Goal: Task Accomplishment & Management: Manage account settings

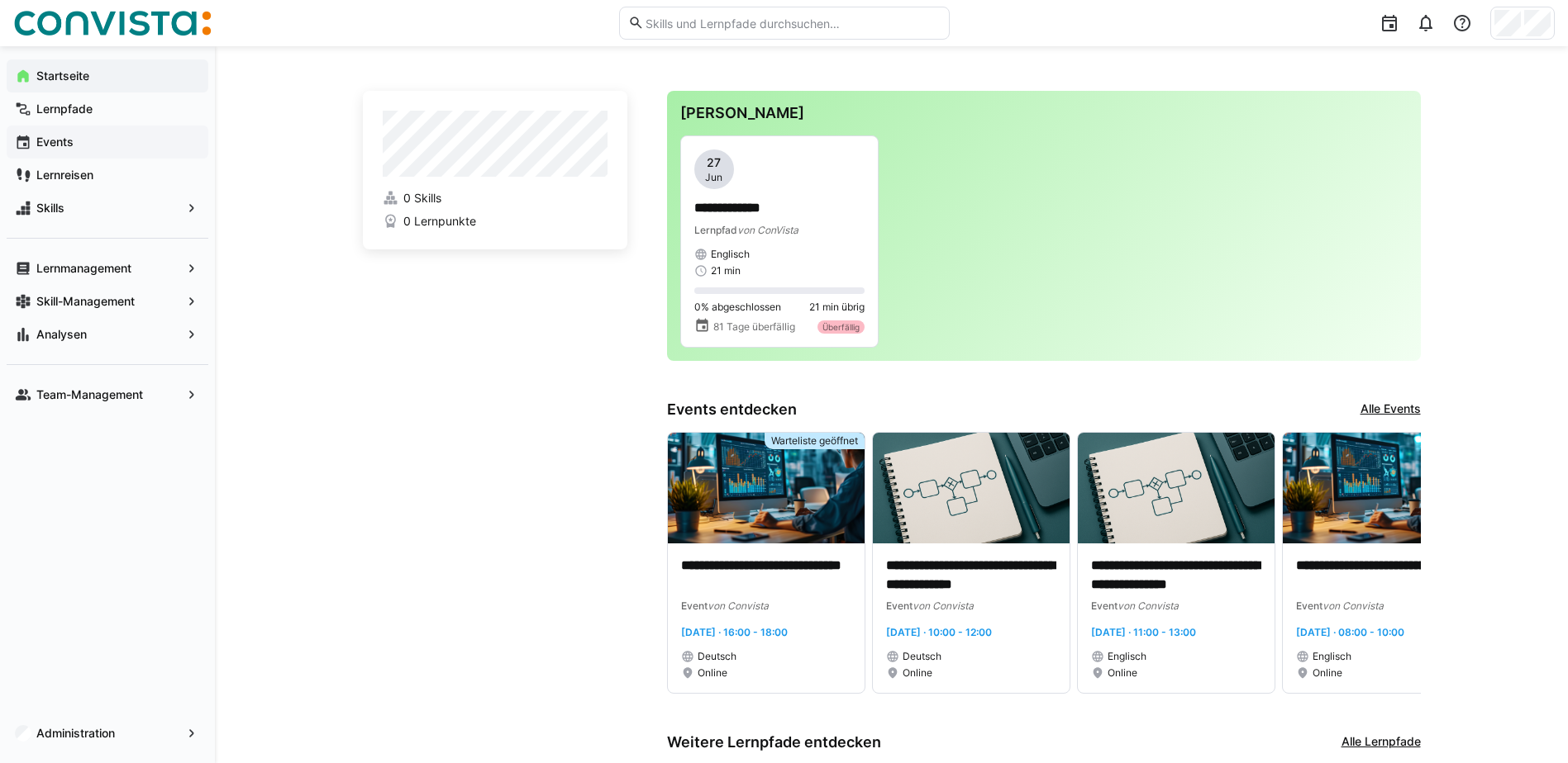
click at [115, 142] on span "Events" at bounding box center [117, 142] width 166 height 16
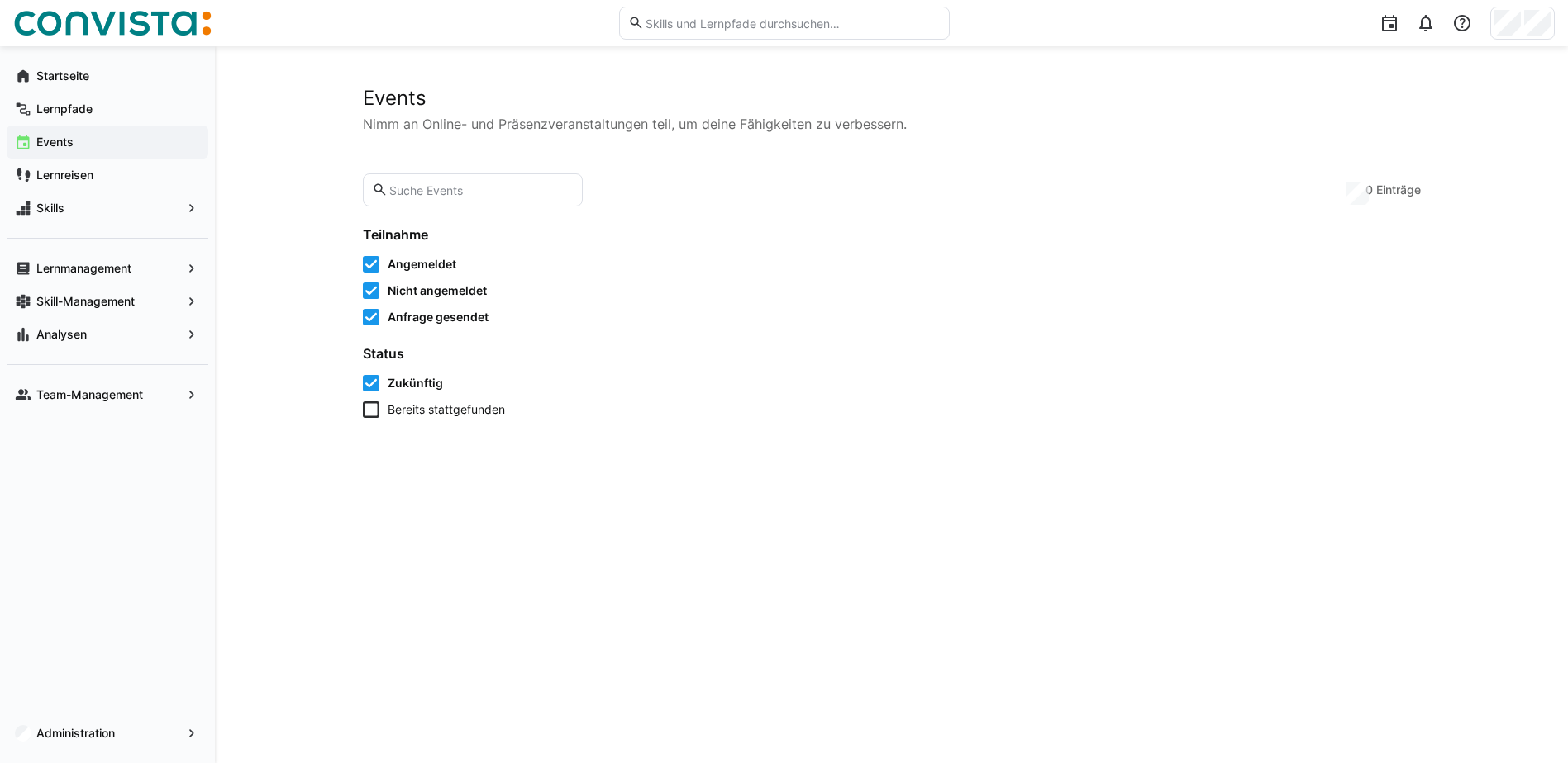
click at [428, 263] on span "Angemeldet" at bounding box center [422, 264] width 69 height 16
click at [427, 299] on span "Nicht angemeldet" at bounding box center [438, 290] width 99 height 16
click at [435, 314] on span "Anfrage gesendet" at bounding box center [438, 317] width 101 height 16
click at [420, 386] on span "Zukünftig" at bounding box center [415, 383] width 55 height 16
click at [428, 196] on input "text" at bounding box center [481, 189] width 186 height 14
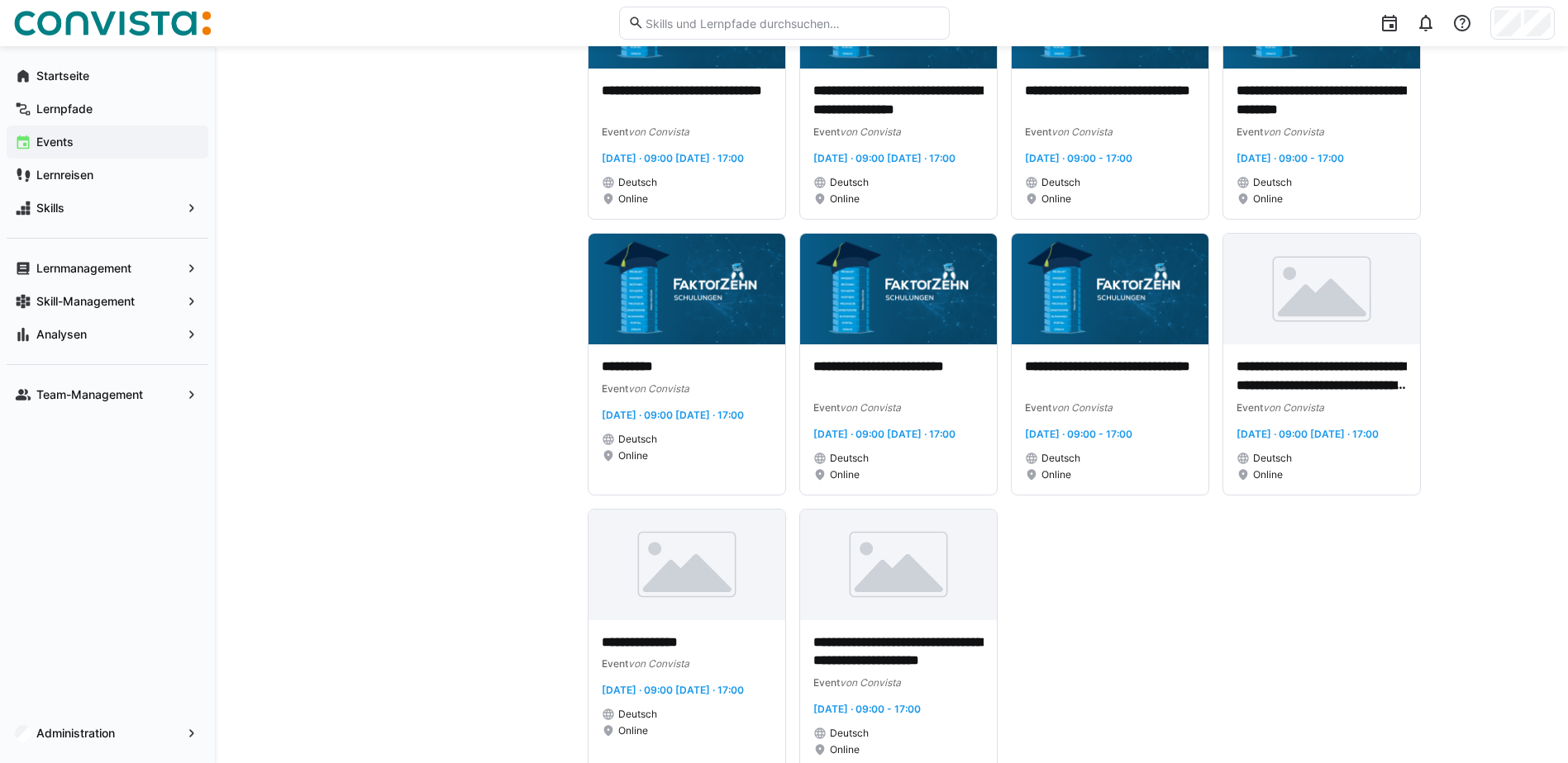
scroll to position [624, 0]
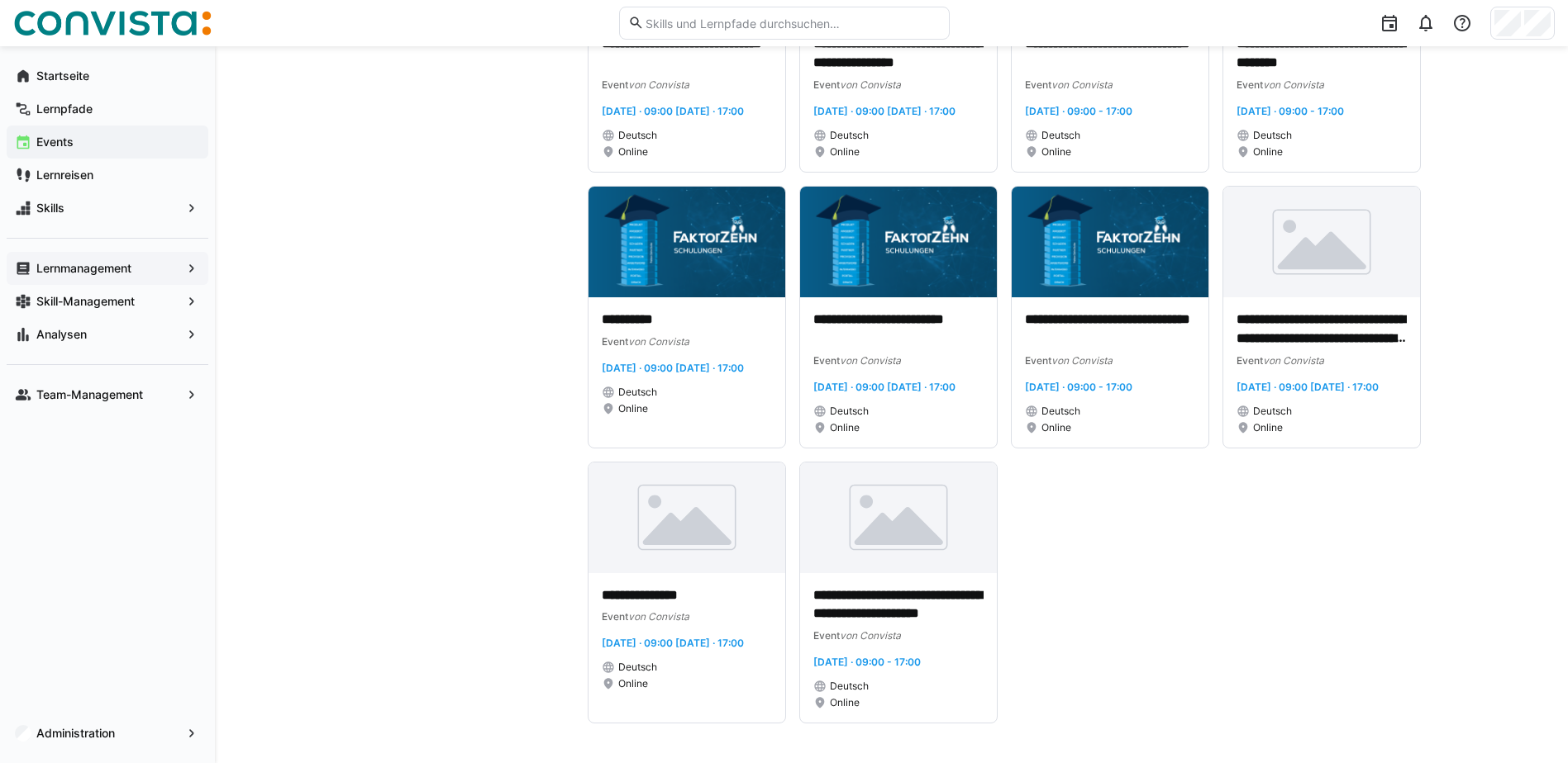
type input "faktor-ios"
click at [0, 0] on app-navigation-label "Lernmanagement" at bounding box center [0, 0] width 0 height 0
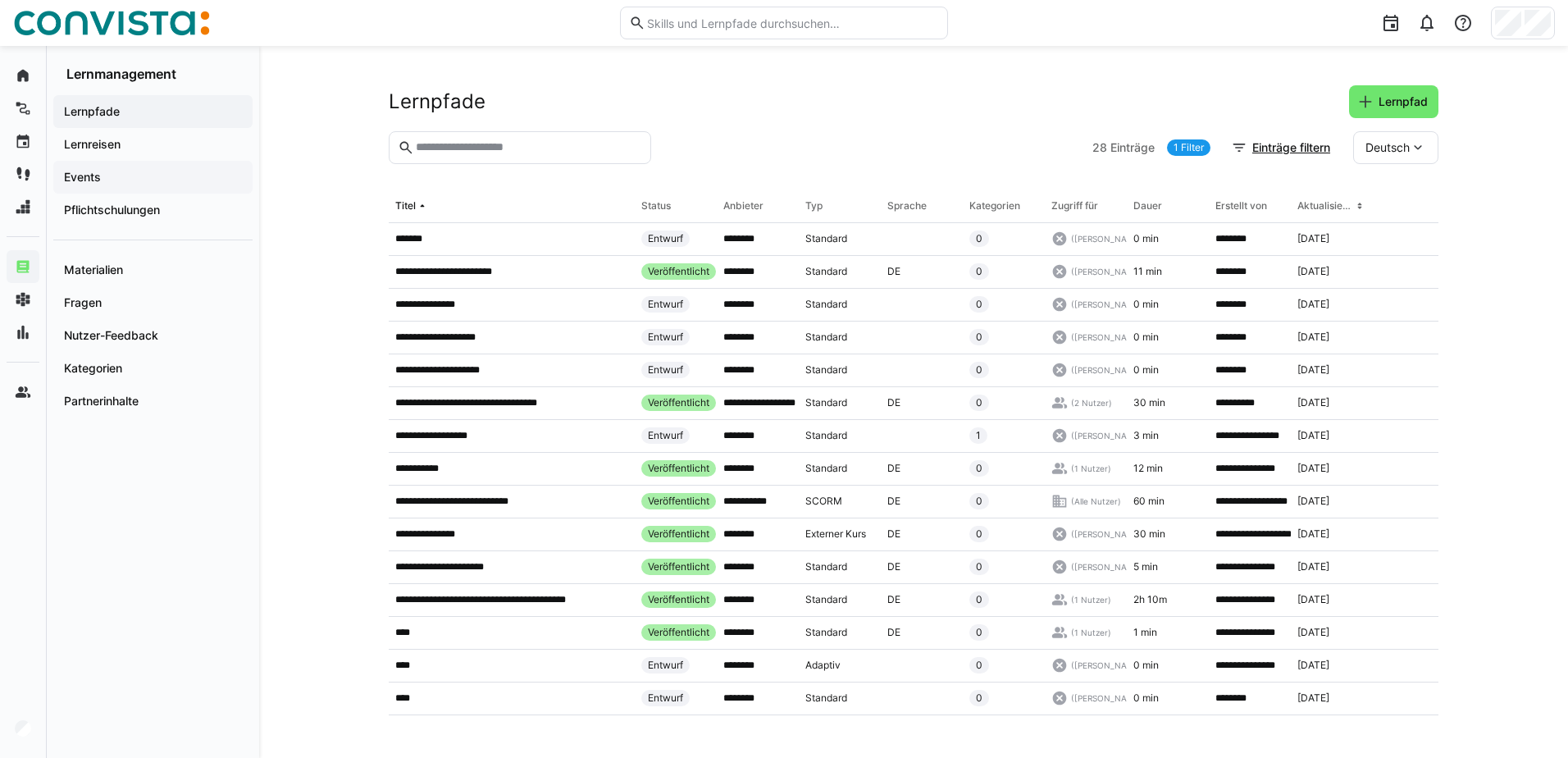
click at [117, 161] on div "Events" at bounding box center [153, 177] width 200 height 33
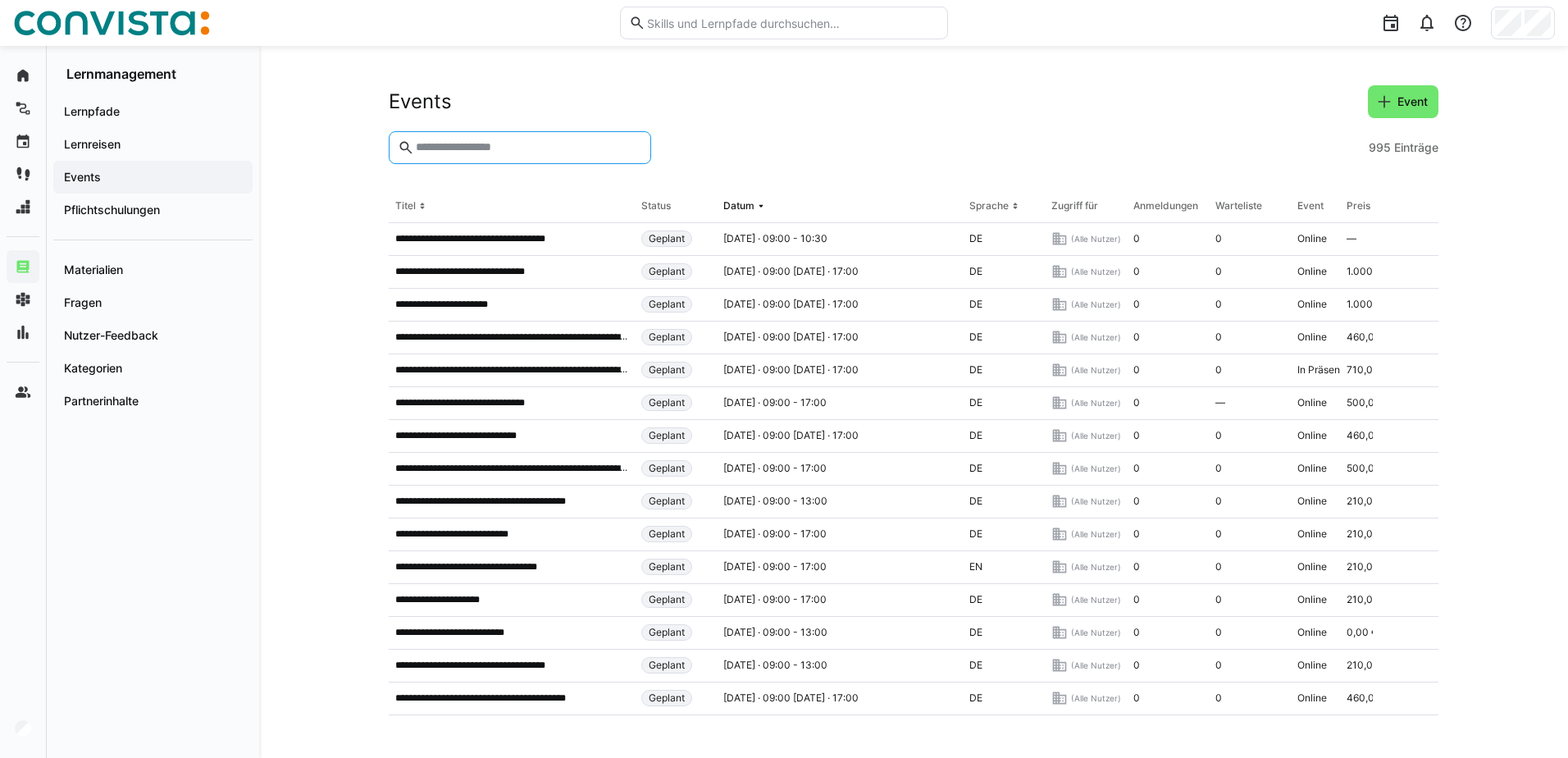
click at [542, 151] on input "text" at bounding box center [528, 148] width 228 height 14
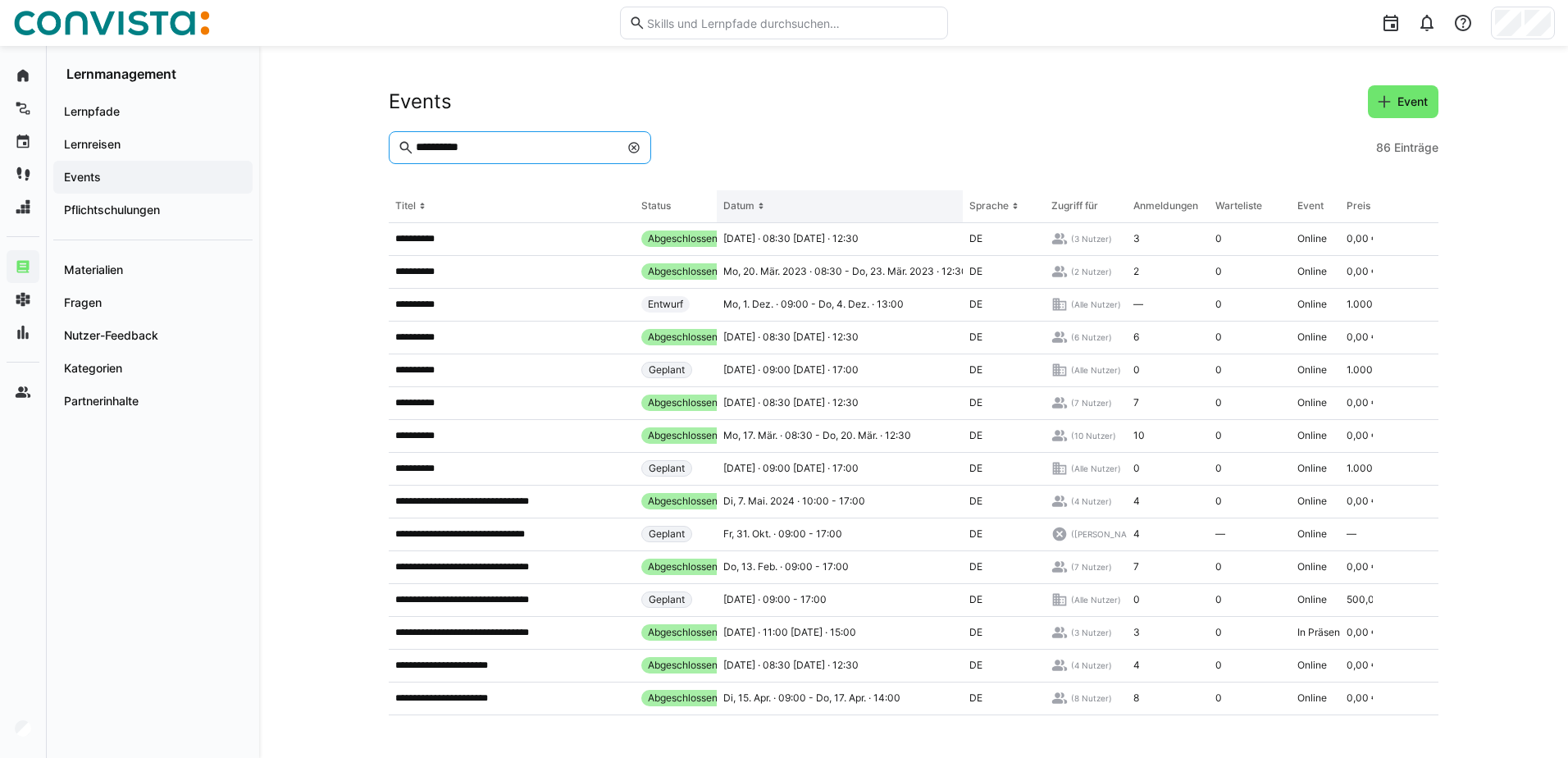
type input "**********"
click at [771, 207] on th "Datum" at bounding box center [840, 207] width 246 height 33
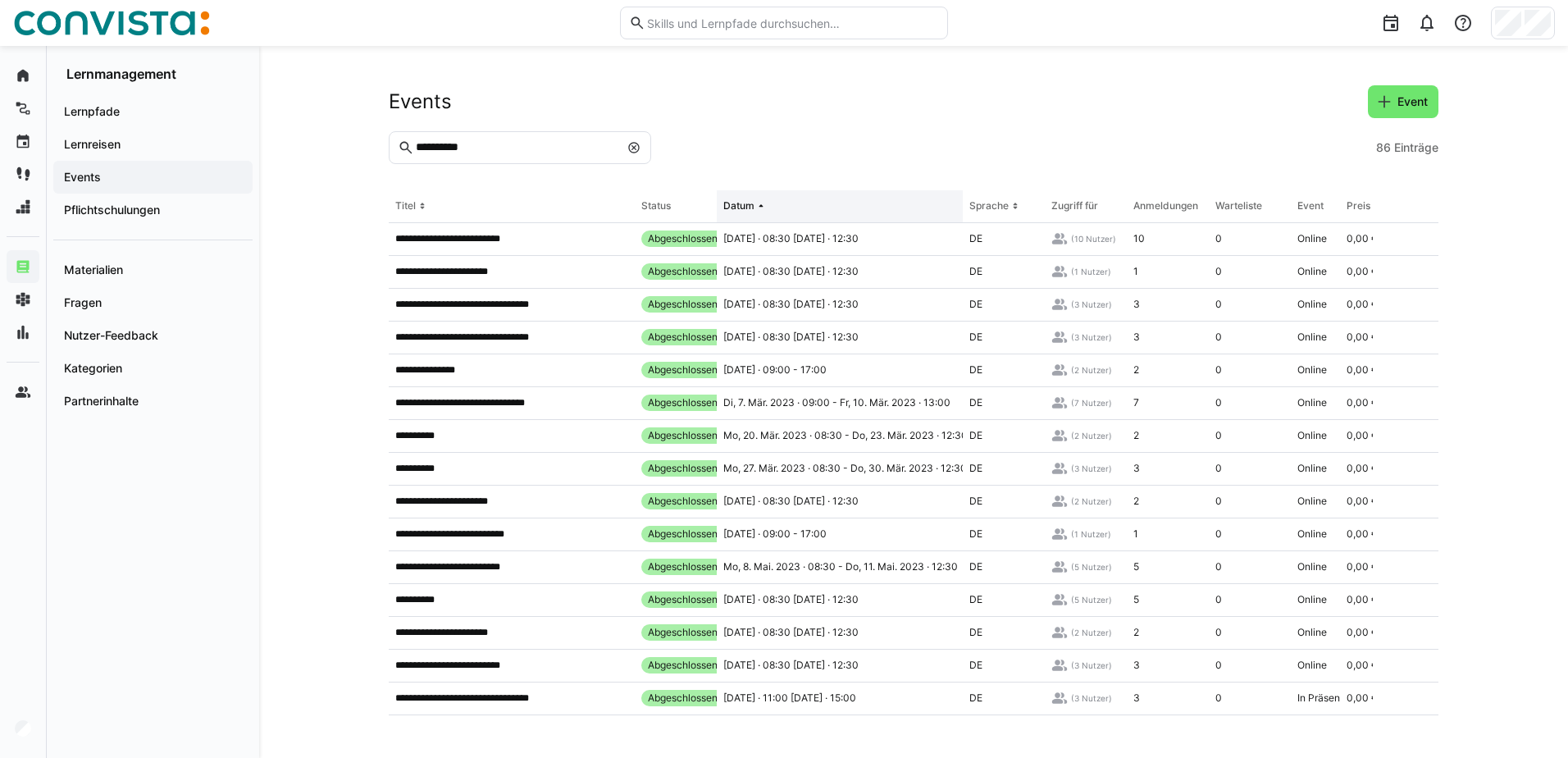
click at [771, 207] on th "Datum" at bounding box center [840, 207] width 246 height 33
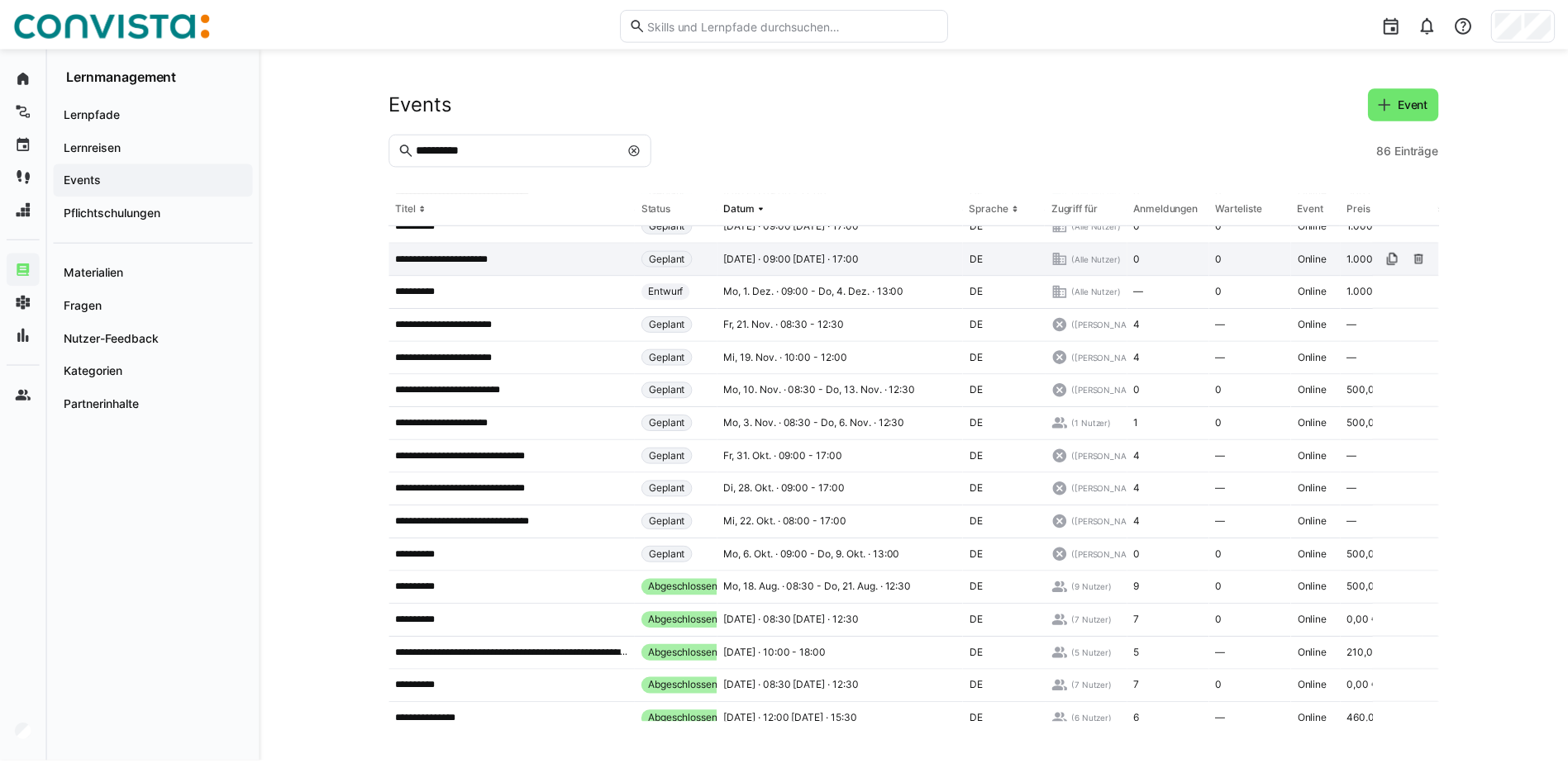
scroll to position [413, 0]
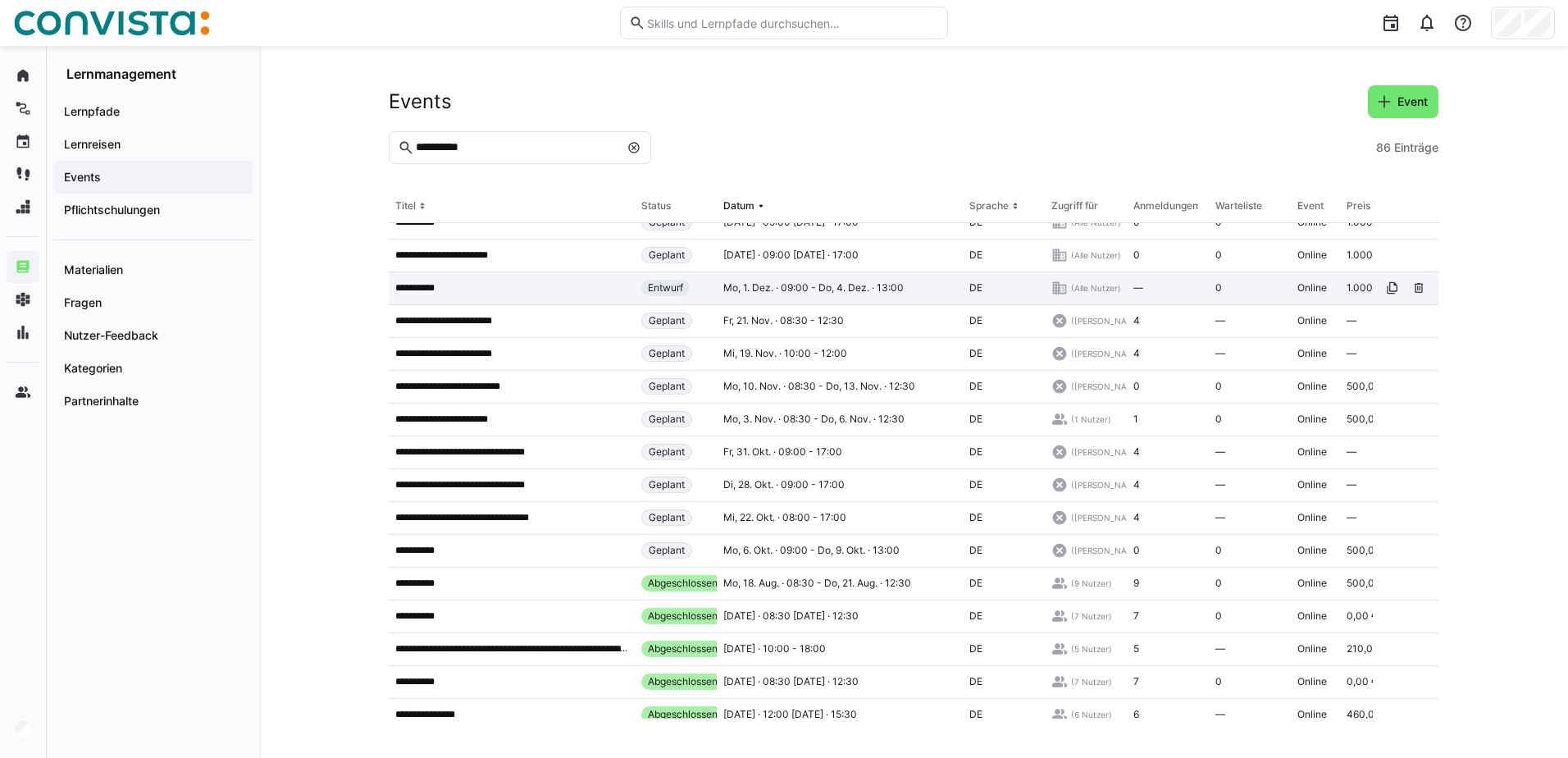
click at [793, 283] on span "Mo, 1. Dez. · 09:00 - Do, 4. Dez. · 13:00" at bounding box center [814, 288] width 181 height 13
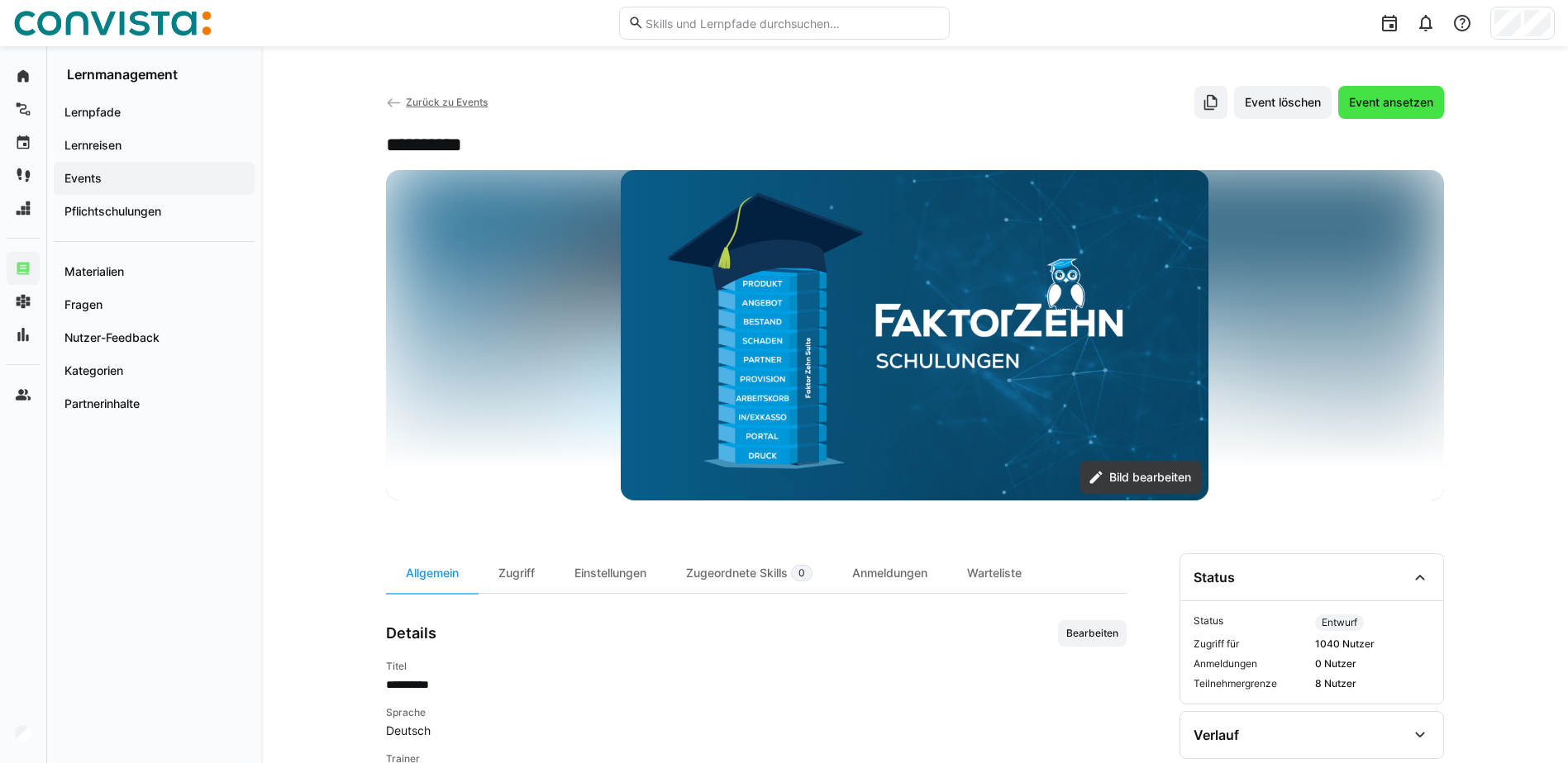
click at [1370, 103] on span "Event ansetzen" at bounding box center [1390, 102] width 89 height 16
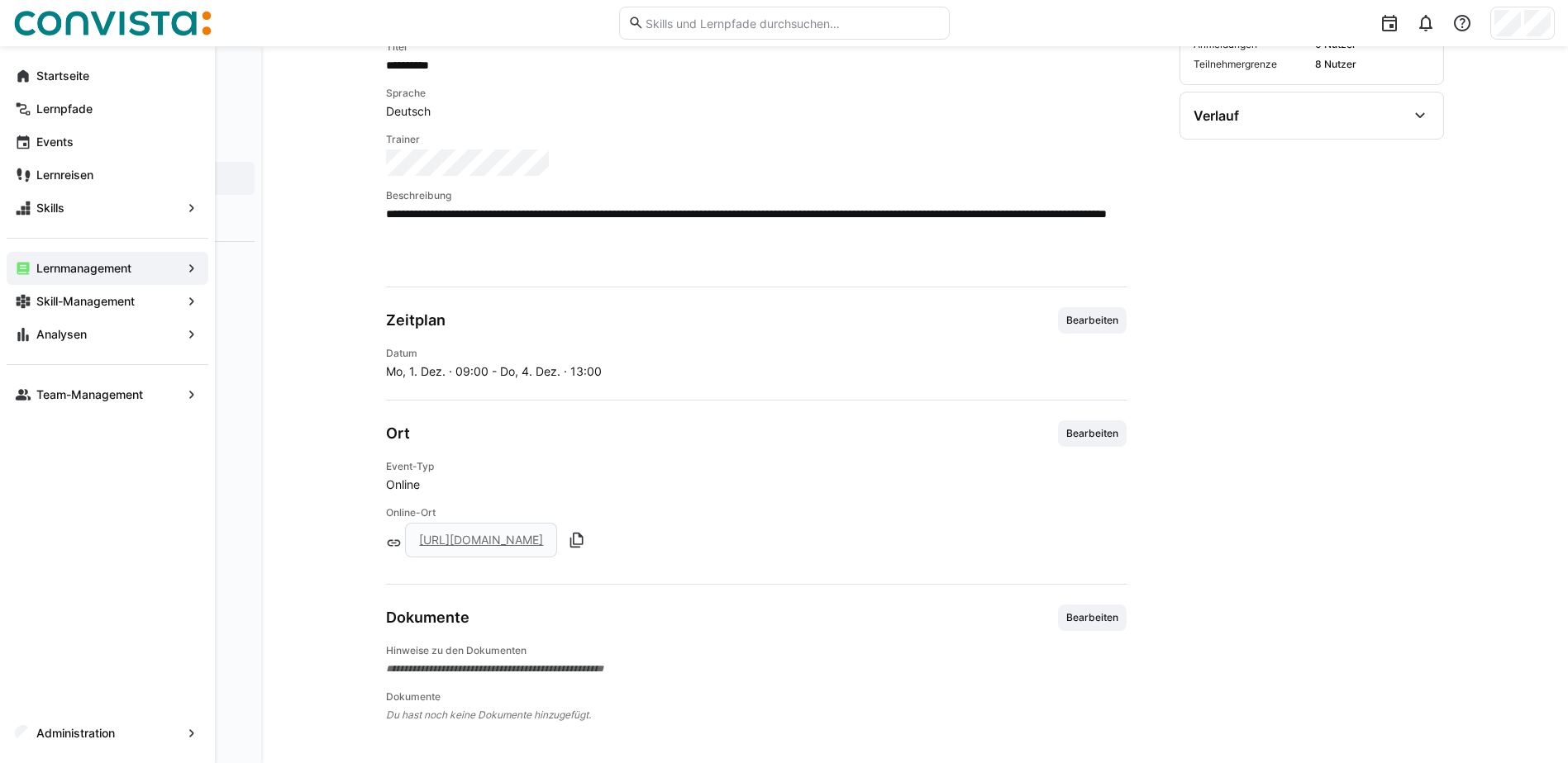
scroll to position [615, 0]
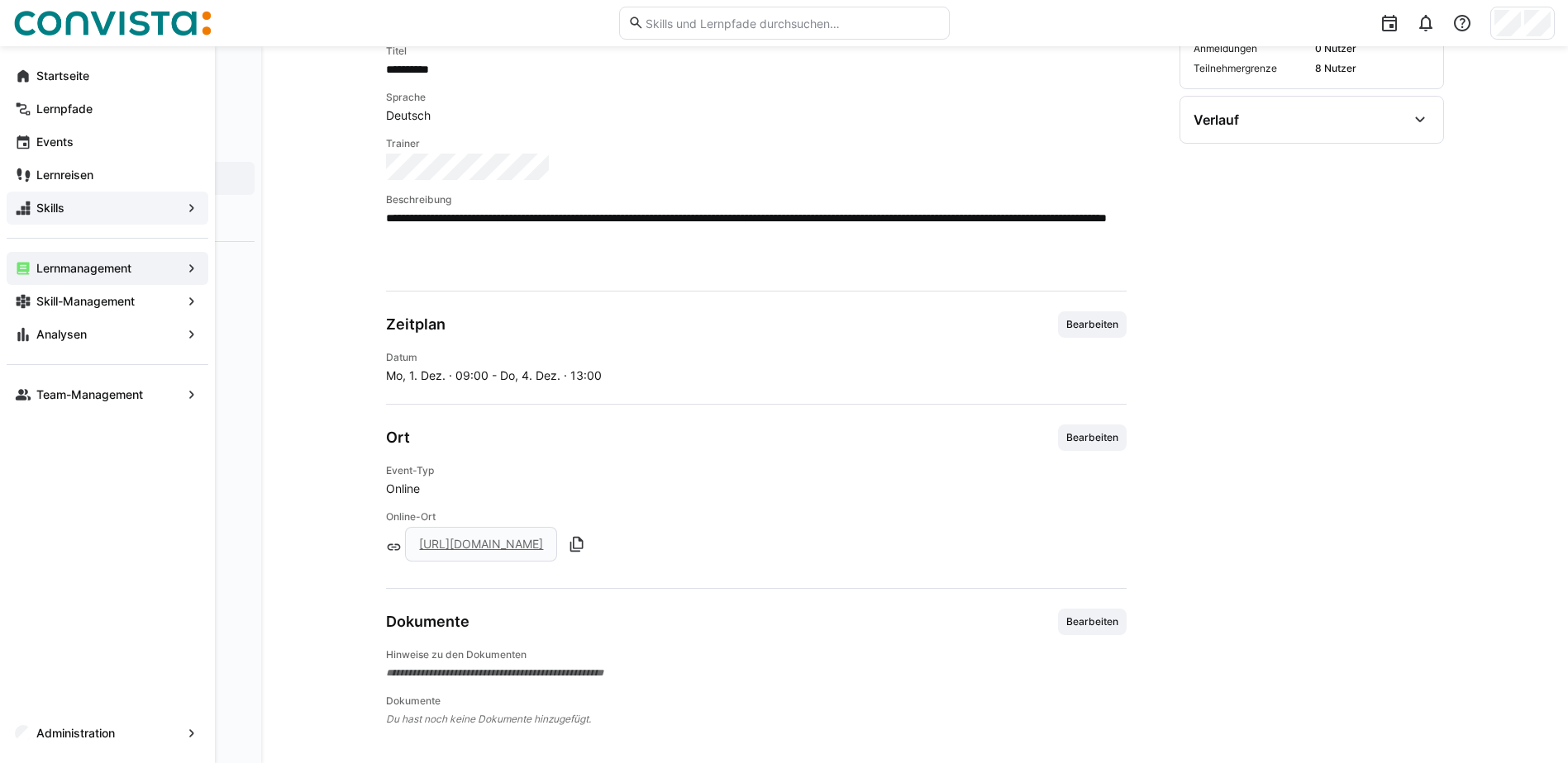
click at [183, 216] on eds-icon at bounding box center [191, 208] width 16 height 16
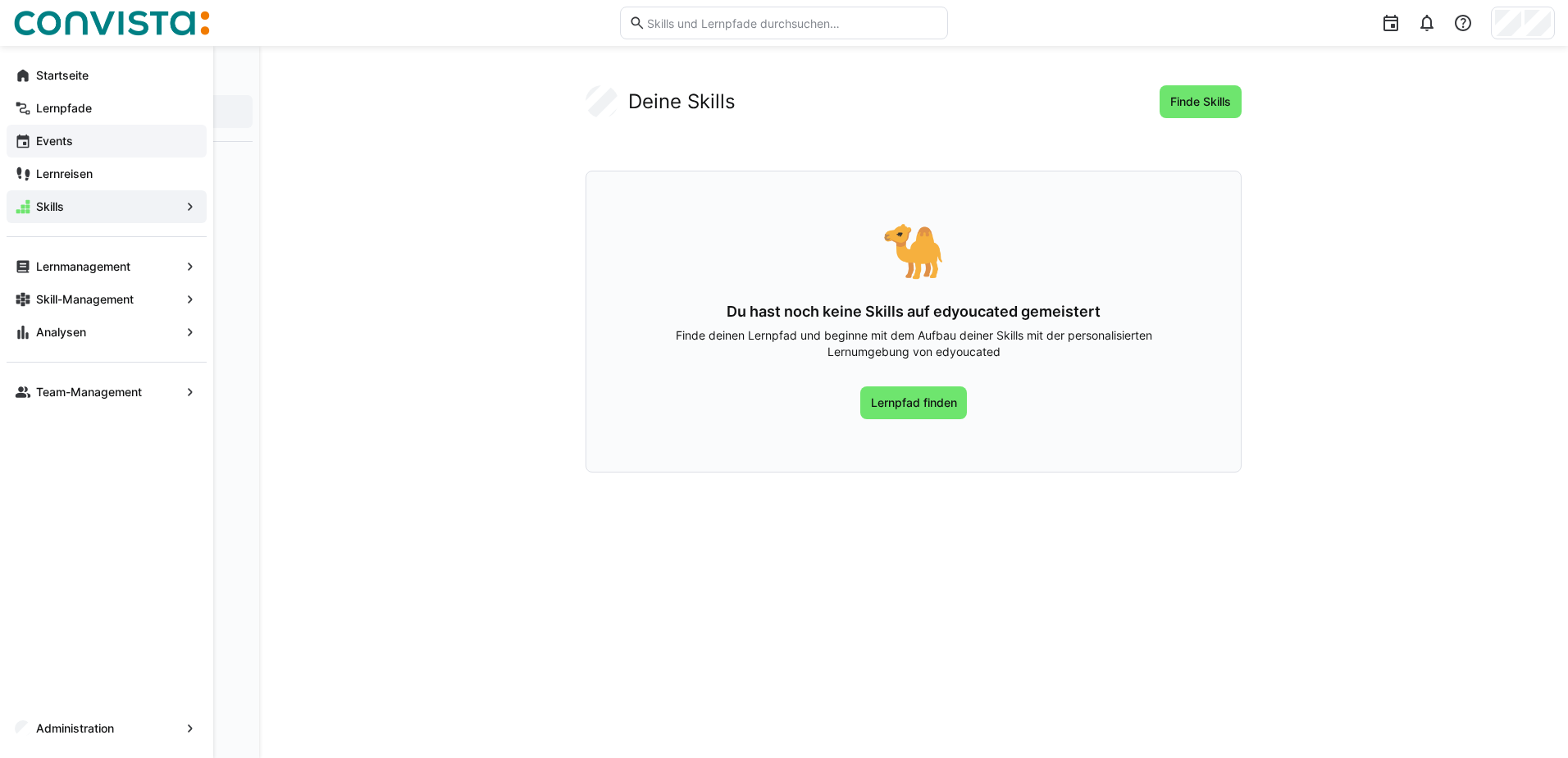
click at [0, 0] on app-navigation-label "Events" at bounding box center [0, 0] width 0 height 0
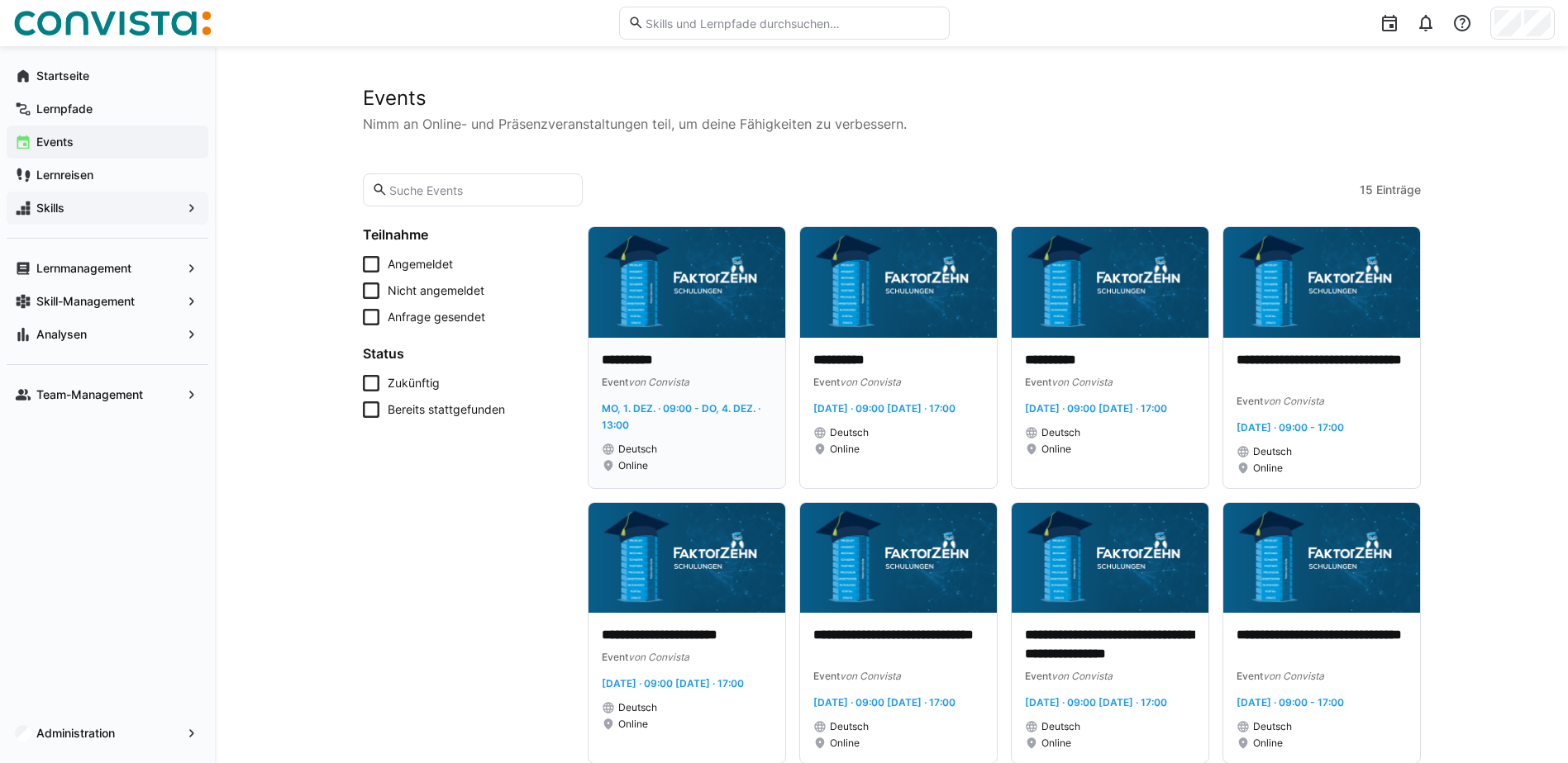
click at [693, 299] on img at bounding box center [687, 282] width 197 height 111
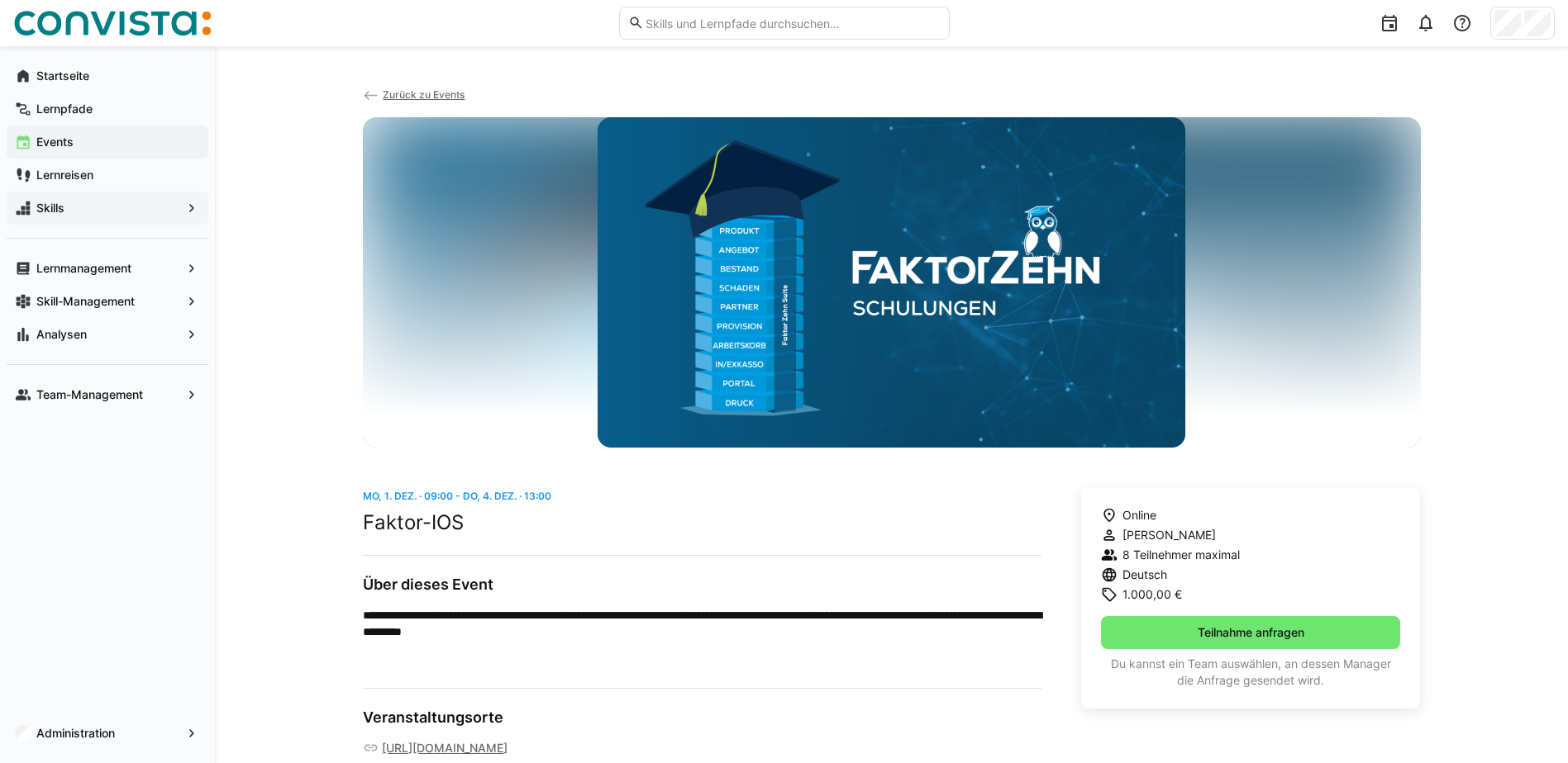
click at [450, 95] on span "Zurück zu Events" at bounding box center [423, 95] width 82 height 13
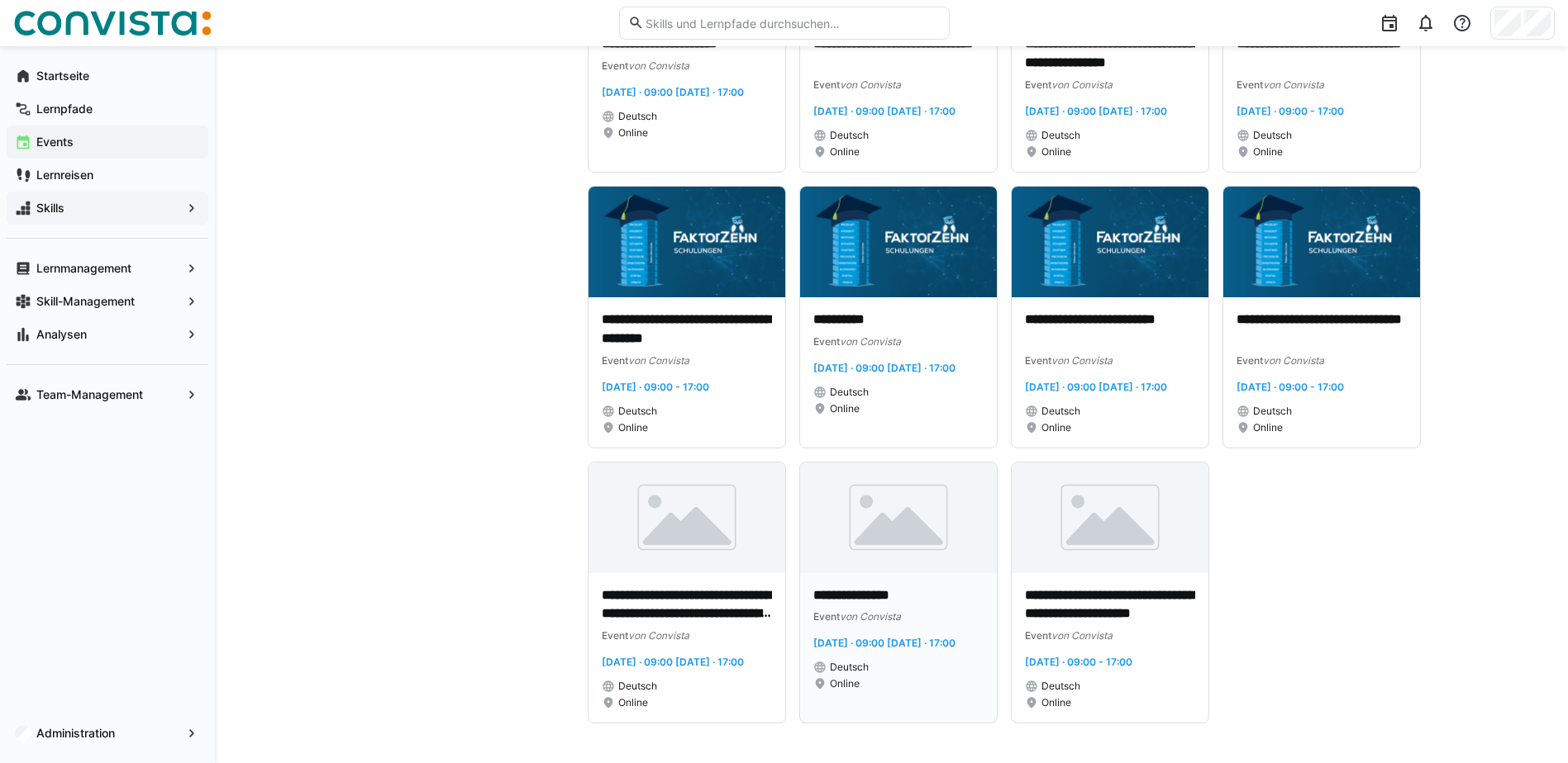
scroll to position [641, 0]
click at [113, 276] on span "Lernmanagement" at bounding box center [107, 269] width 147 height 16
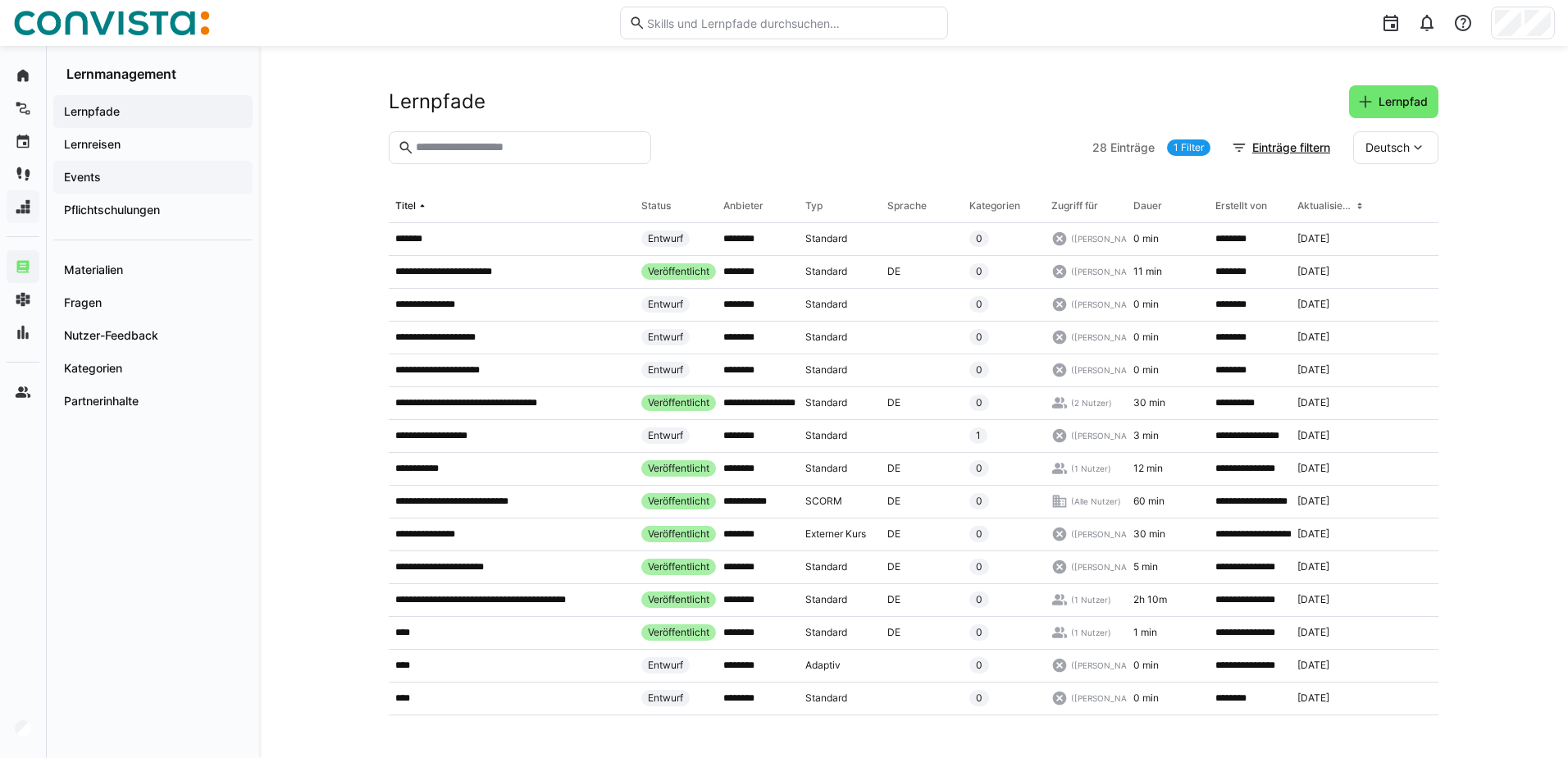
click at [101, 168] on div "Events" at bounding box center [153, 177] width 200 height 33
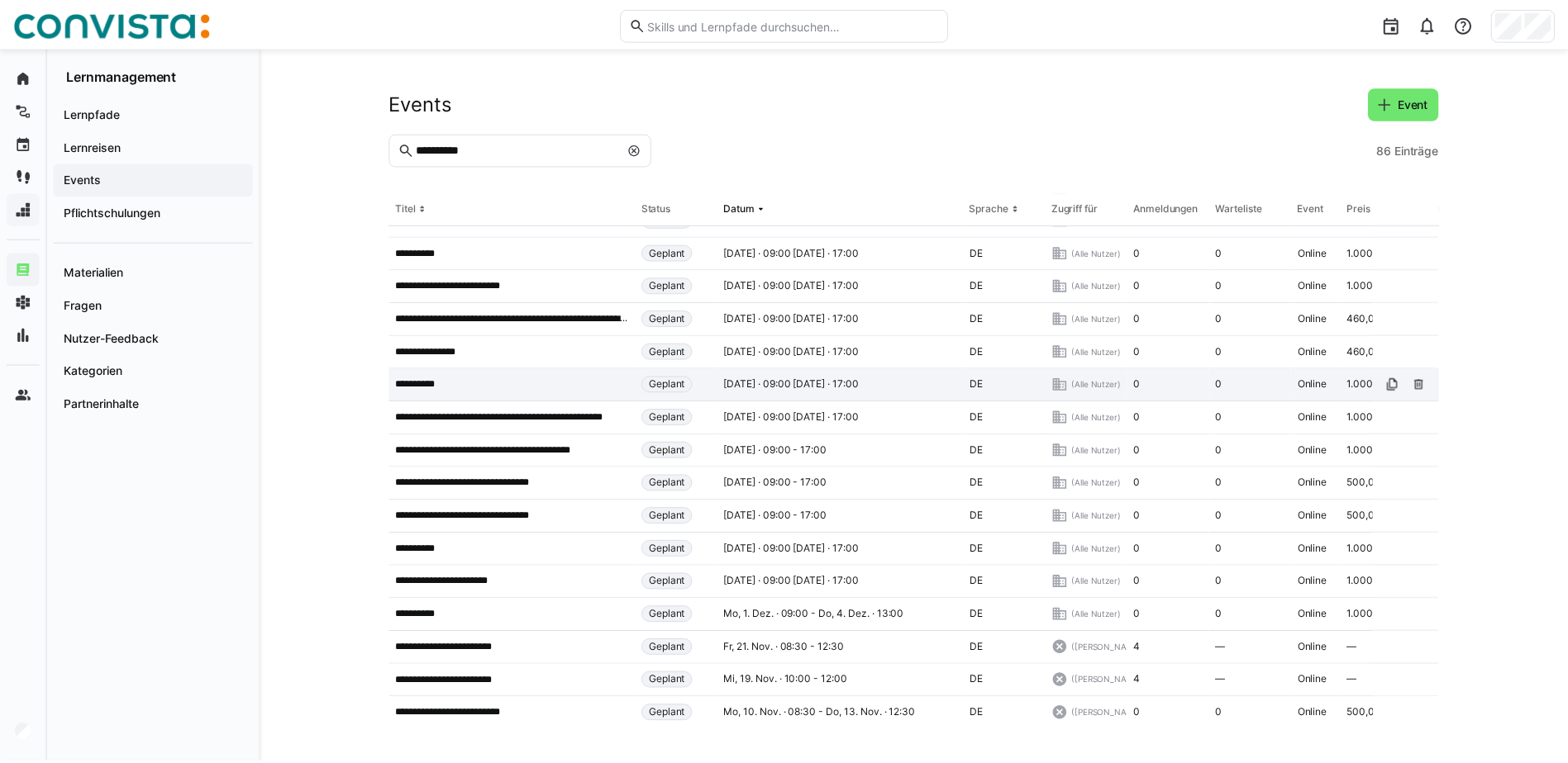
scroll to position [661, 0]
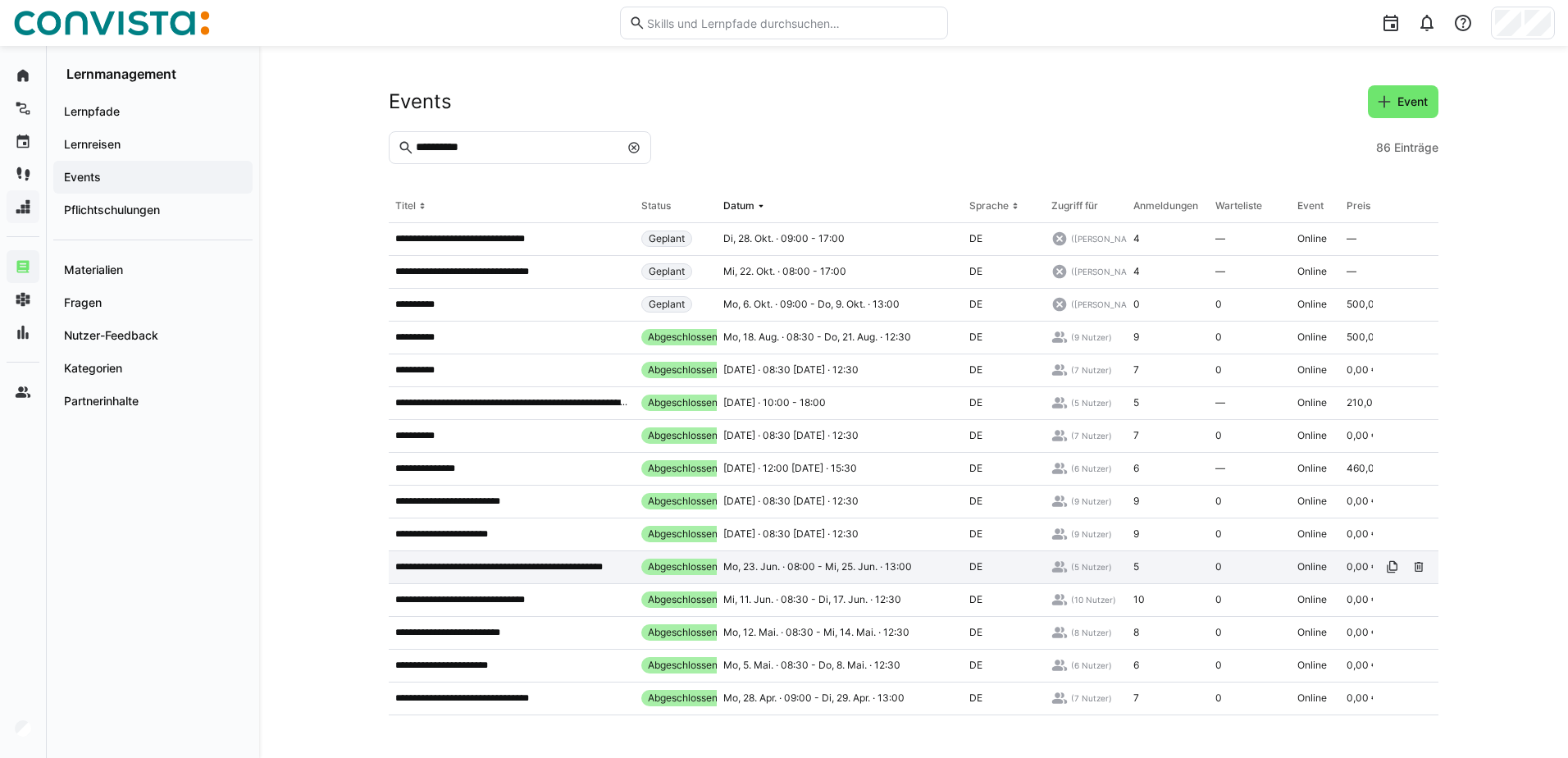
click at [576, 582] on div "**********" at bounding box center [511, 568] width 246 height 33
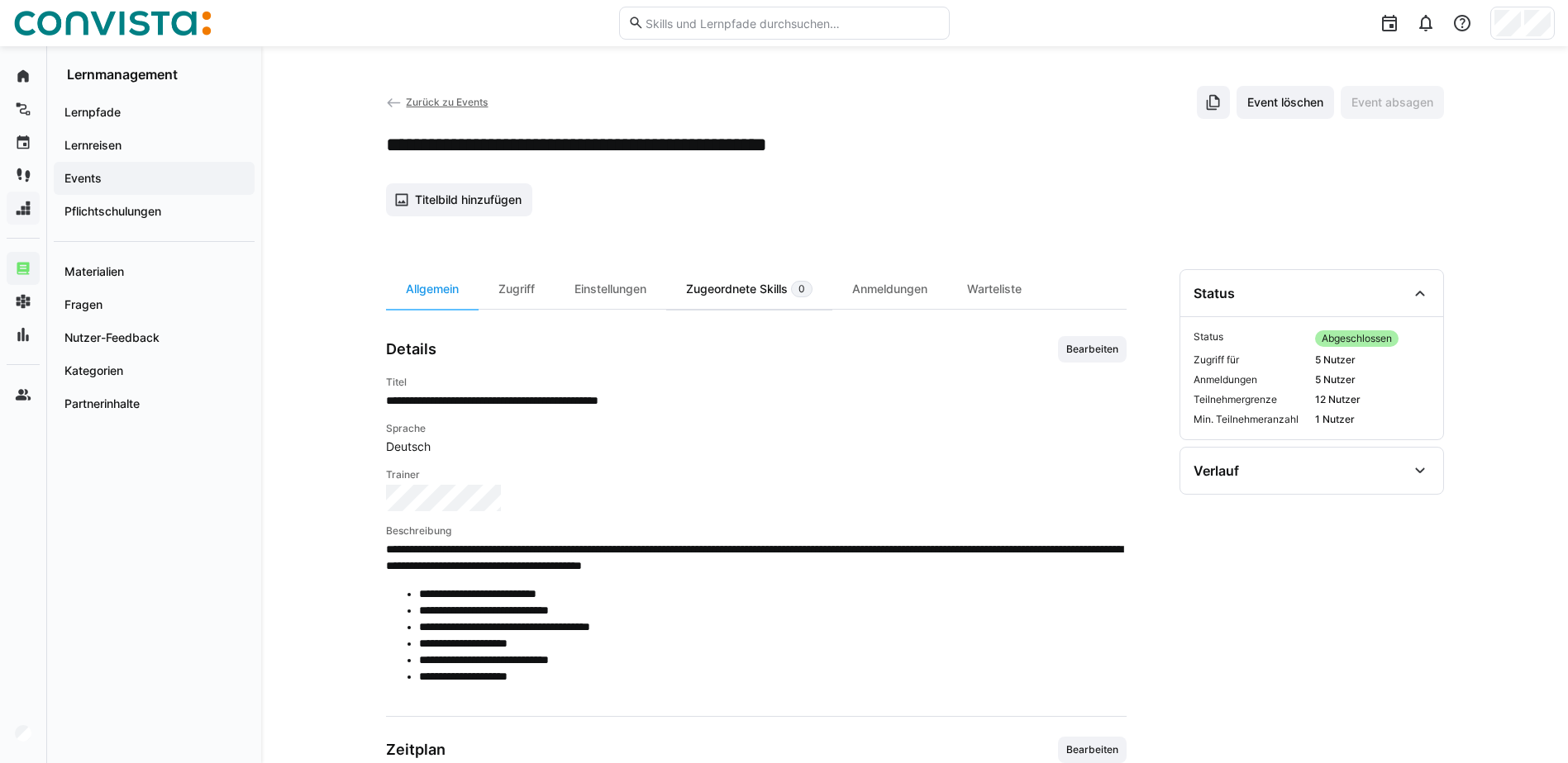
click at [744, 293] on div "Zugeordnete Skills 0" at bounding box center [749, 290] width 166 height 40
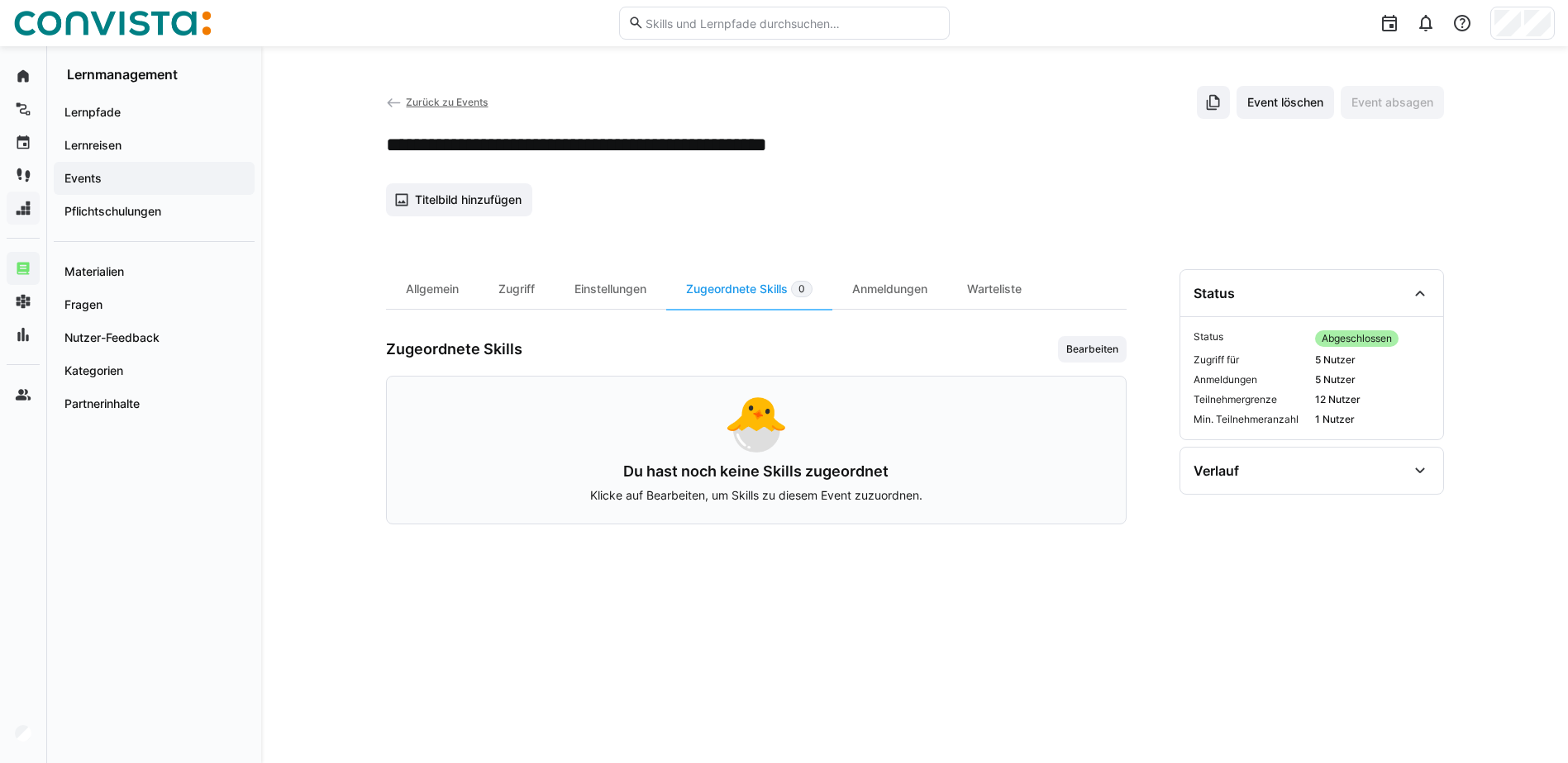
click at [1020, 476] on h3 "Du hast noch keine Skills zugeordnet" at bounding box center [756, 472] width 699 height 18
click at [1094, 357] on span "Bearbeiten" at bounding box center [1092, 349] width 69 height 26
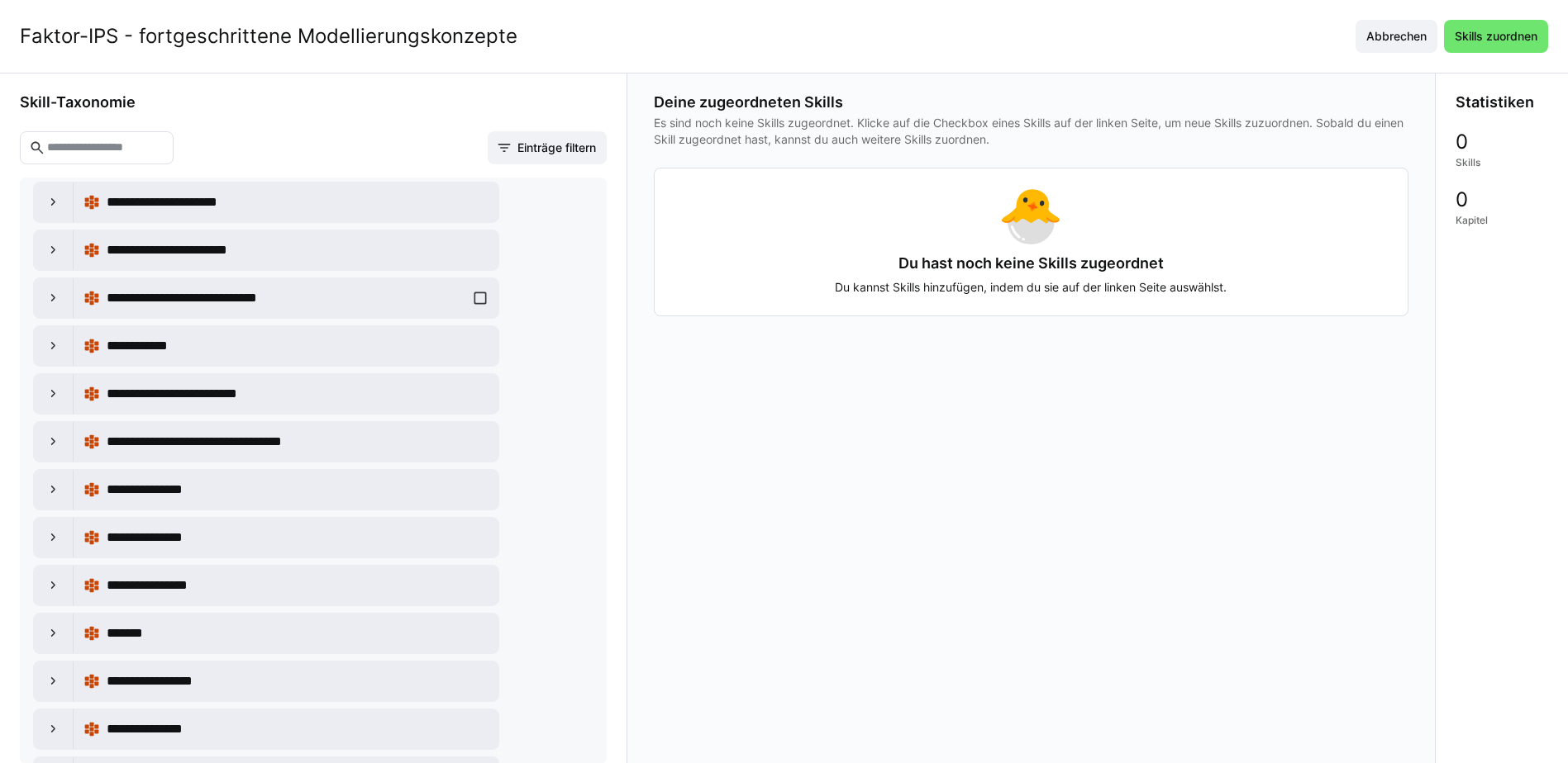
scroll to position [496, 0]
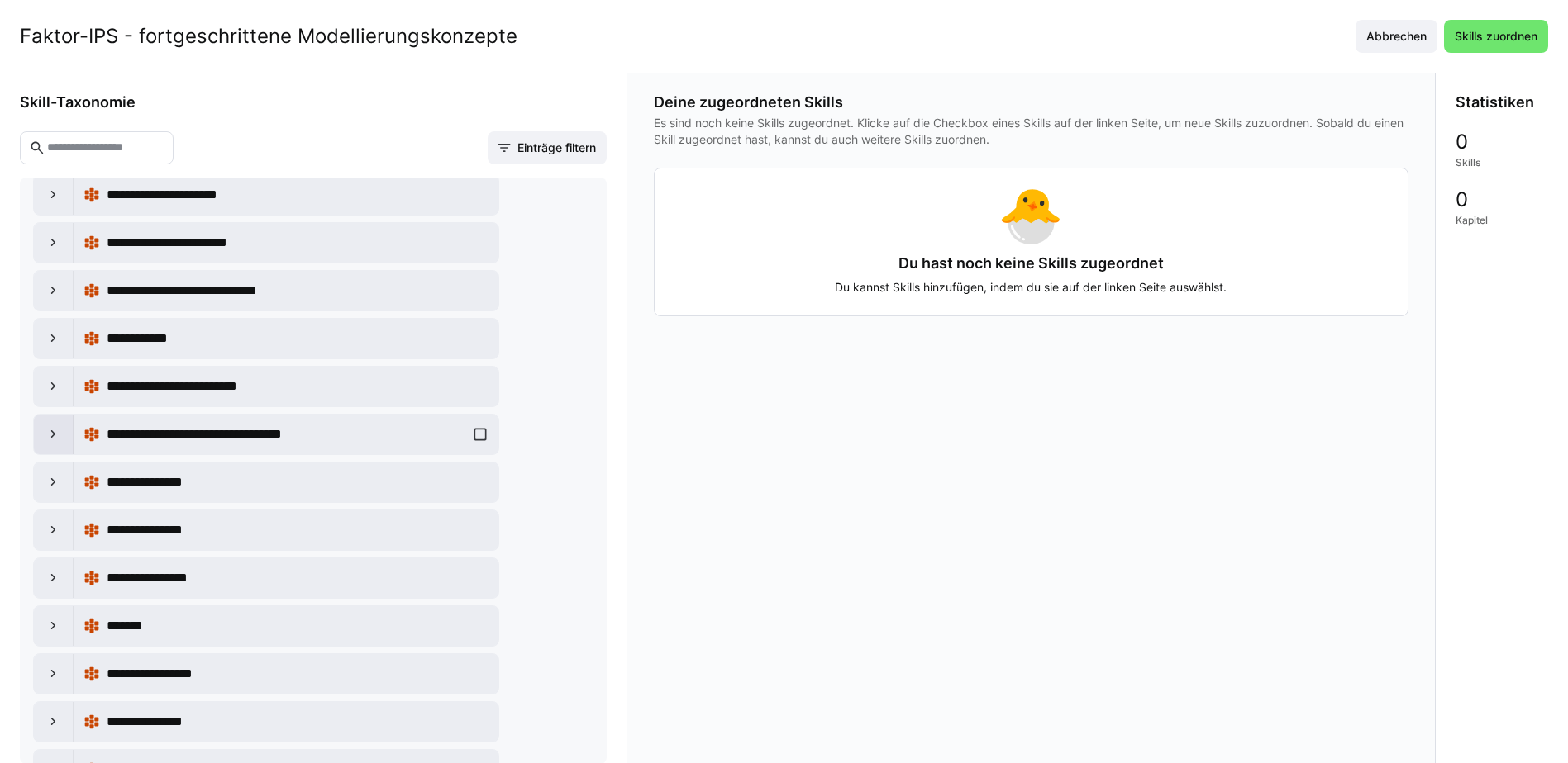
click at [64, 438] on div at bounding box center [54, 435] width 40 height 40
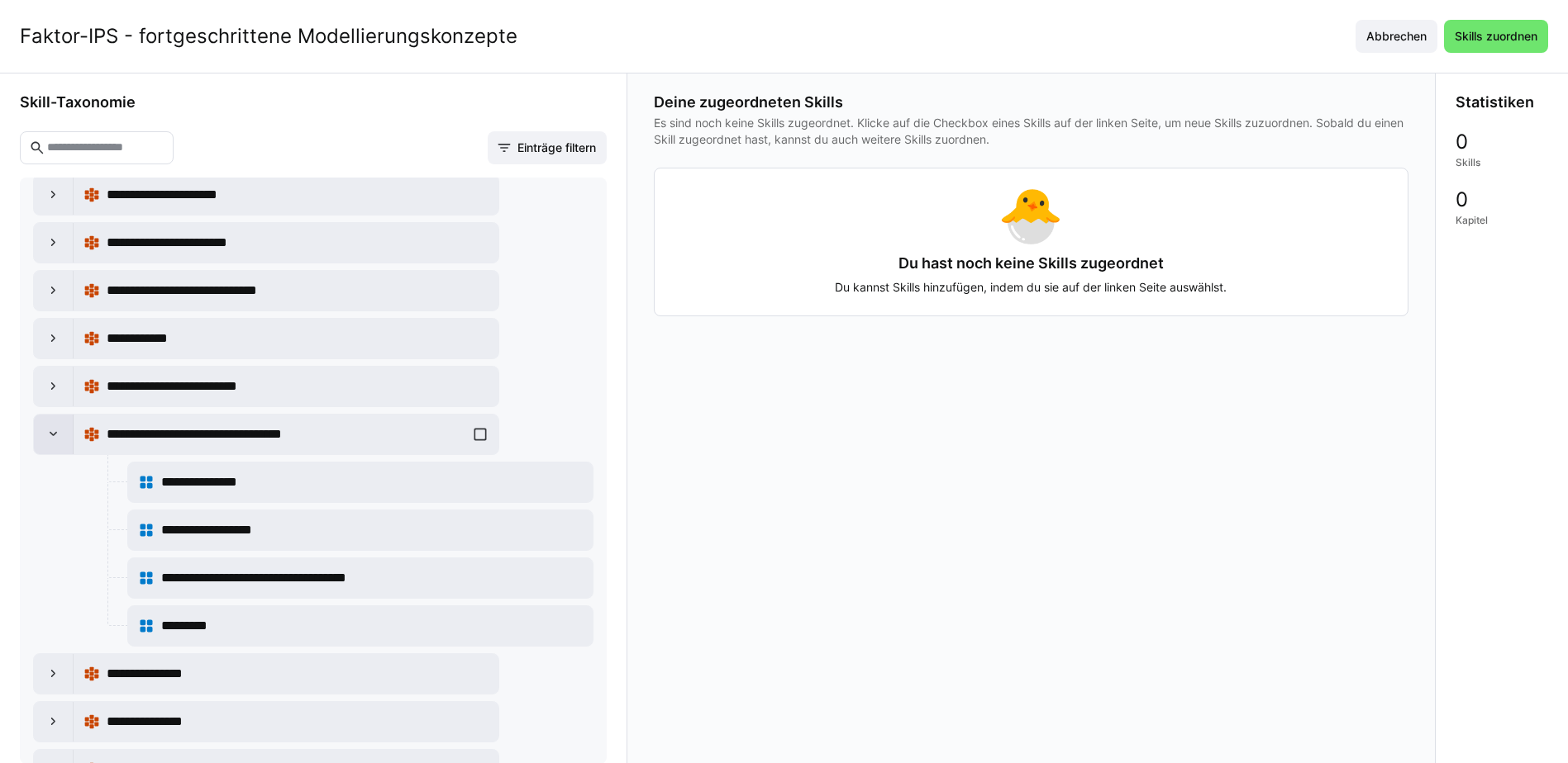
click at [54, 424] on div at bounding box center [54, 435] width 40 height 40
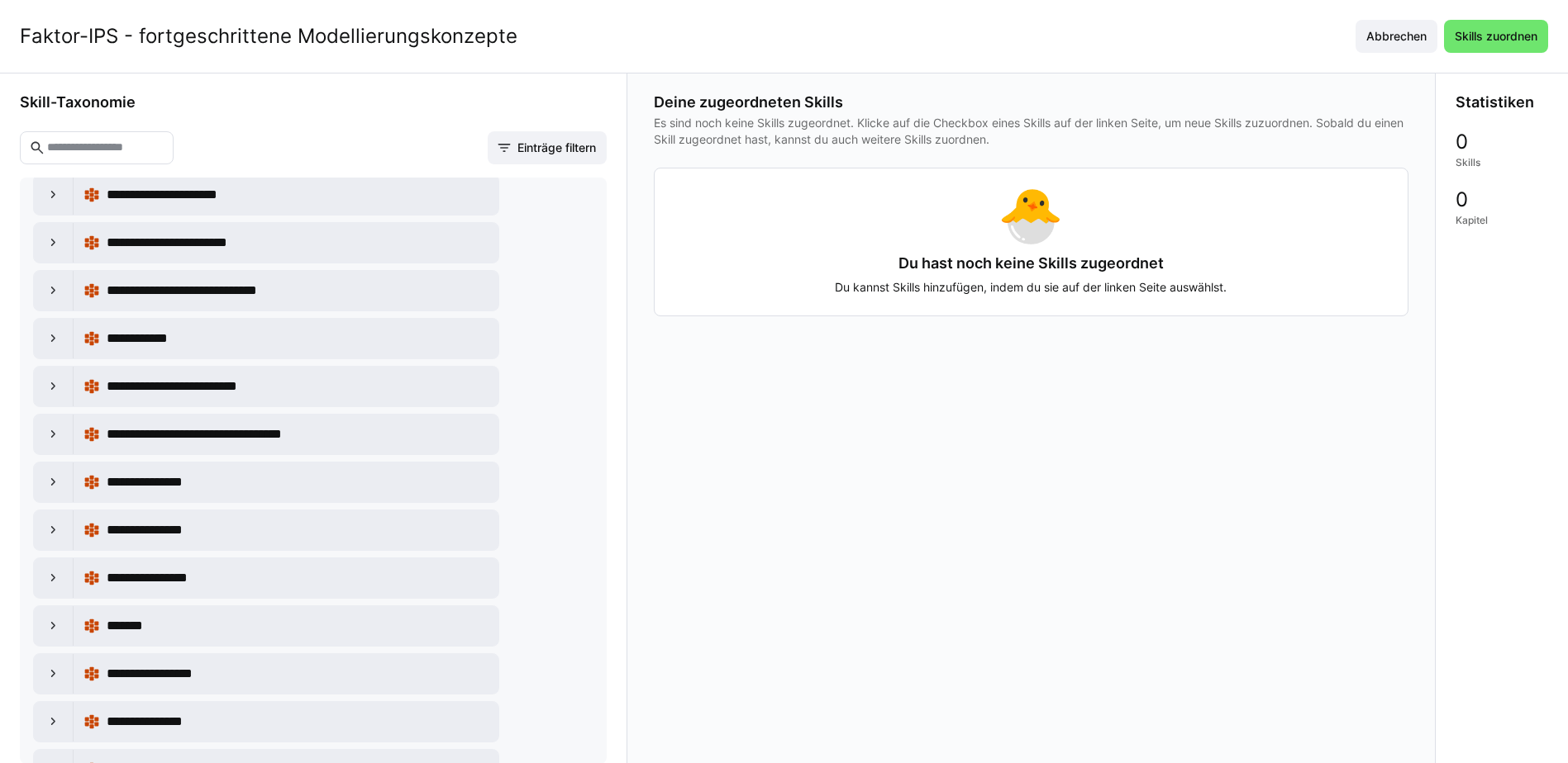
click at [123, 142] on input "text" at bounding box center [105, 148] width 119 height 14
click at [78, 144] on input "text" at bounding box center [105, 148] width 119 height 14
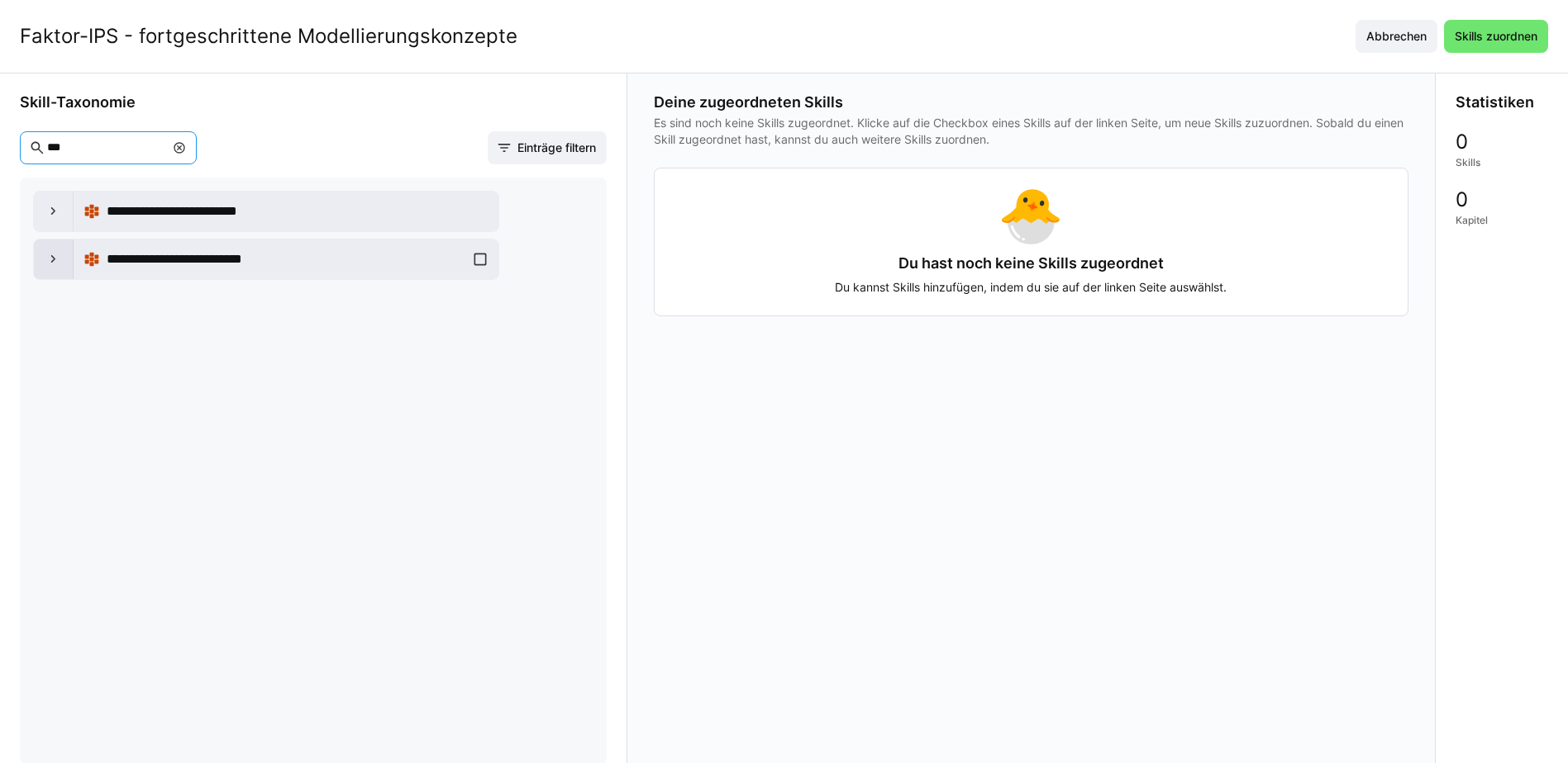
type input "***"
click at [54, 258] on eds-icon at bounding box center [53, 259] width 16 height 16
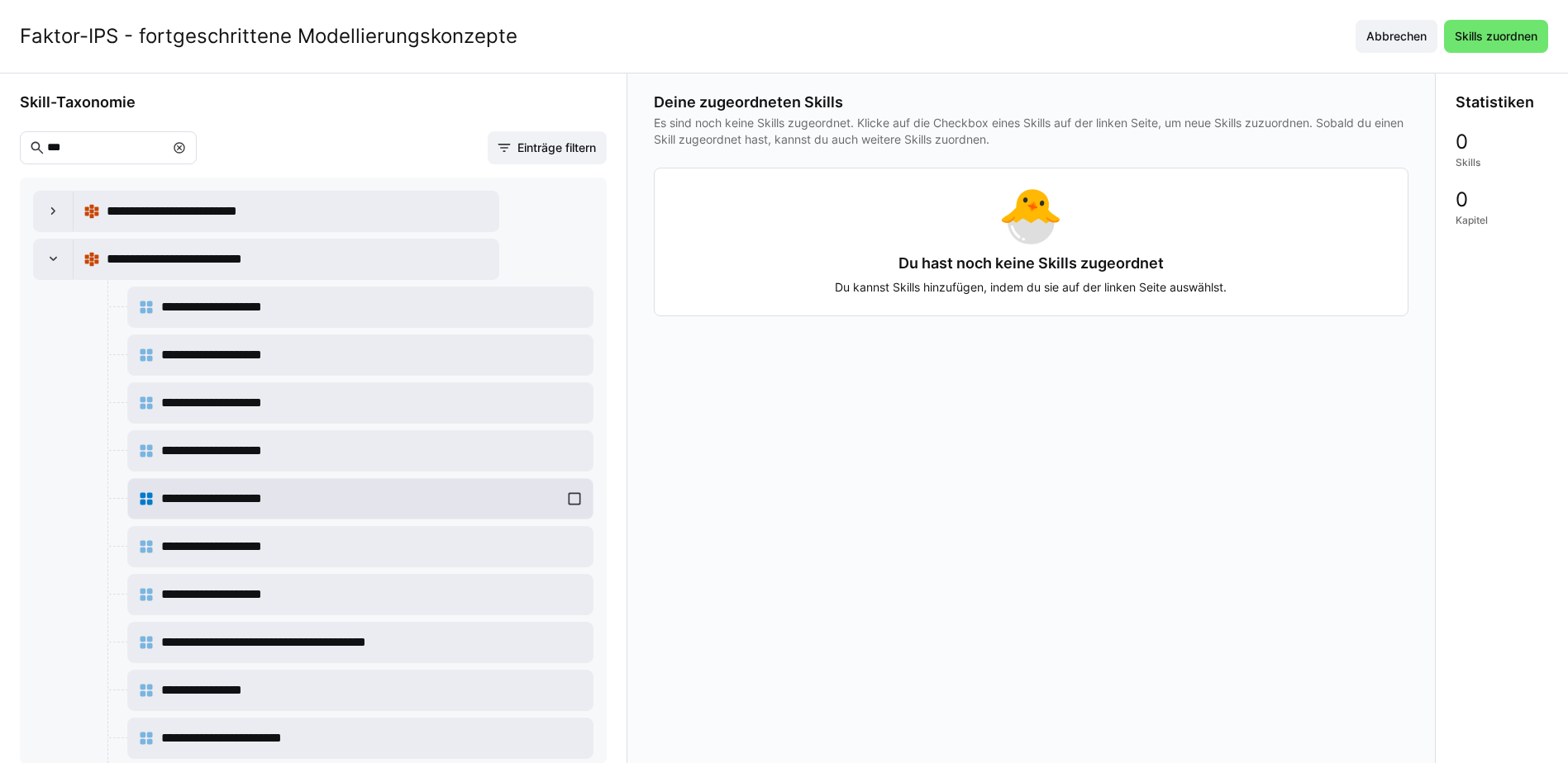
click at [517, 491] on div "**********" at bounding box center [360, 499] width 398 height 20
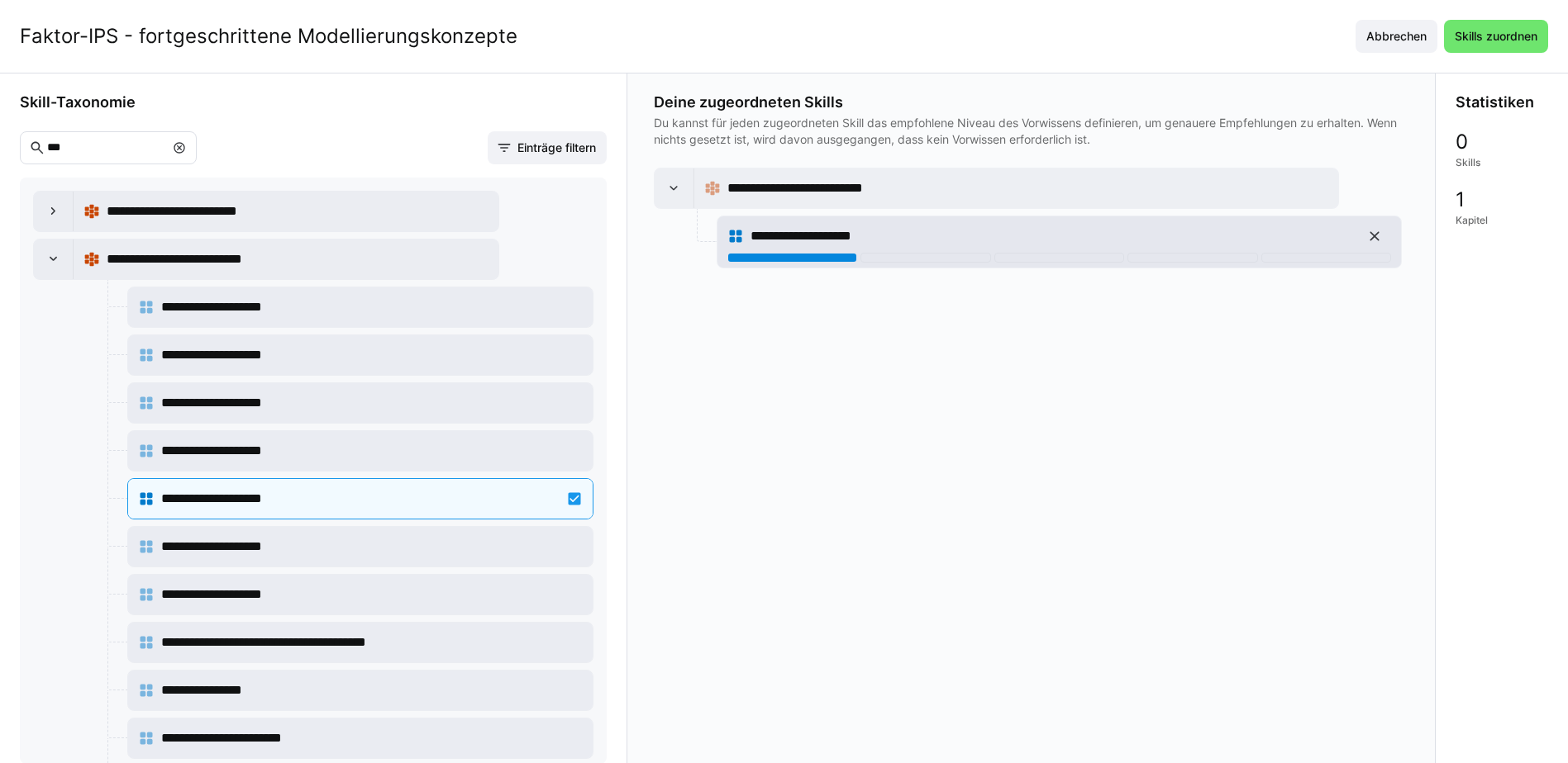
drag, startPoint x: 826, startPoint y: 253, endPoint x: 1012, endPoint y: 222, distance: 188.6
click at [826, 253] on div at bounding box center [792, 257] width 130 height 10
click at [1471, 39] on span "Skills zuordnen" at bounding box center [1495, 36] width 88 height 16
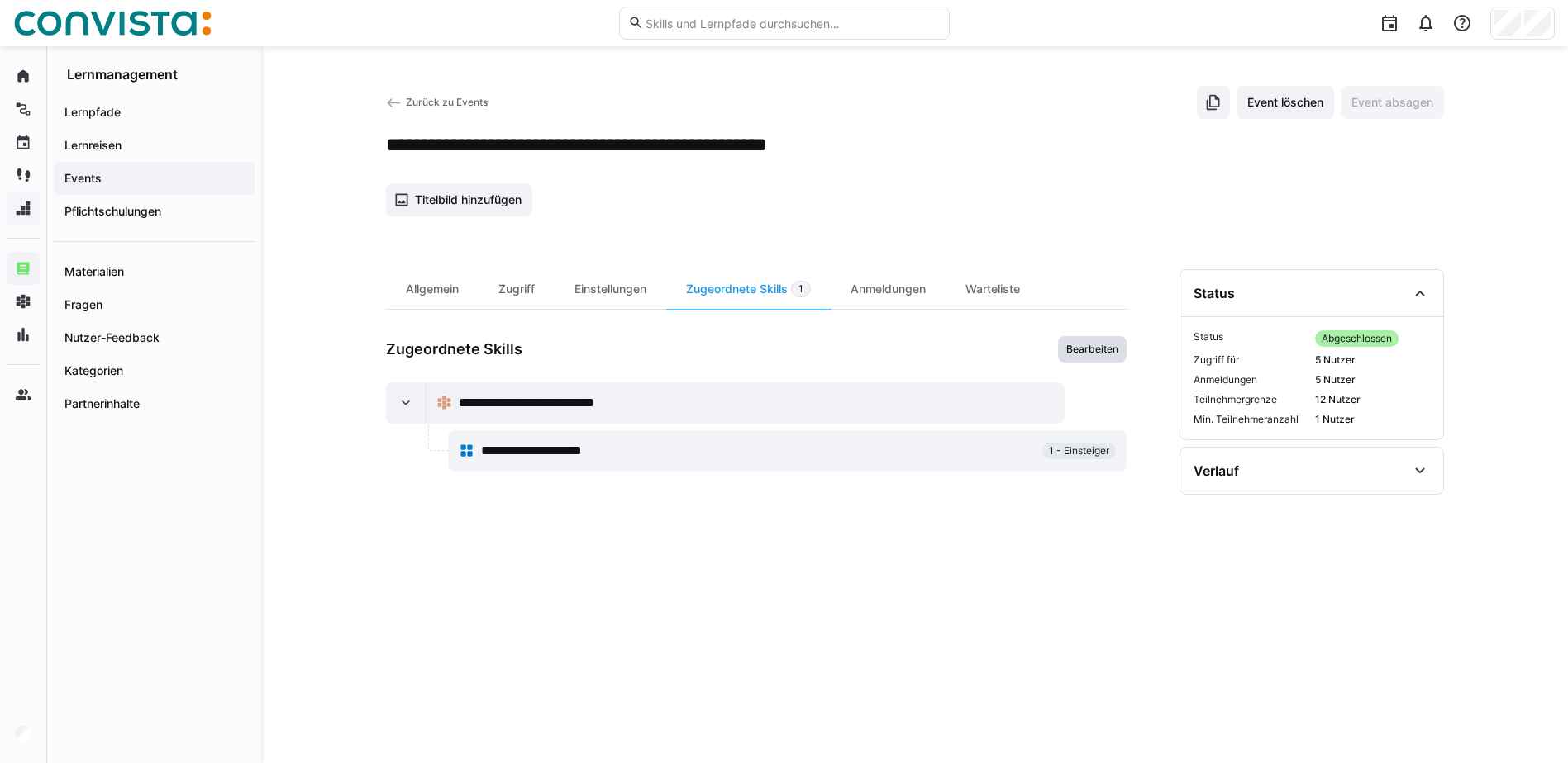
click at [1111, 354] on span "Bearbeiten" at bounding box center [1092, 349] width 55 height 14
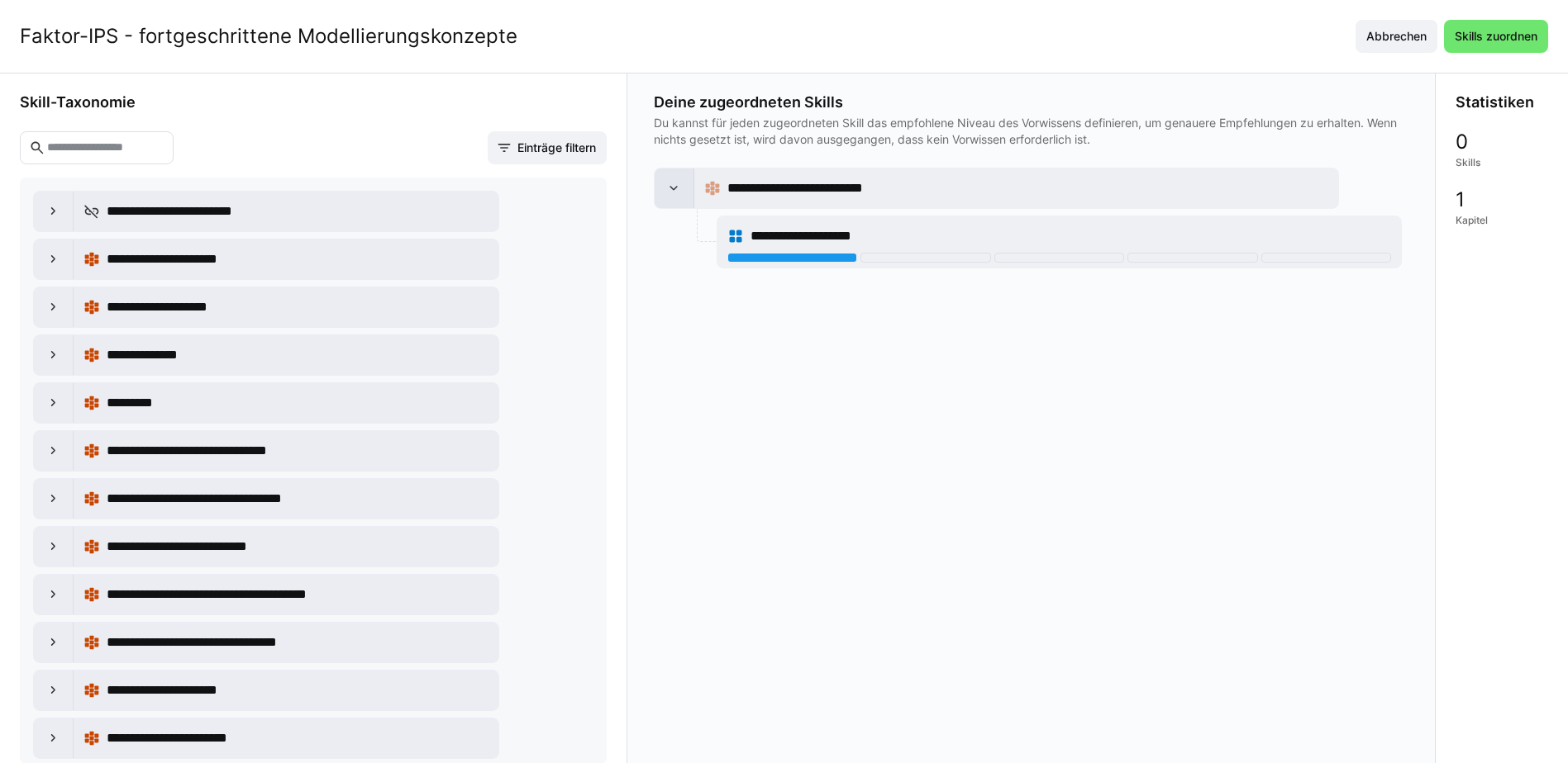
click at [679, 188] on eds-icon at bounding box center [673, 188] width 16 height 16
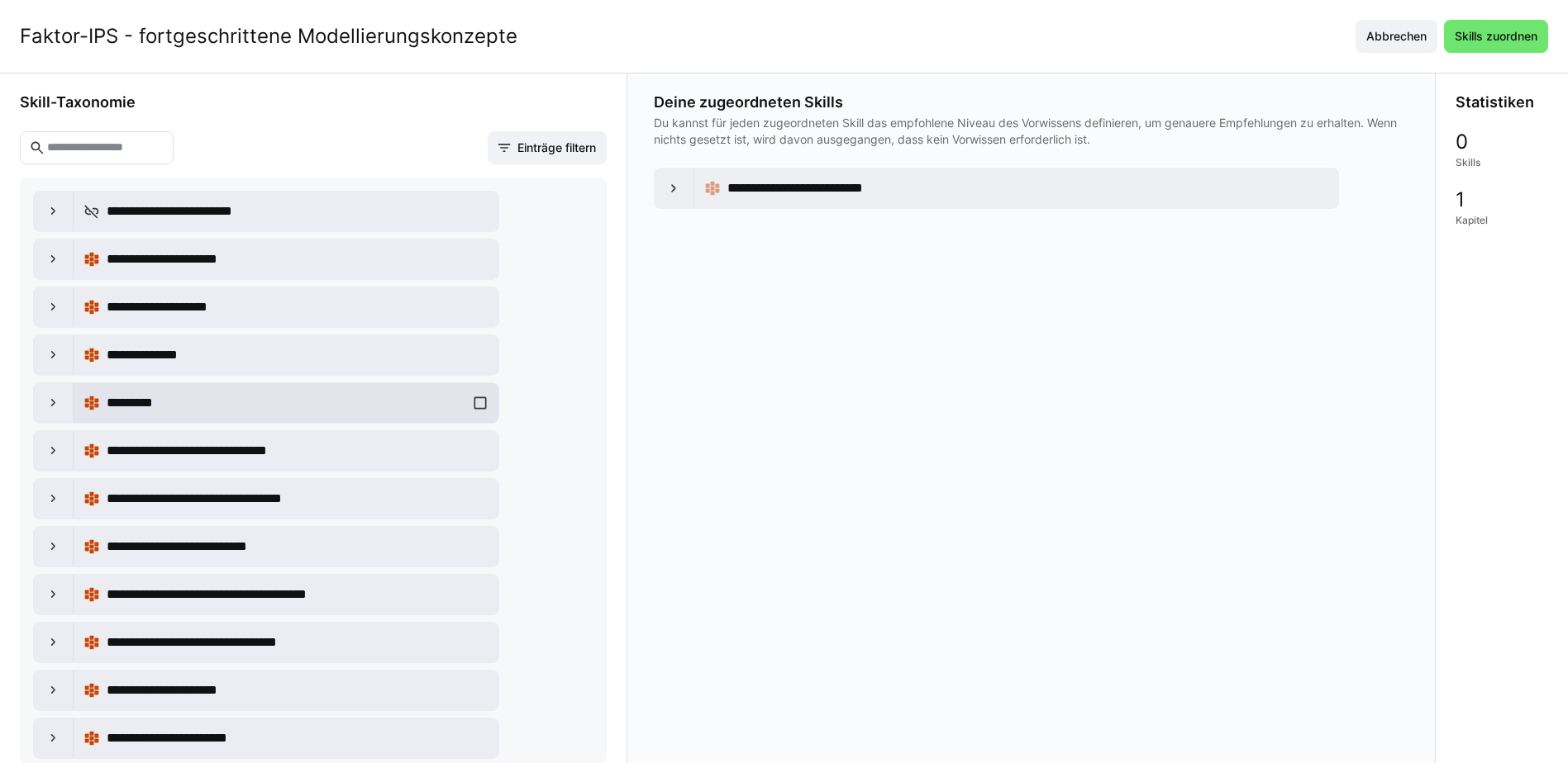
drag, startPoint x: 771, startPoint y: 183, endPoint x: 166, endPoint y: 384, distance: 637.5
click at [166, 384] on div "**********" at bounding box center [784, 419] width 1568 height 691
click at [992, 195] on div "**********" at bounding box center [1028, 188] width 601 height 20
click at [662, 177] on div at bounding box center [674, 188] width 40 height 40
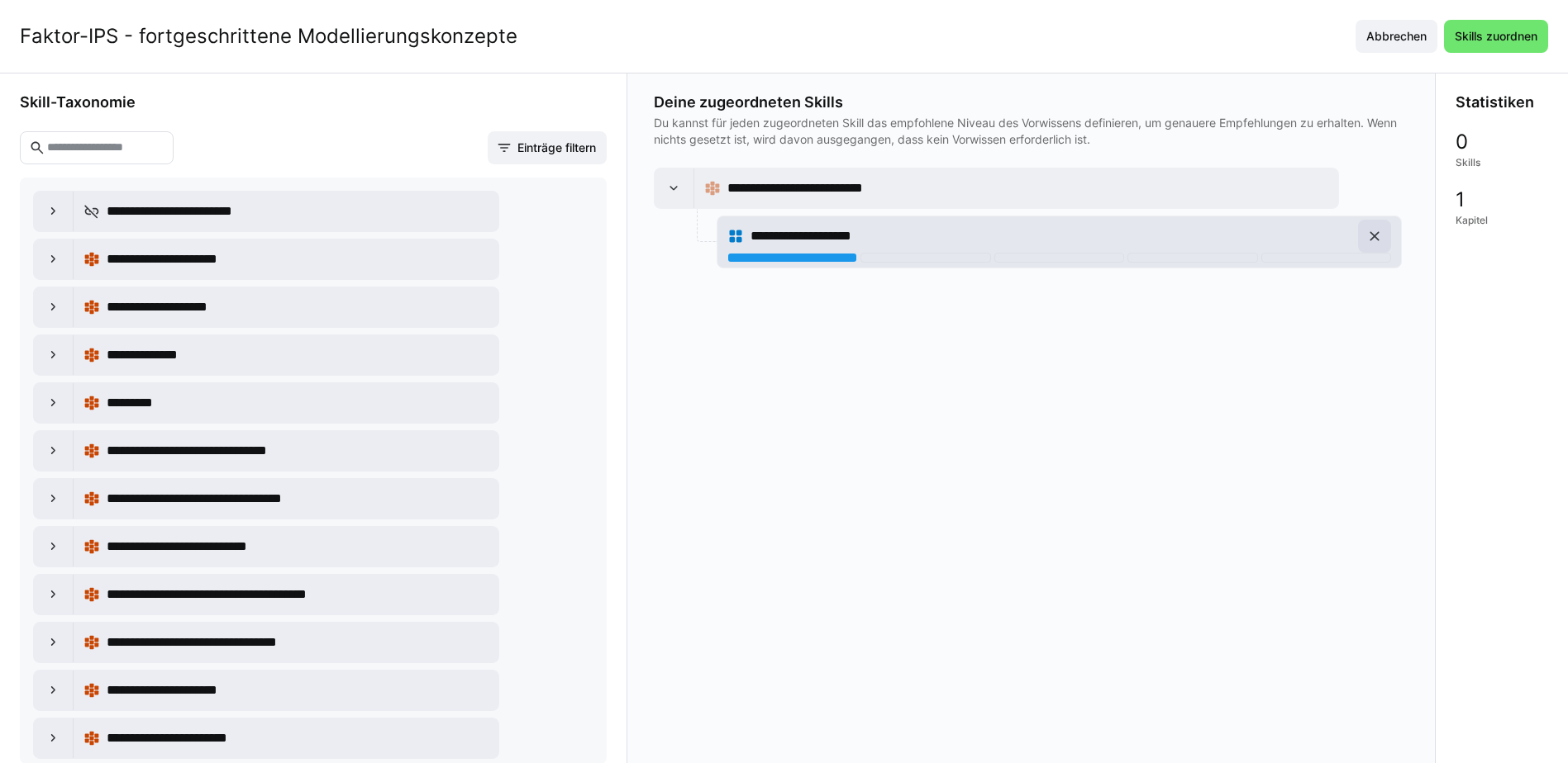
click at [1369, 234] on eds-icon at bounding box center [1374, 236] width 16 height 16
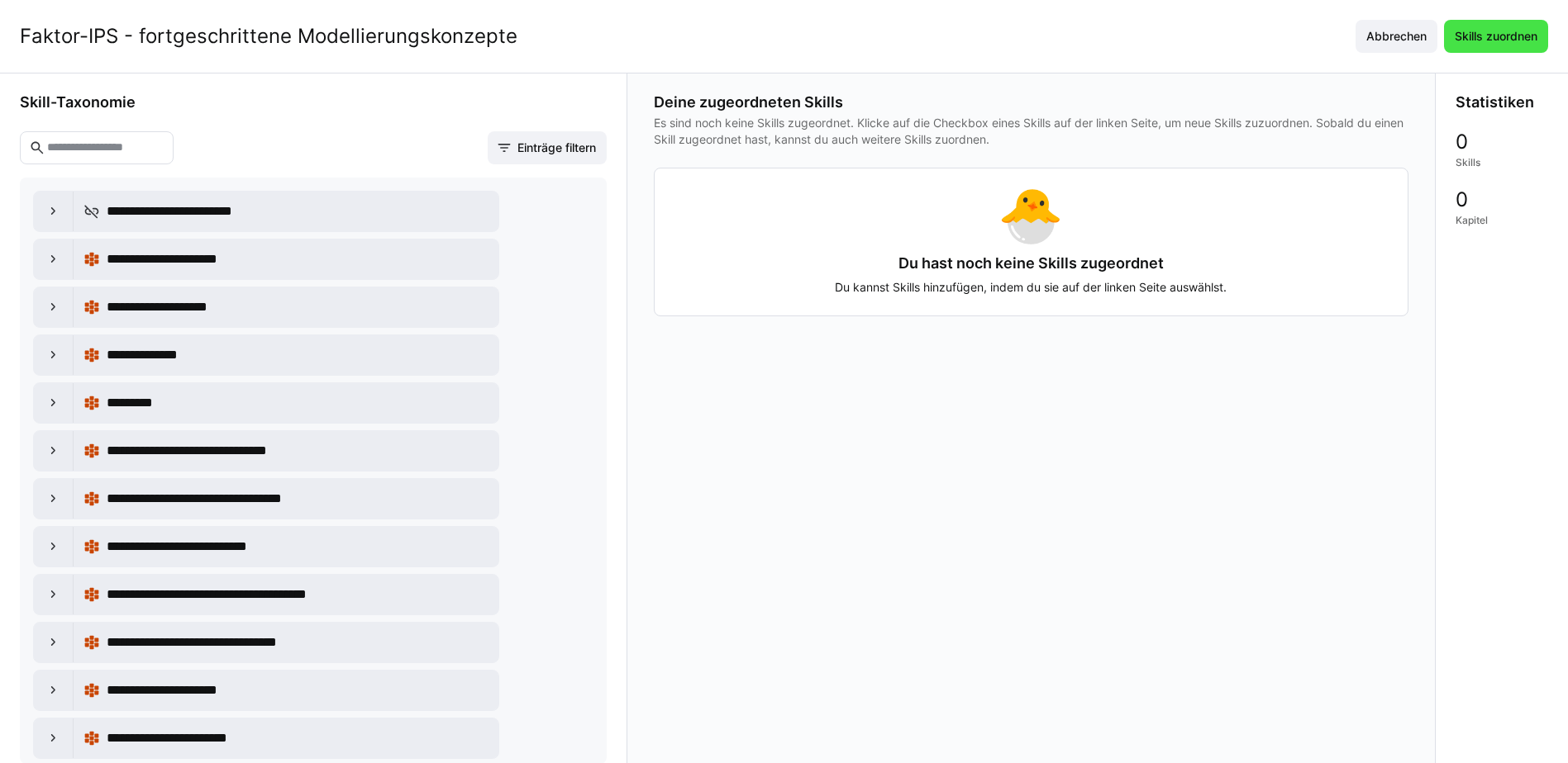
click at [1512, 41] on span "Skills zuordnen" at bounding box center [1495, 36] width 88 height 16
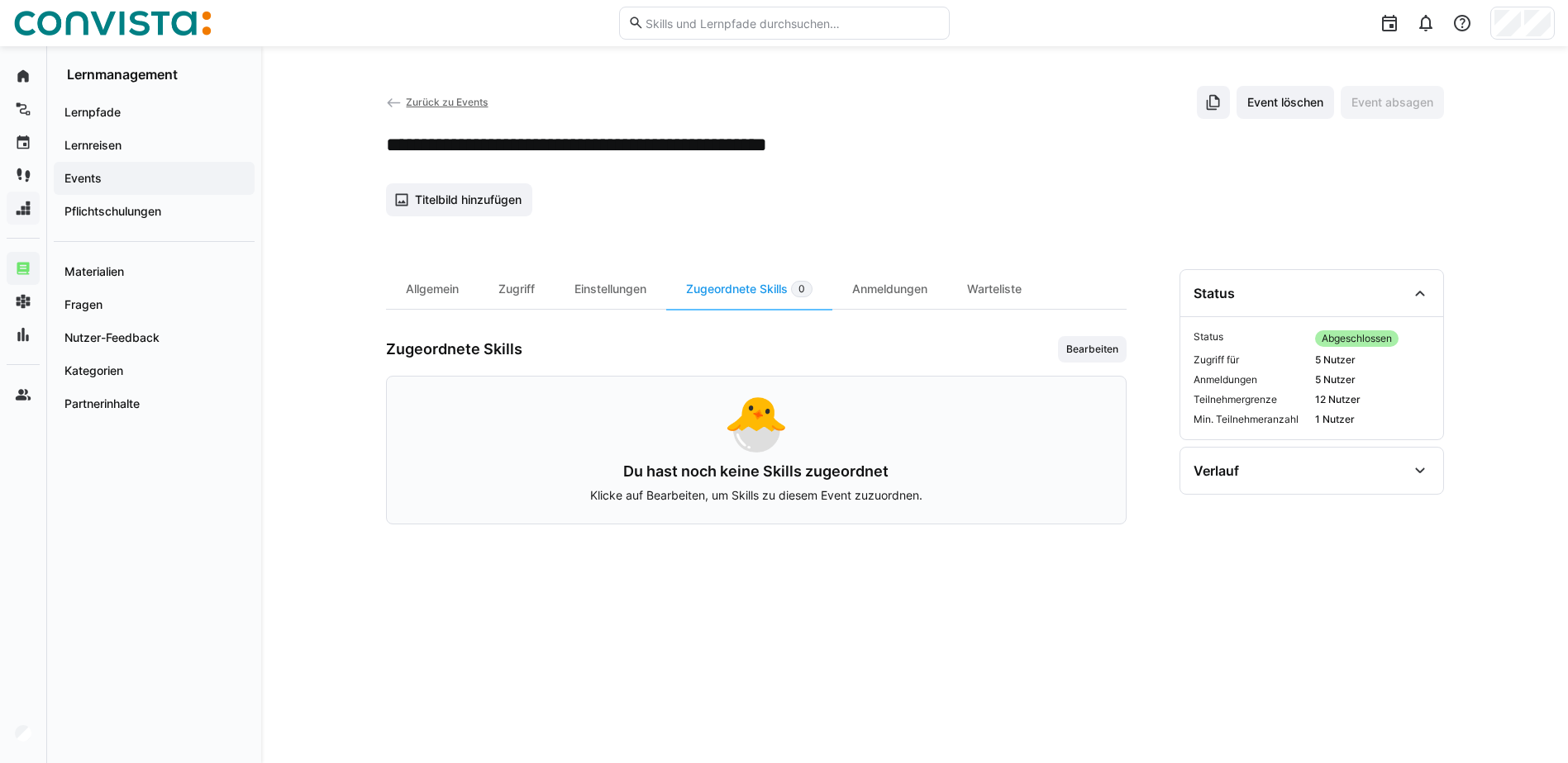
click at [406, 98] on span "Zurück zu Events" at bounding box center [447, 102] width 82 height 13
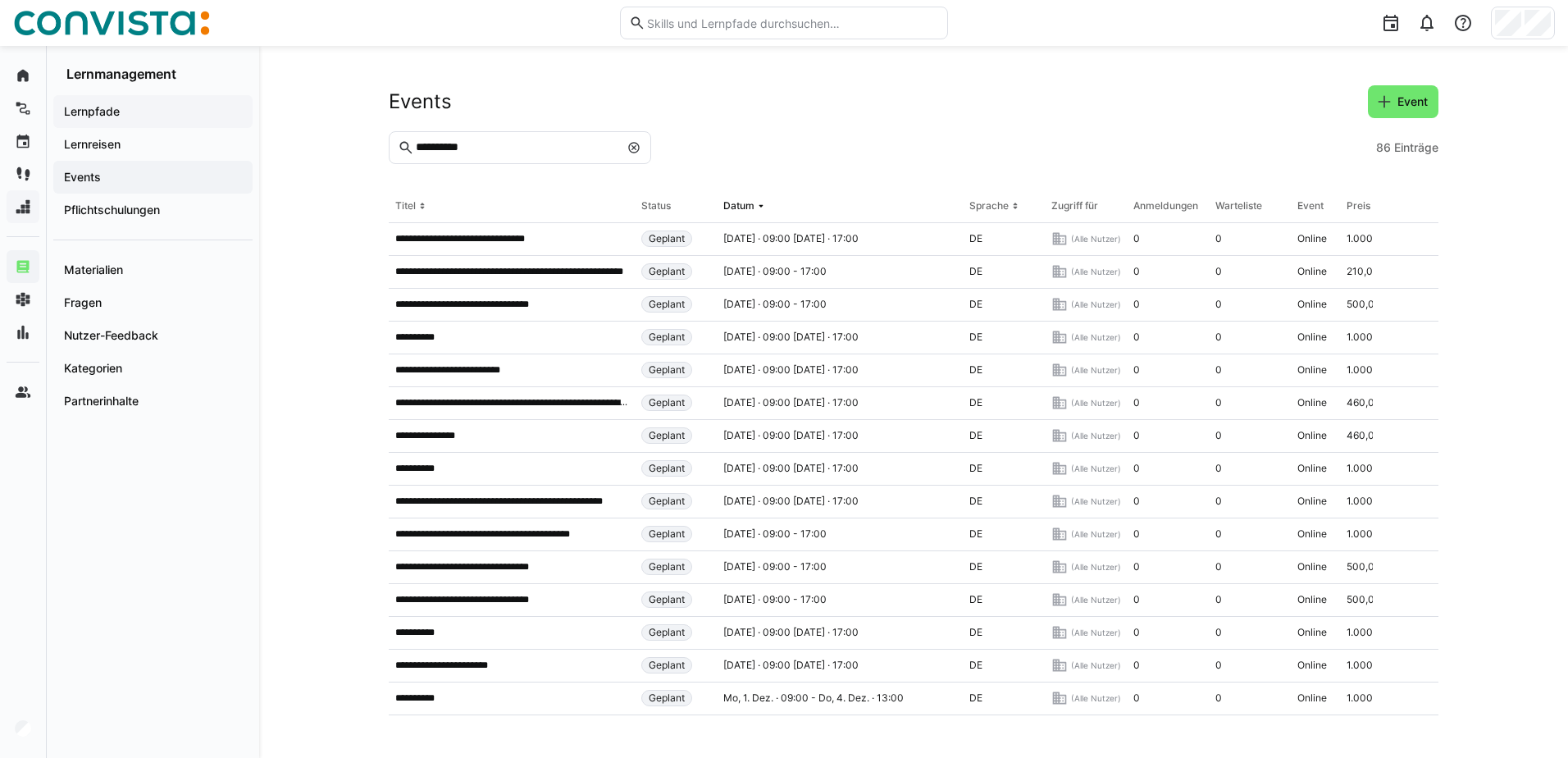
click at [121, 108] on span "Lernpfade" at bounding box center [153, 111] width 183 height 16
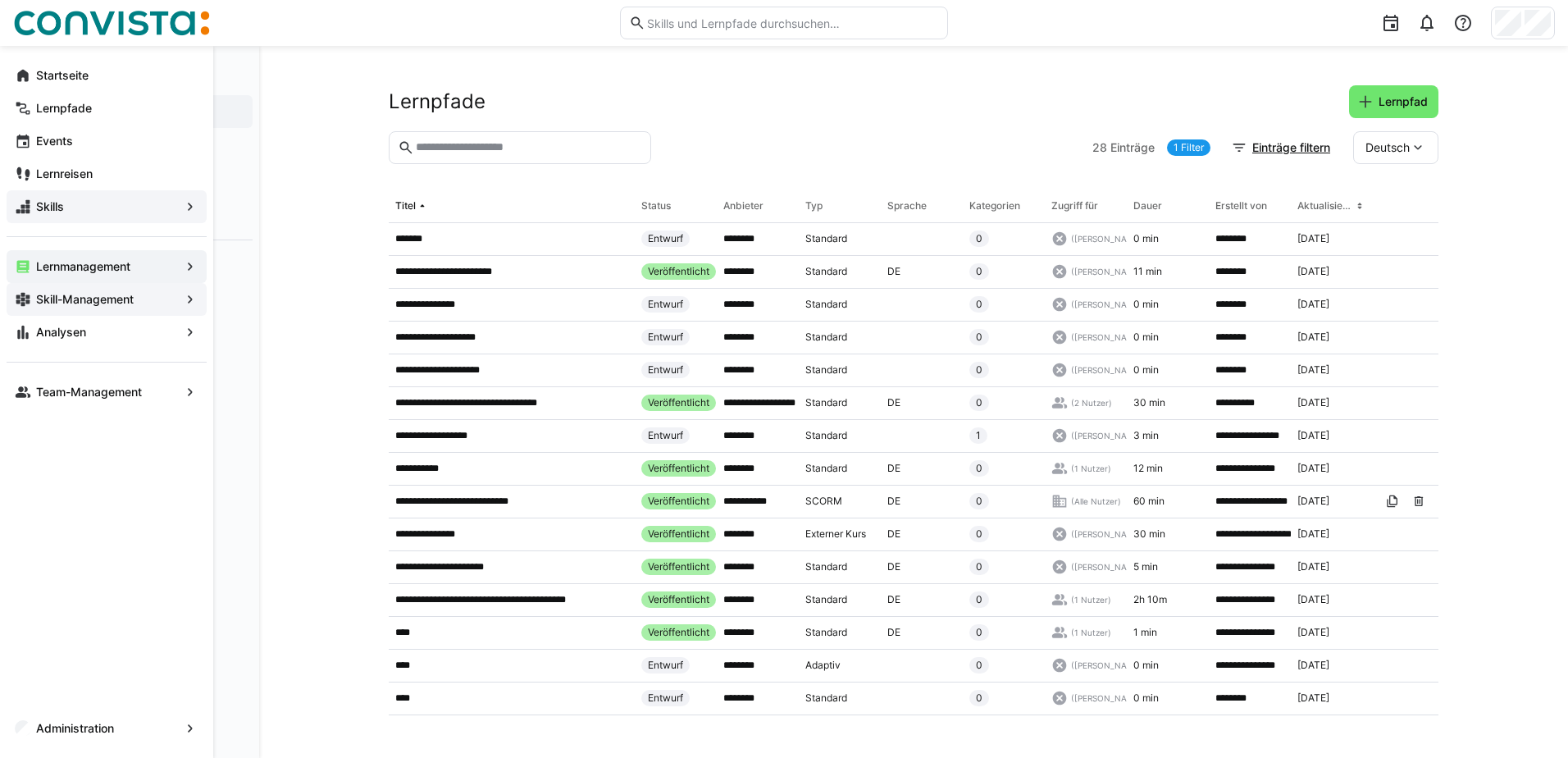
click at [148, 289] on div "Skill-Management" at bounding box center [106, 299] width 200 height 33
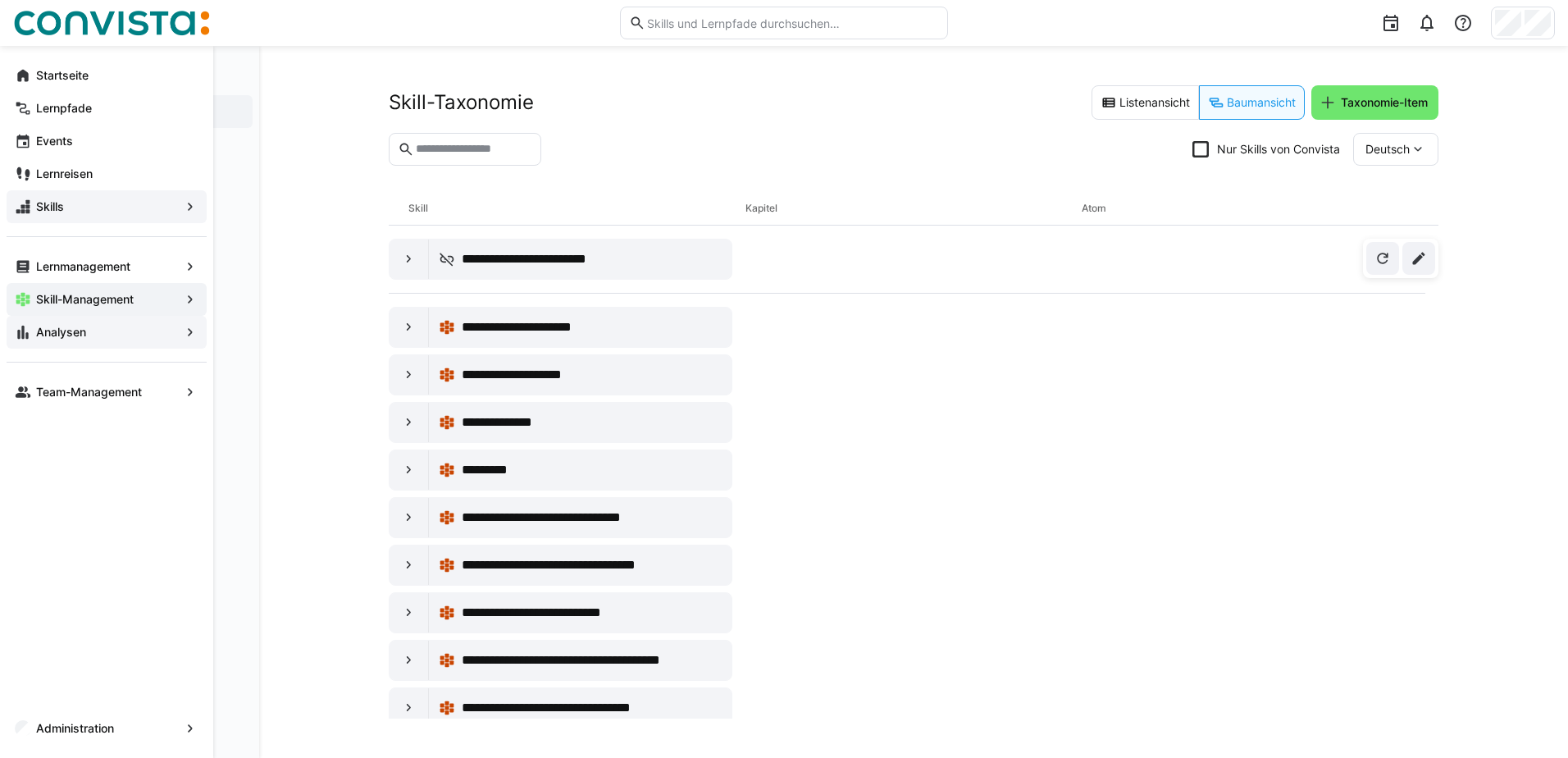
click at [80, 324] on span "Analysen" at bounding box center [107, 332] width 146 height 16
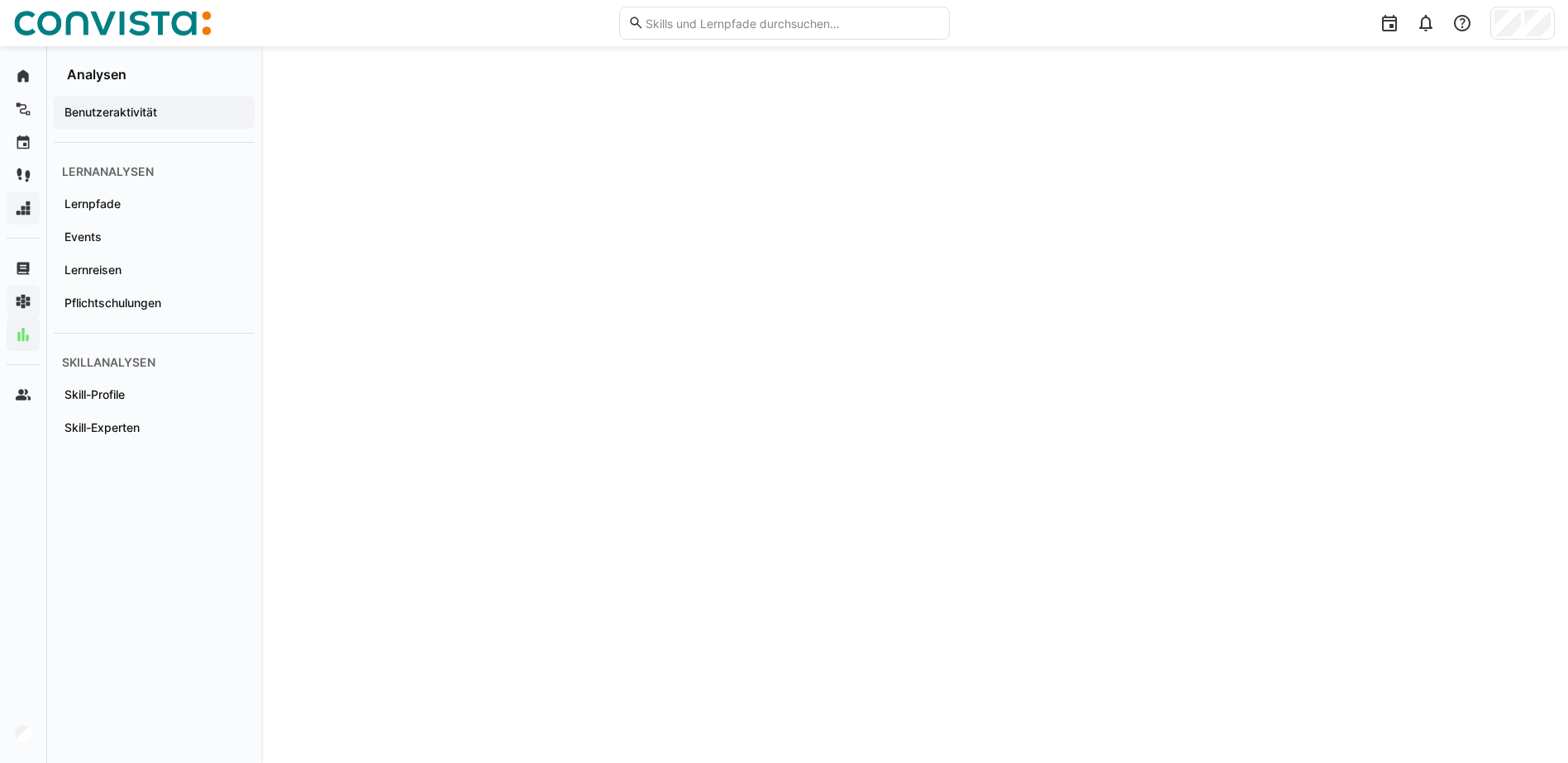
scroll to position [610, 0]
click at [174, 318] on div "Pflichtschulungen" at bounding box center [154, 303] width 201 height 33
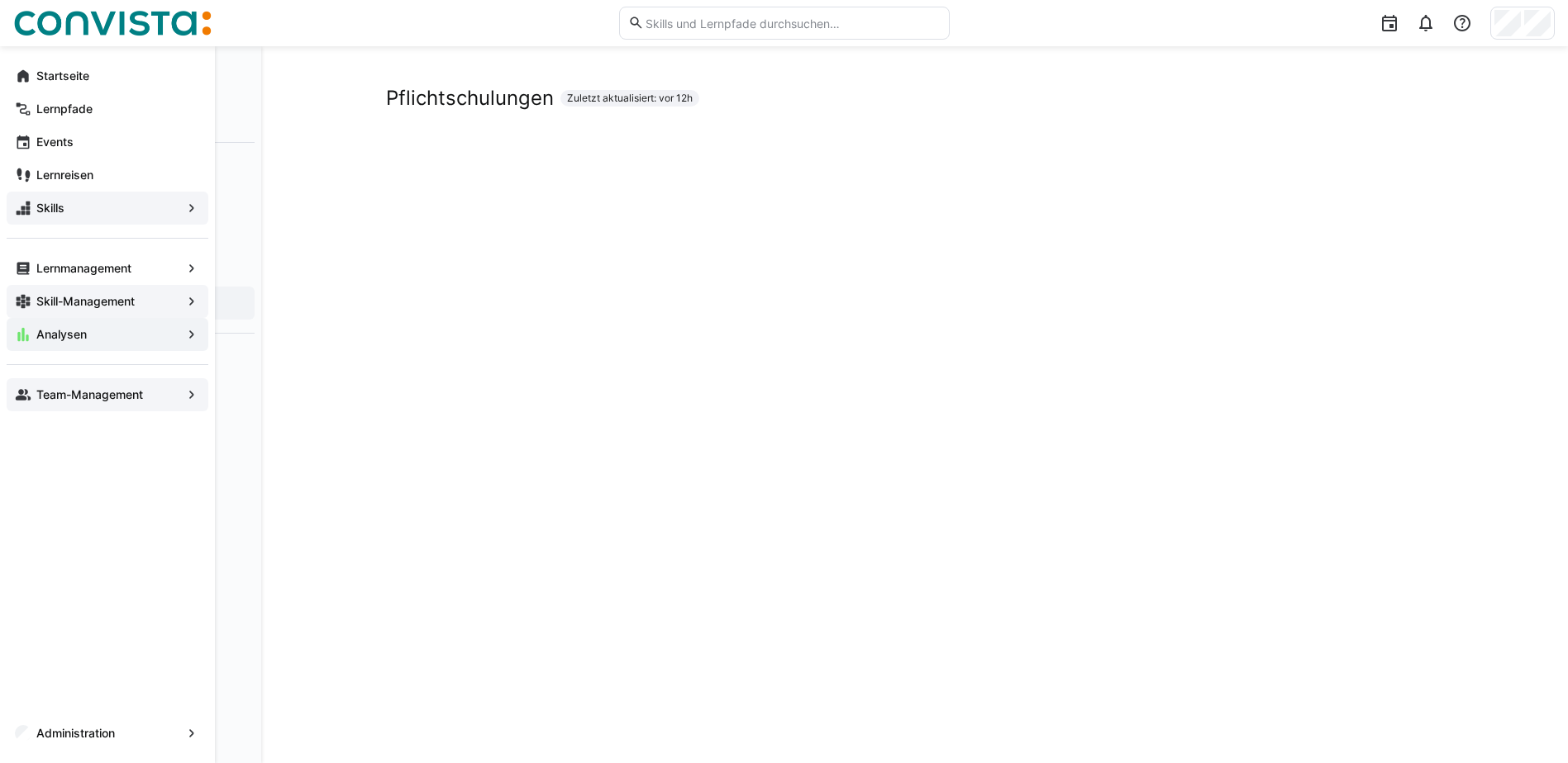
click at [0, 0] on app-navigation-label "Team-Management" at bounding box center [0, 0] width 0 height 0
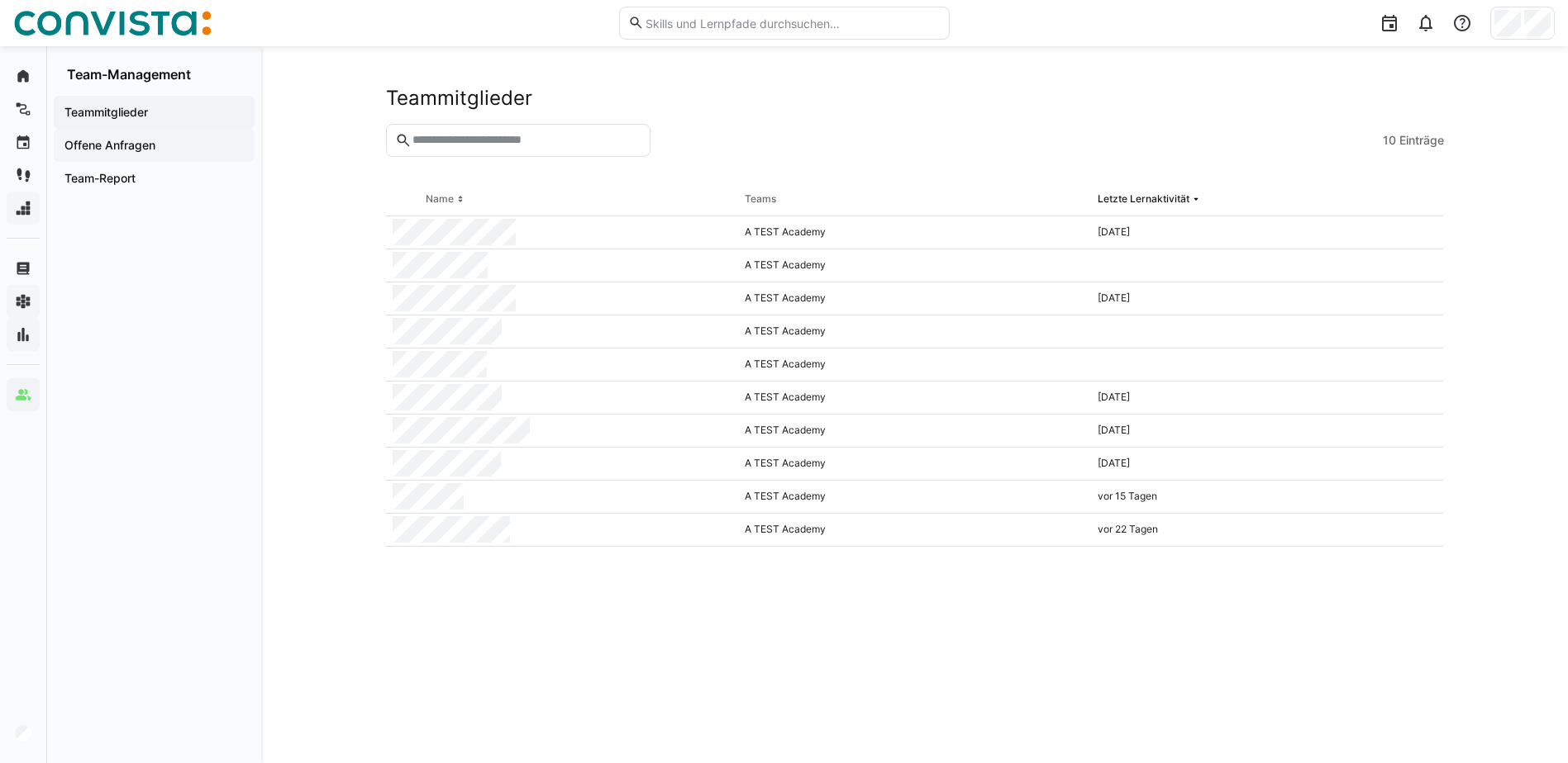
click at [205, 141] on span "Offene Anfragen" at bounding box center [154, 145] width 184 height 16
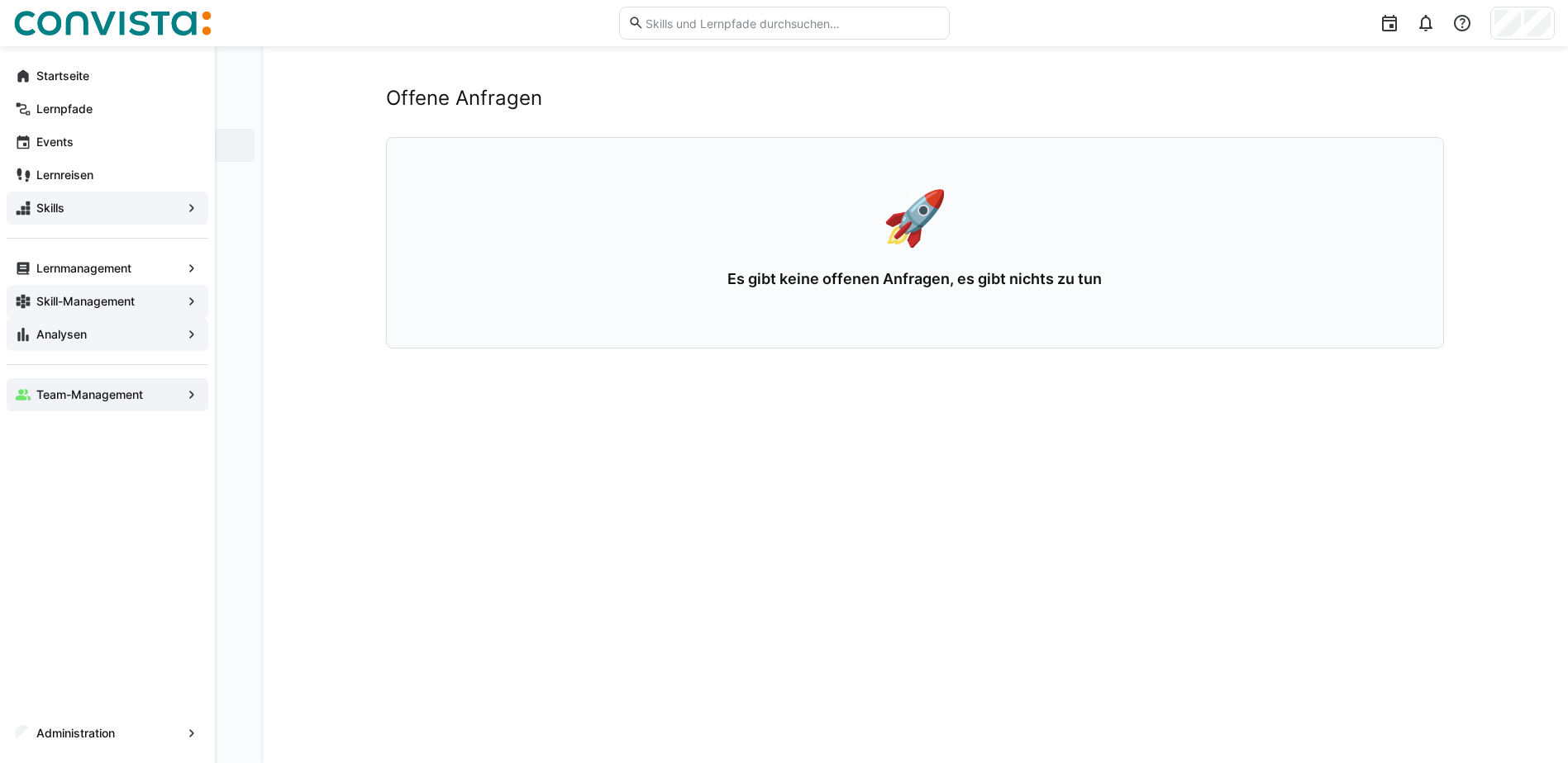
click at [0, 0] on app-navigation-label "Administration" at bounding box center [0, 0] width 0 height 0
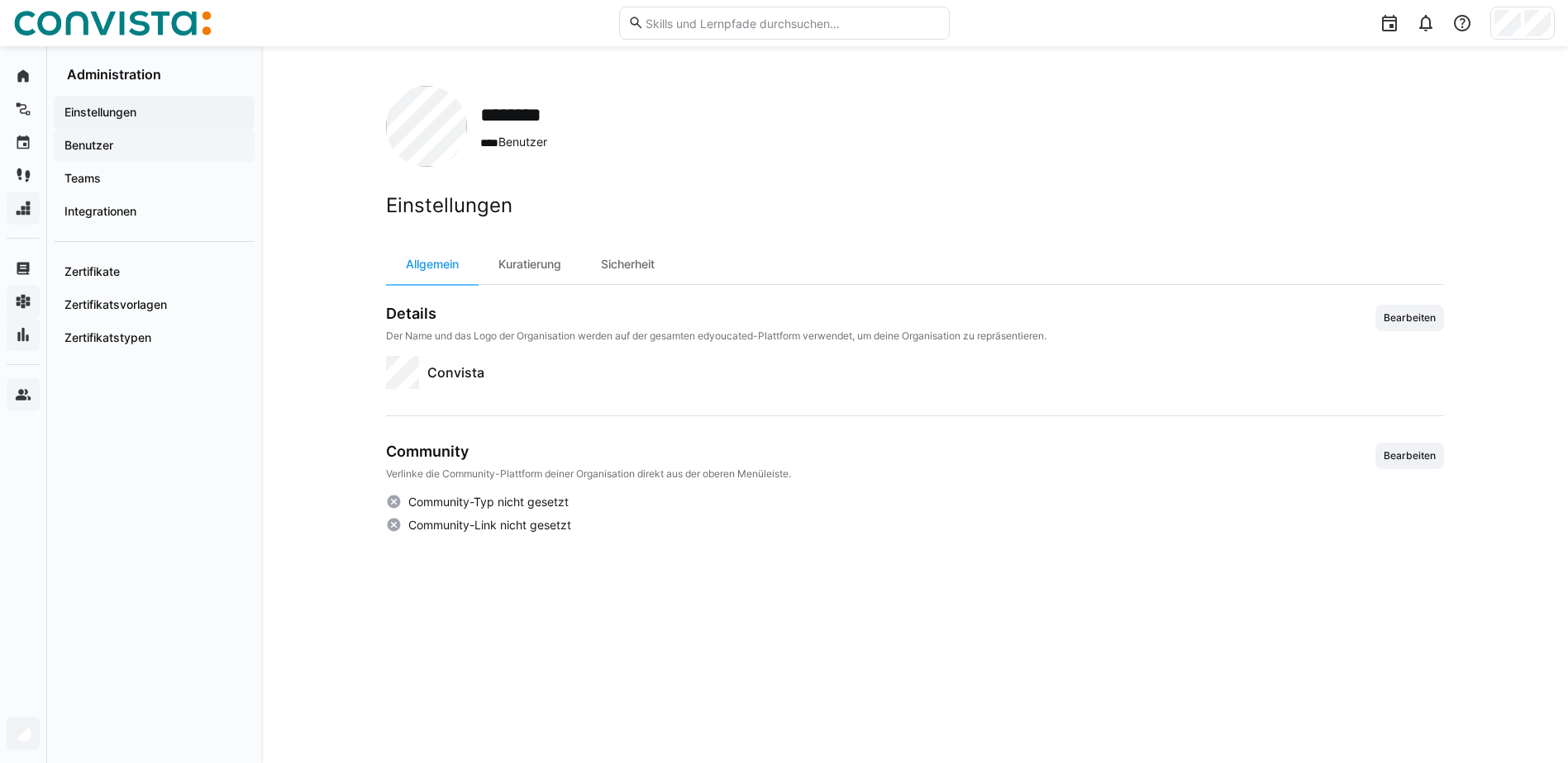
click at [171, 144] on span "Benutzer" at bounding box center [154, 145] width 184 height 16
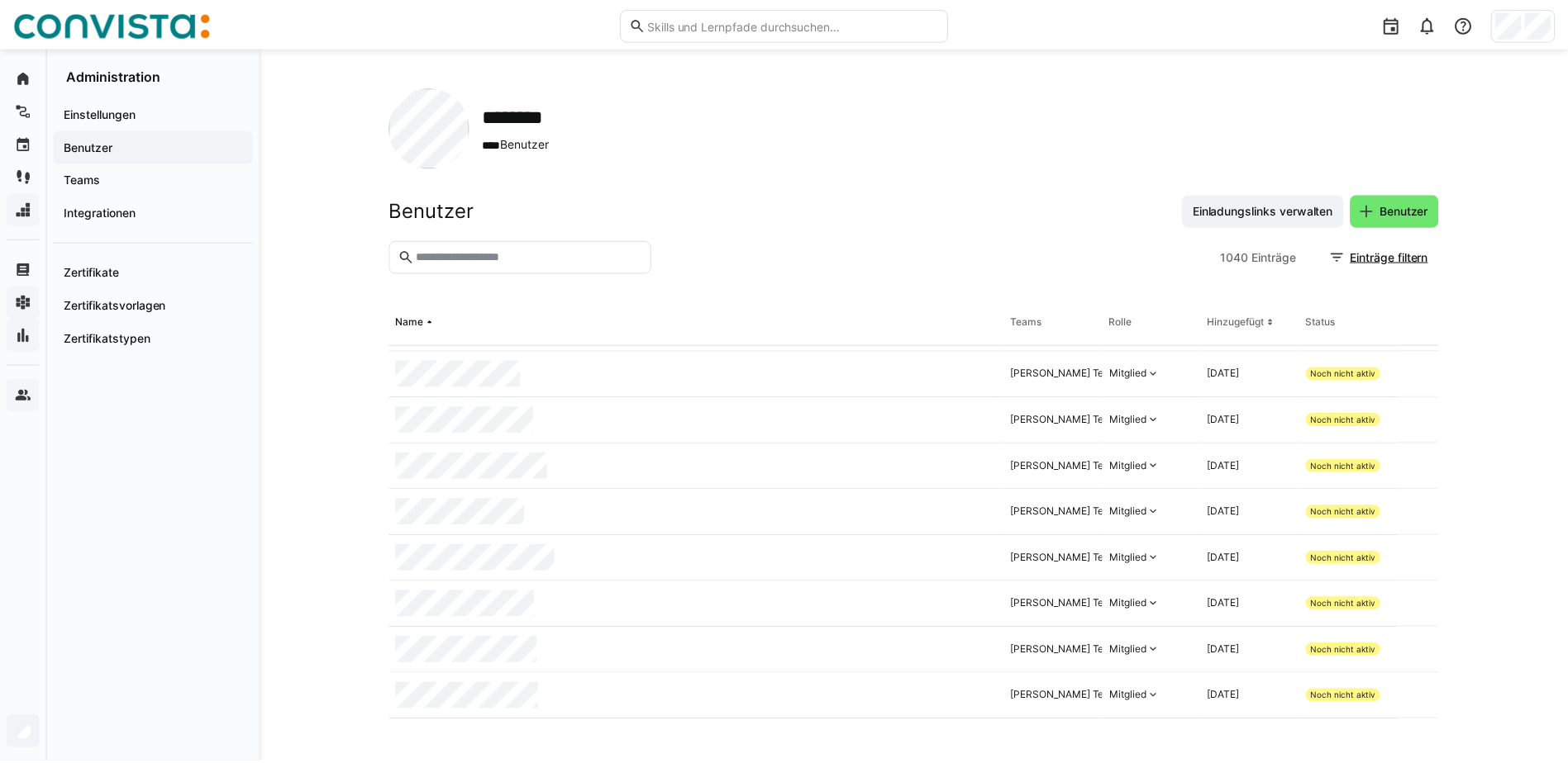
scroll to position [3835, 0]
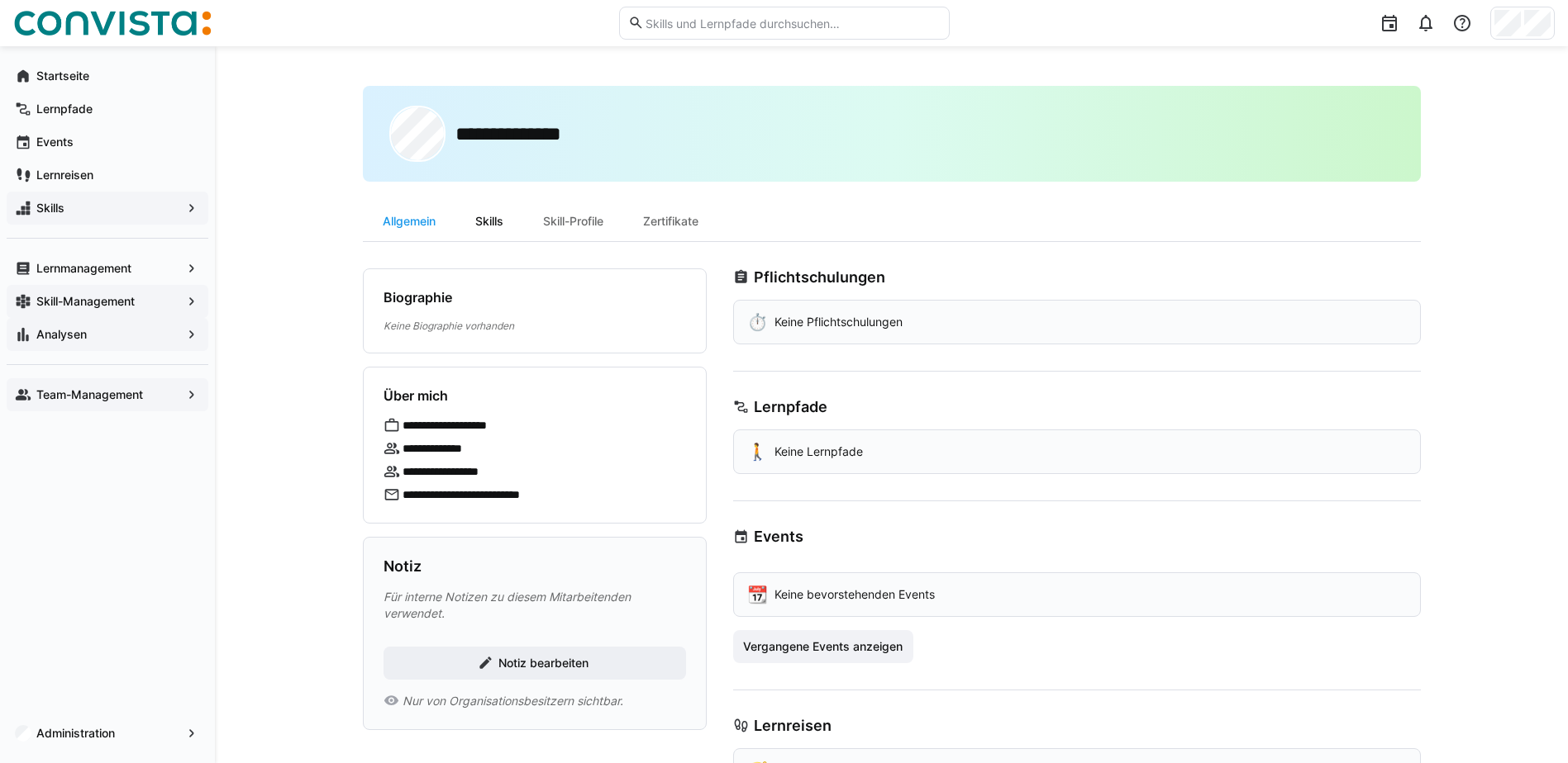
click at [504, 218] on div "Skills" at bounding box center [489, 221] width 68 height 40
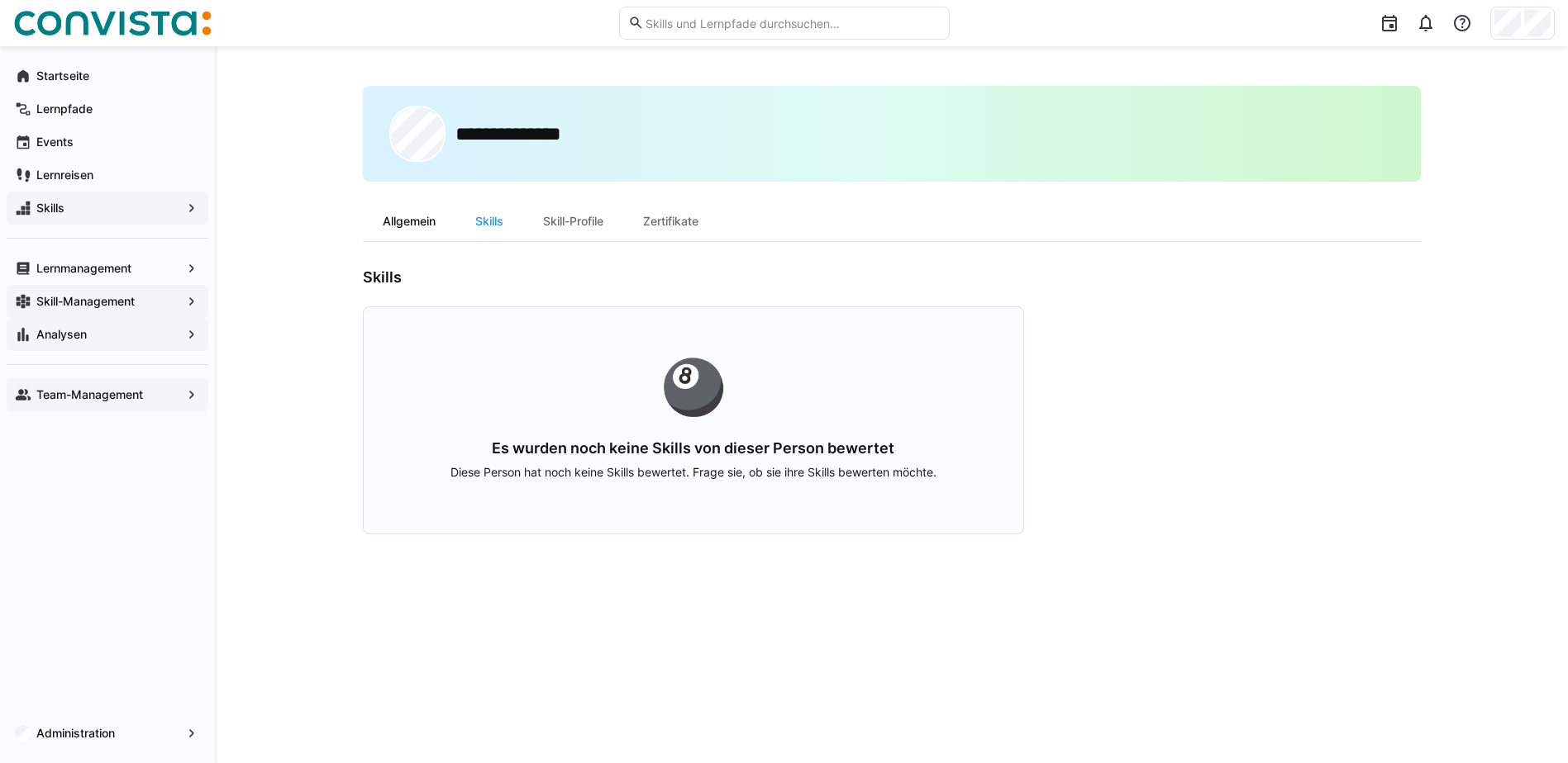
click at [373, 216] on div "Allgemein" at bounding box center [409, 221] width 93 height 40
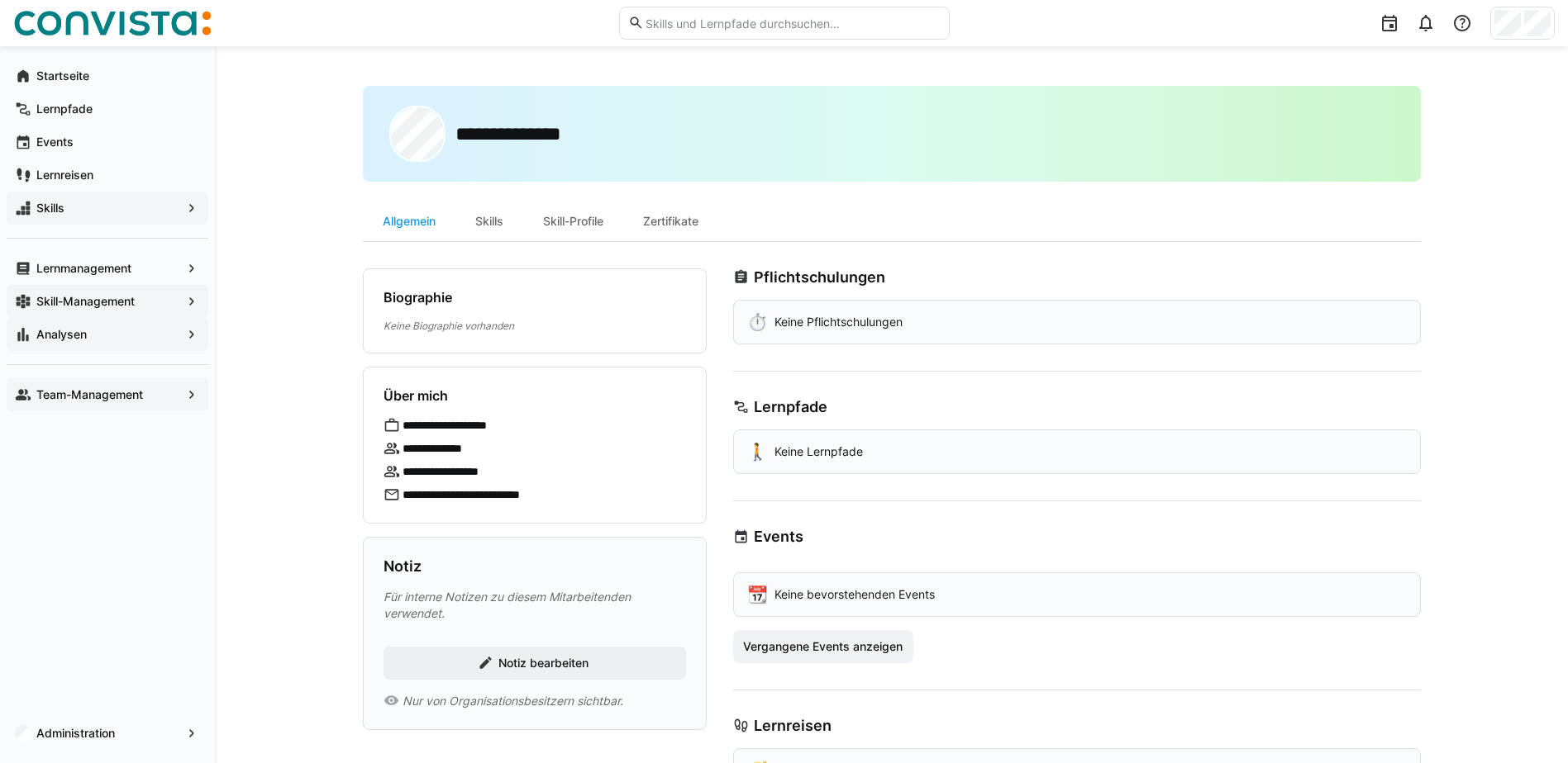
click at [690, 197] on div "**********" at bounding box center [891, 163] width 1057 height 156
click at [689, 222] on div "Zertifikate" at bounding box center [670, 221] width 95 height 40
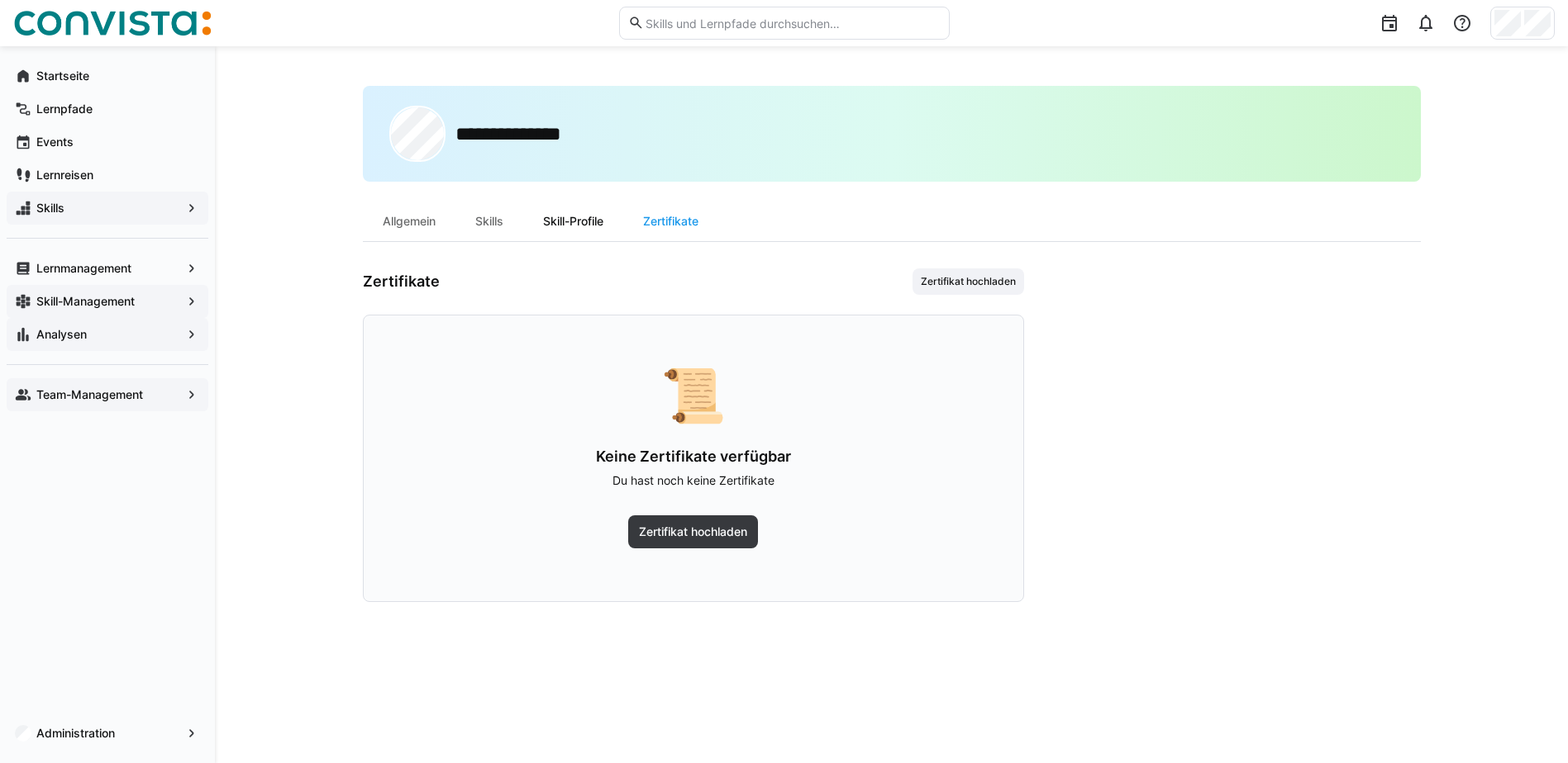
click at [589, 224] on div "Skill-Profile" at bounding box center [573, 221] width 100 height 40
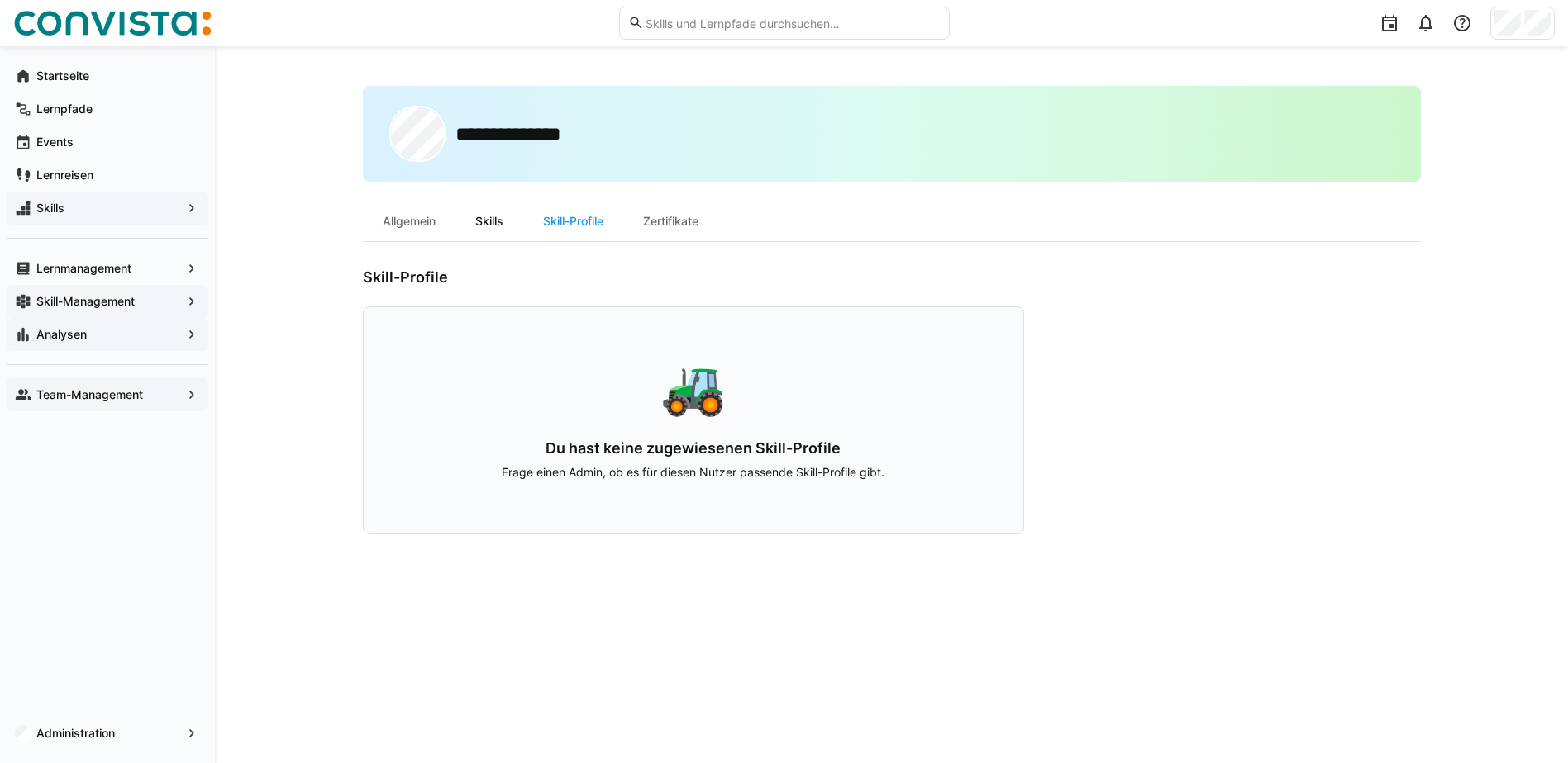
click at [488, 227] on div "Skills" at bounding box center [489, 221] width 68 height 40
click at [392, 221] on div "Allgemein" at bounding box center [409, 221] width 93 height 40
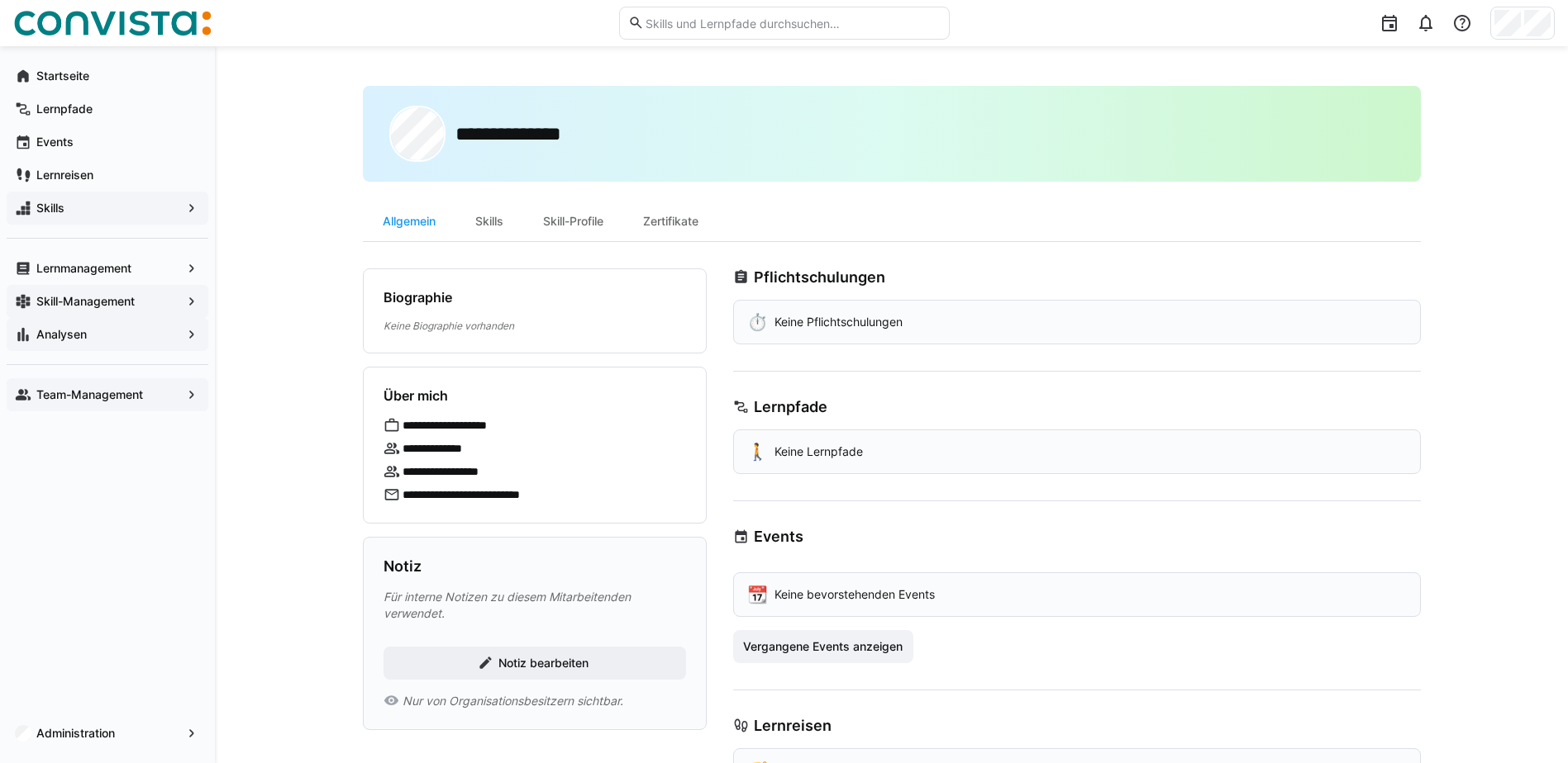
scroll to position [69, 0]
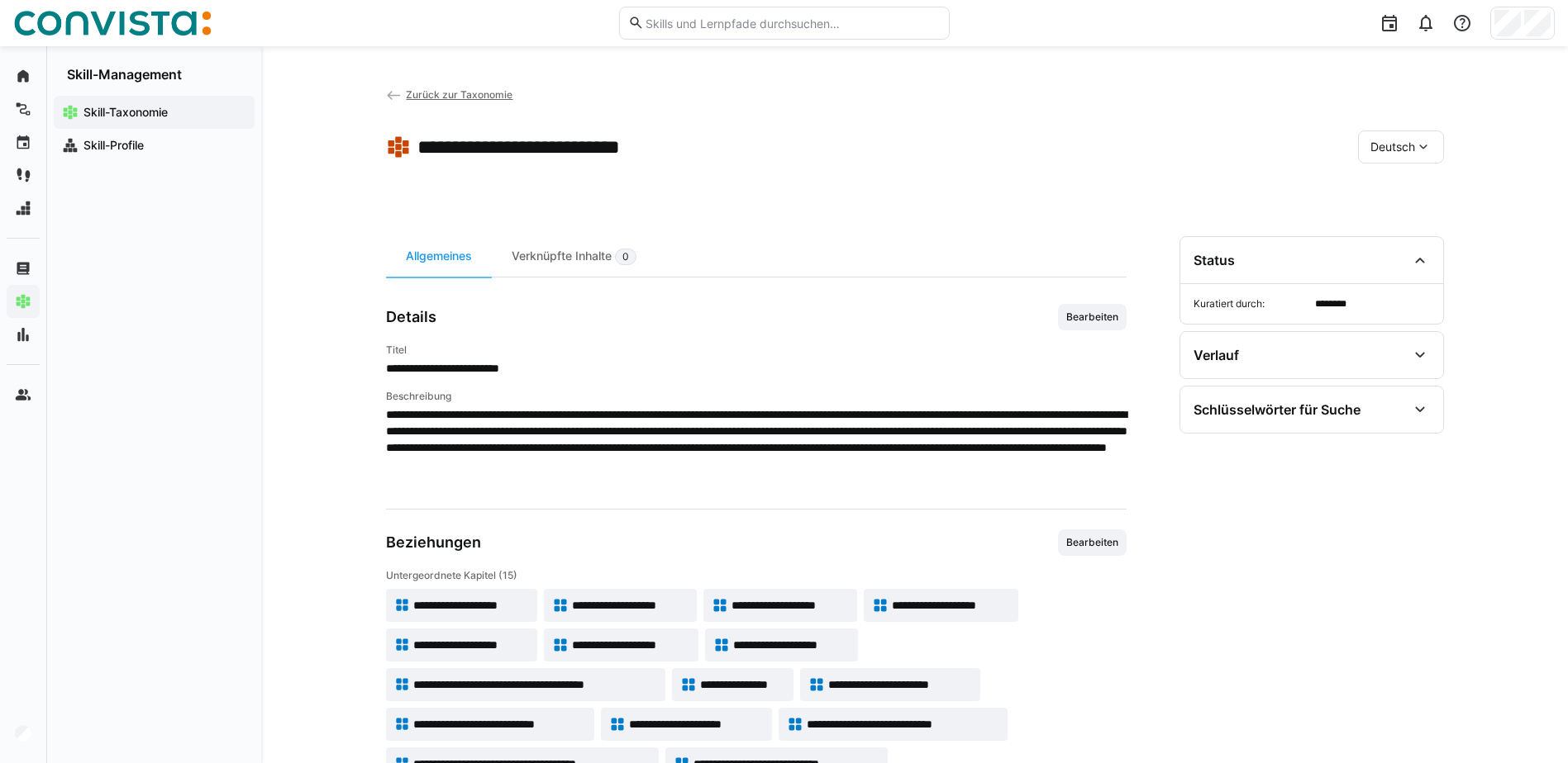
click at [390, 93] on eds-icon at bounding box center [394, 96] width 16 height 16
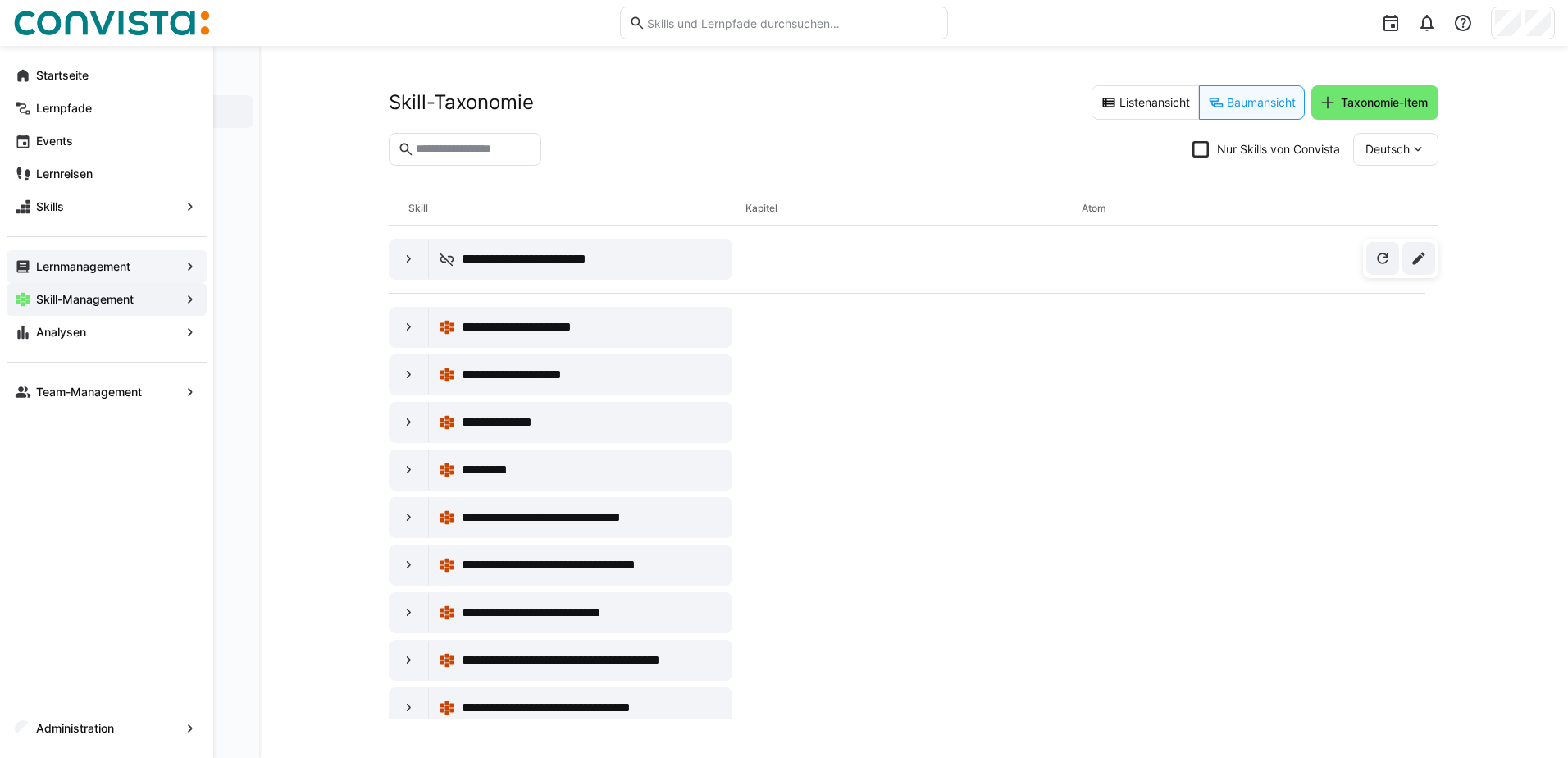
click at [0, 0] on app-navigation-label "Lernmanagement" at bounding box center [0, 0] width 0 height 0
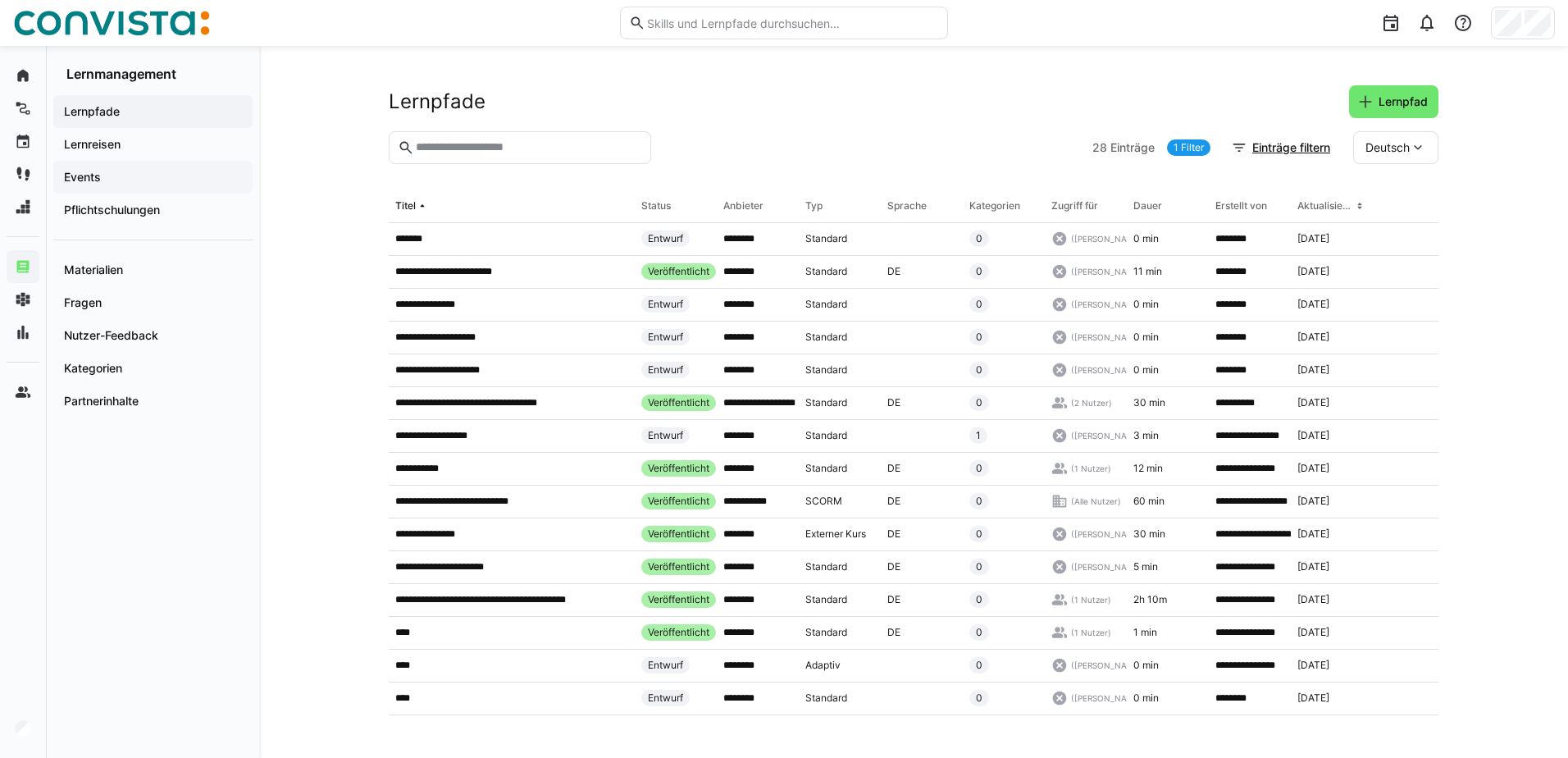
click at [150, 181] on span "Events" at bounding box center [153, 177] width 183 height 16
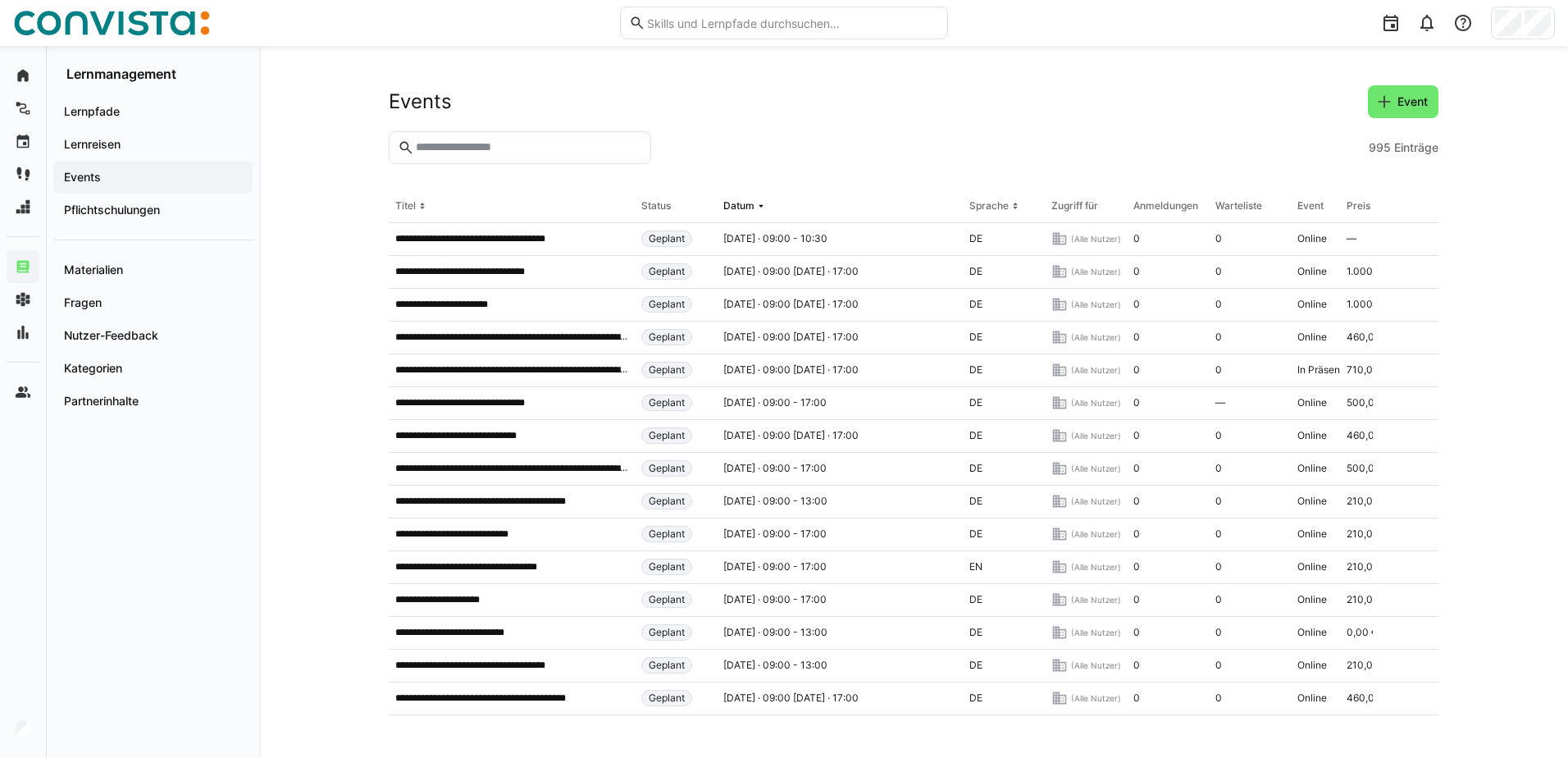
click at [493, 151] on input "text" at bounding box center [528, 148] width 228 height 14
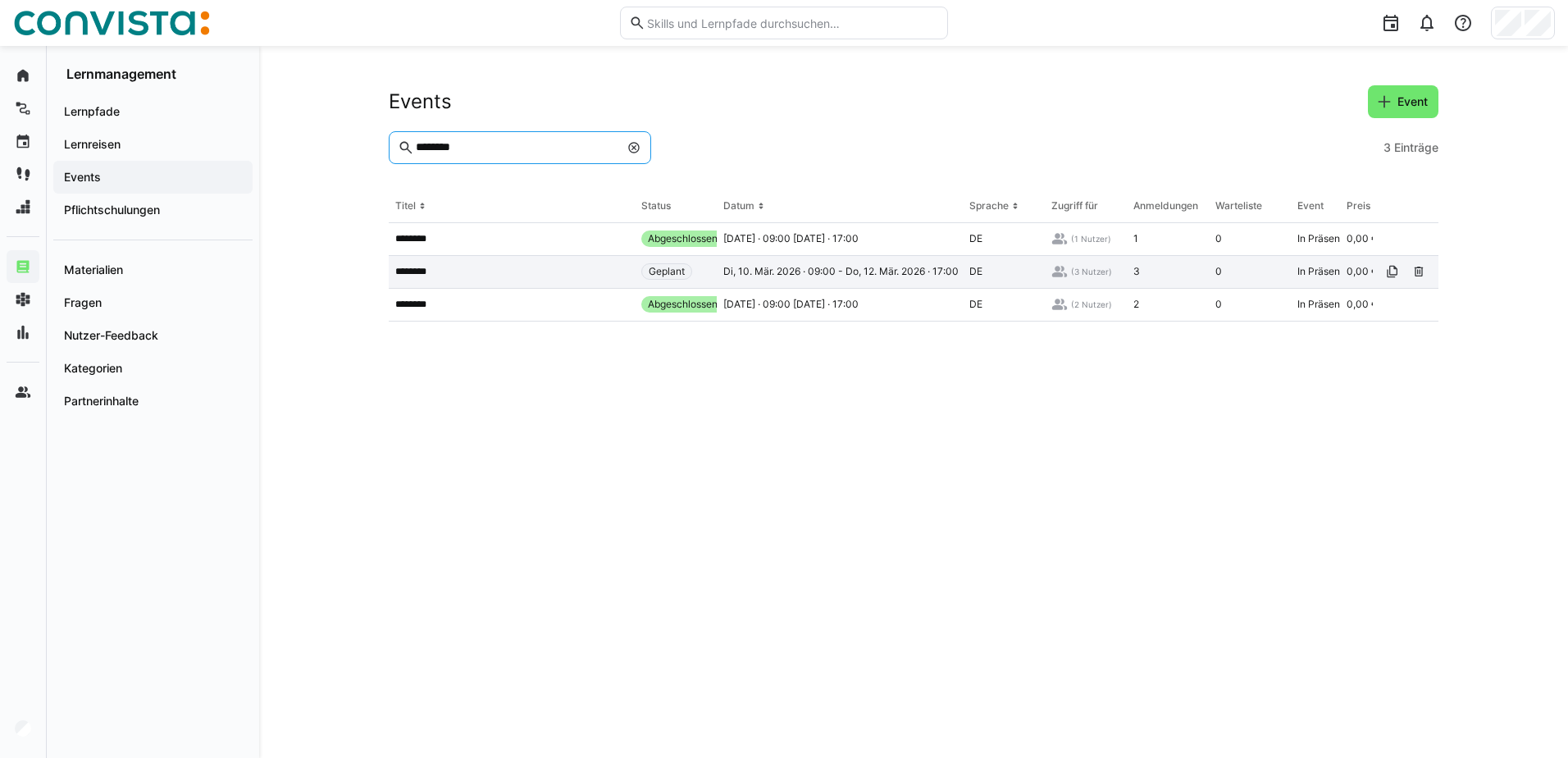
type input "********"
click at [886, 275] on span "Di, 10. Mär. 2026 · 09:00 - Do, 12. Mär. 2026 · 17:00" at bounding box center [841, 271] width 236 height 13
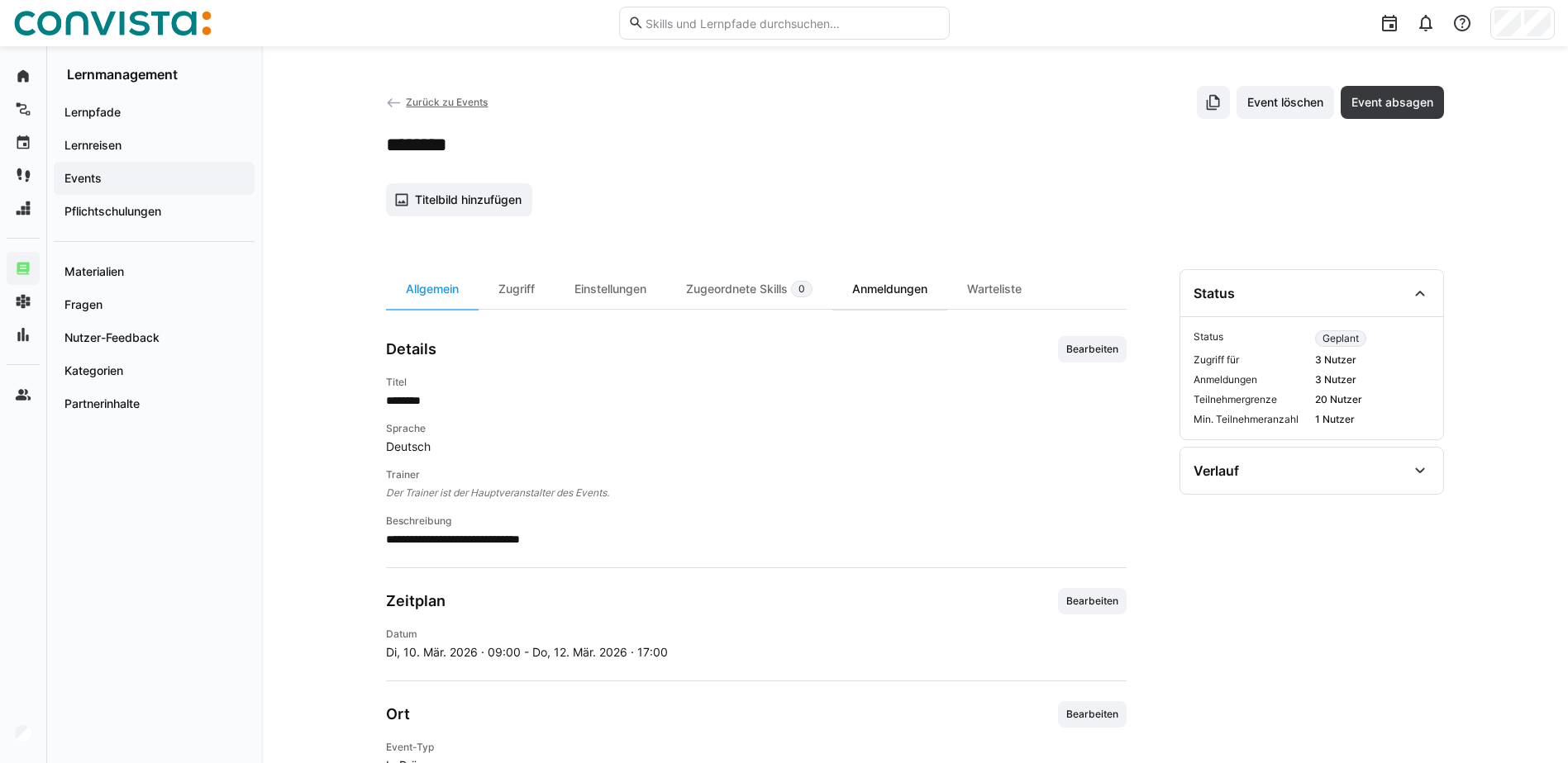
click at [910, 280] on div "Anmeldungen" at bounding box center [889, 290] width 115 height 40
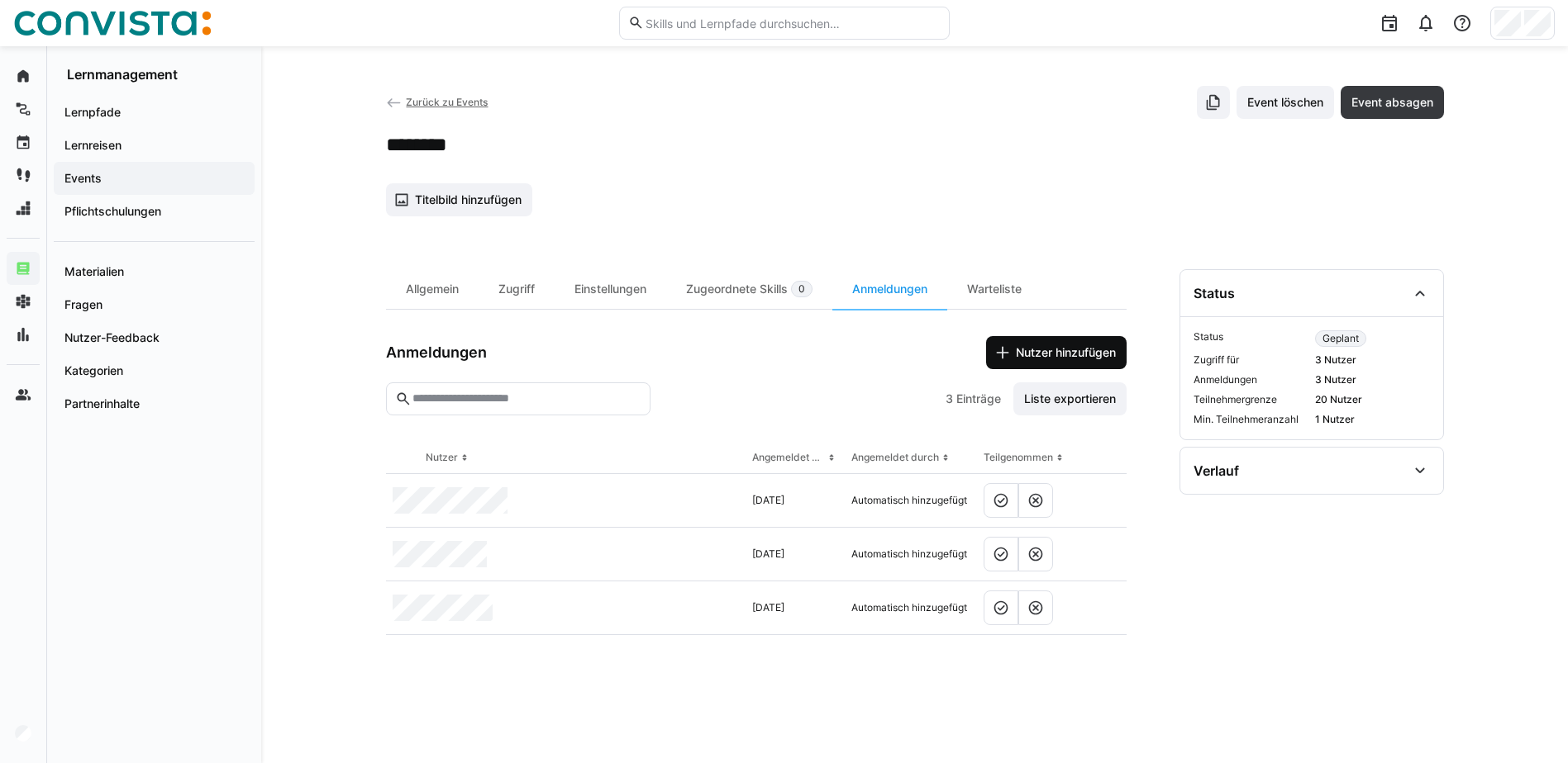
click at [1018, 354] on span "Nutzer hinzufügen" at bounding box center [1065, 353] width 105 height 16
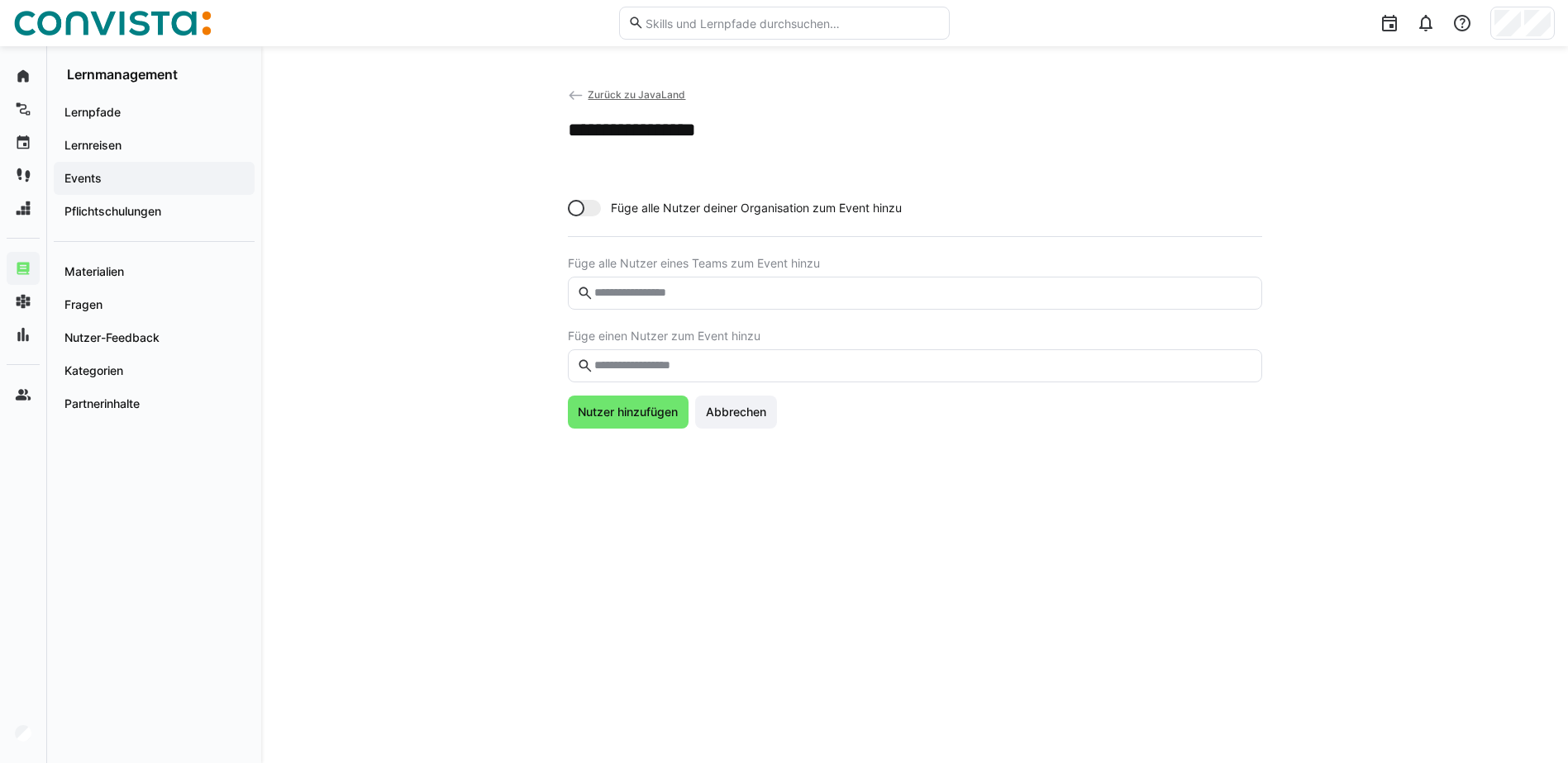
click at [776, 349] on eds-input at bounding box center [914, 365] width 694 height 33
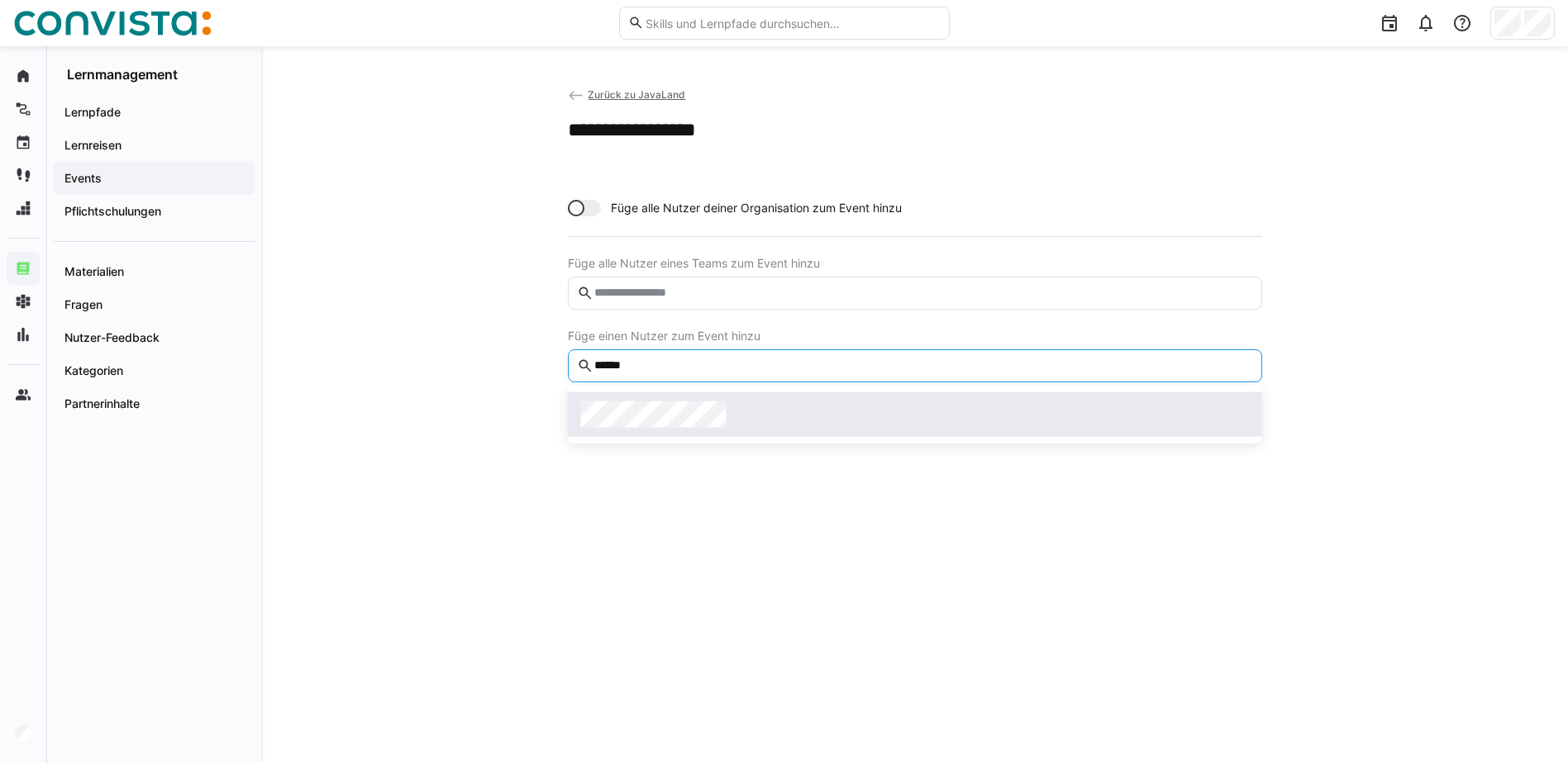
type input "******"
click at [765, 416] on div at bounding box center [915, 414] width 668 height 26
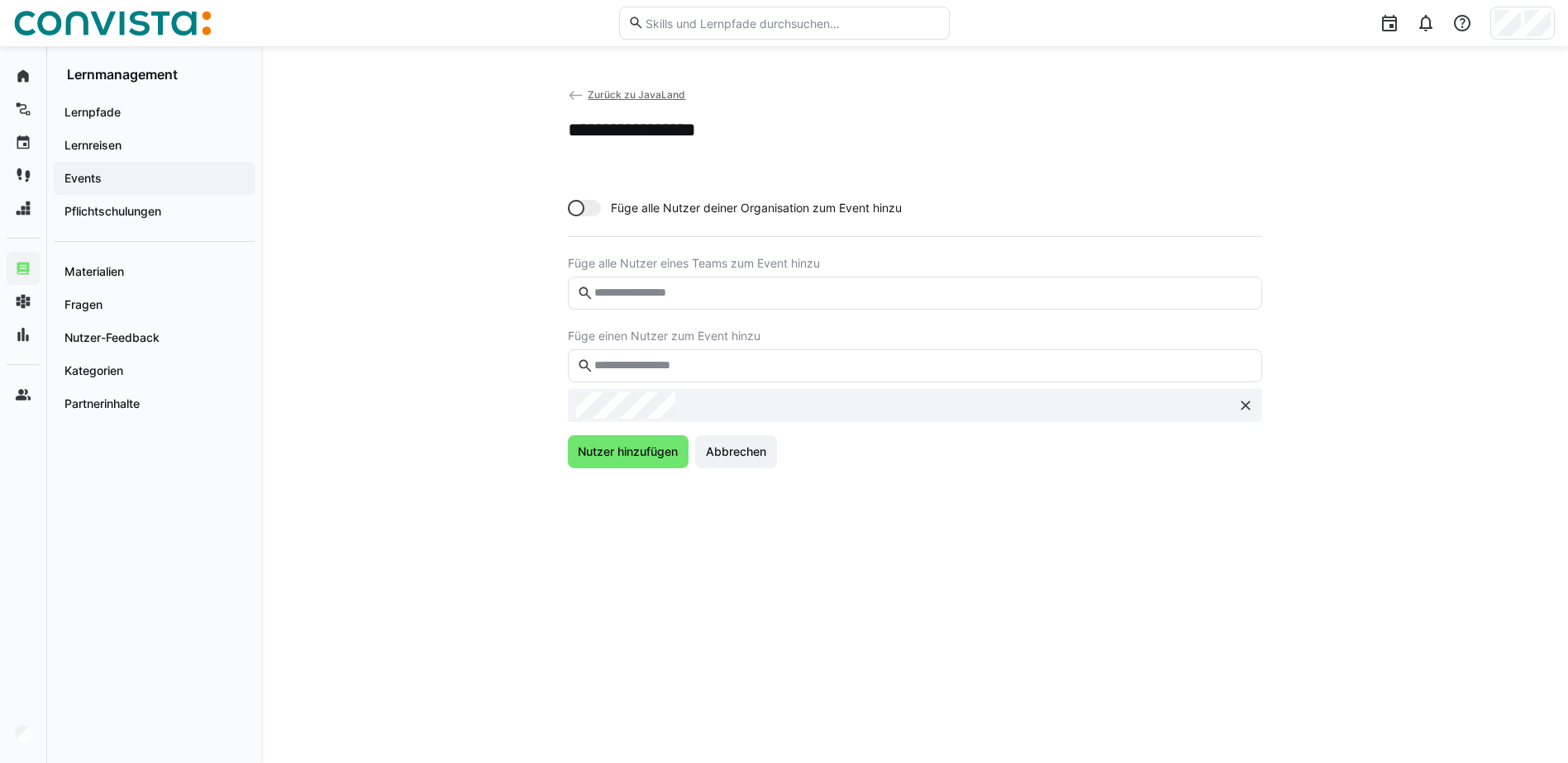
click at [713, 357] on eds-input at bounding box center [914, 365] width 694 height 33
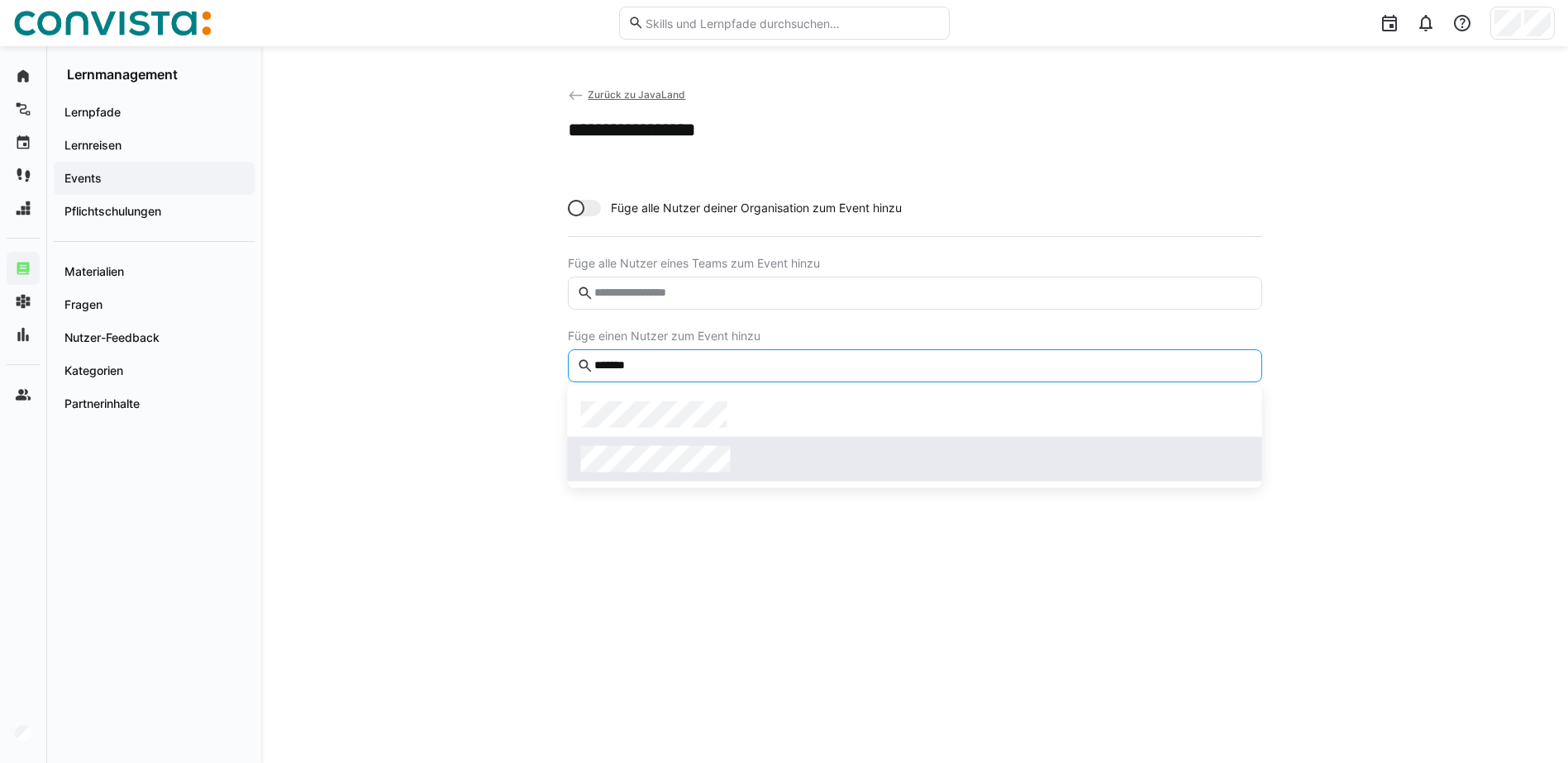
type input "*******"
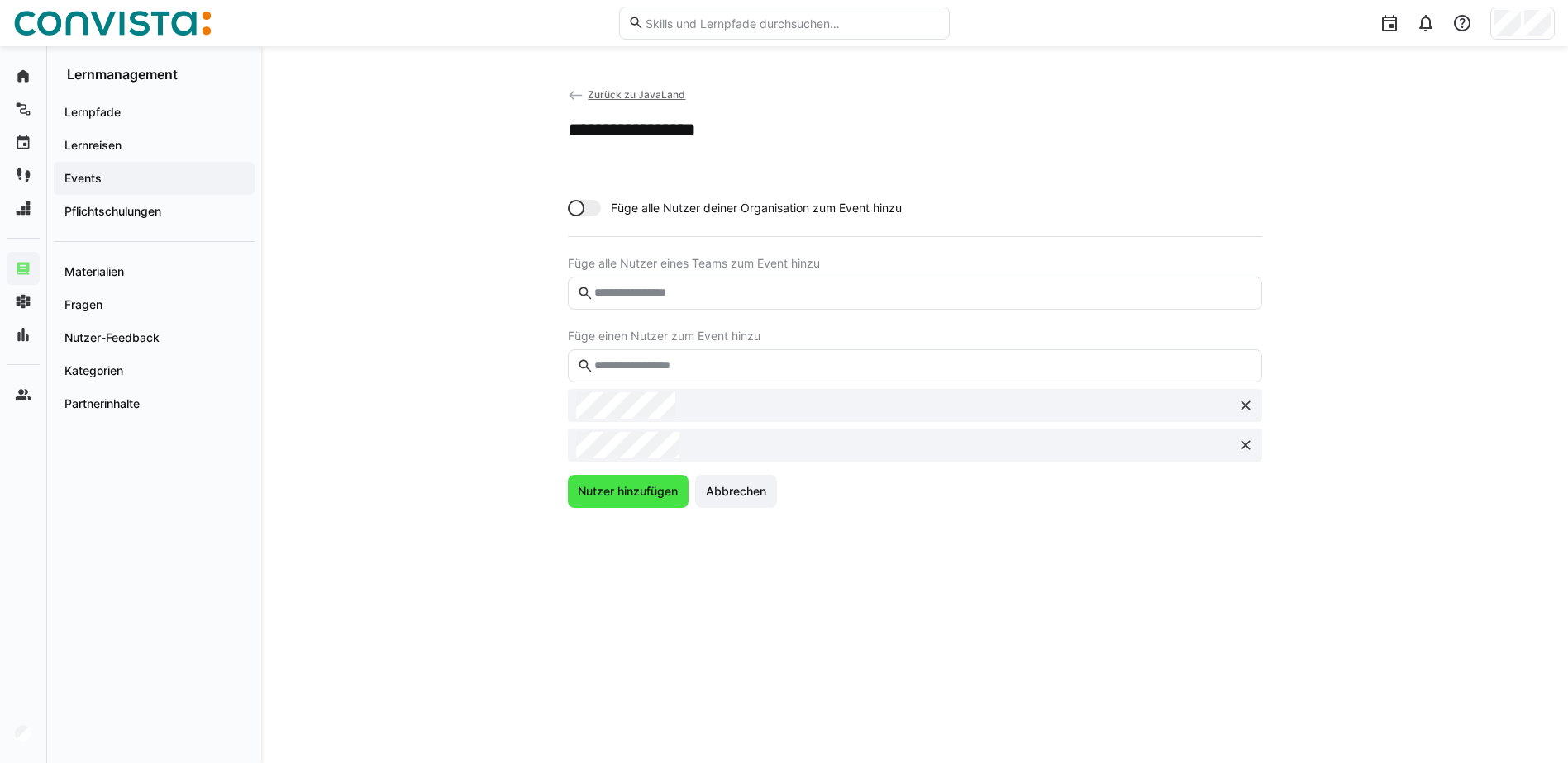
click at [616, 492] on span "Nutzer hinzufügen" at bounding box center [628, 492] width 105 height 16
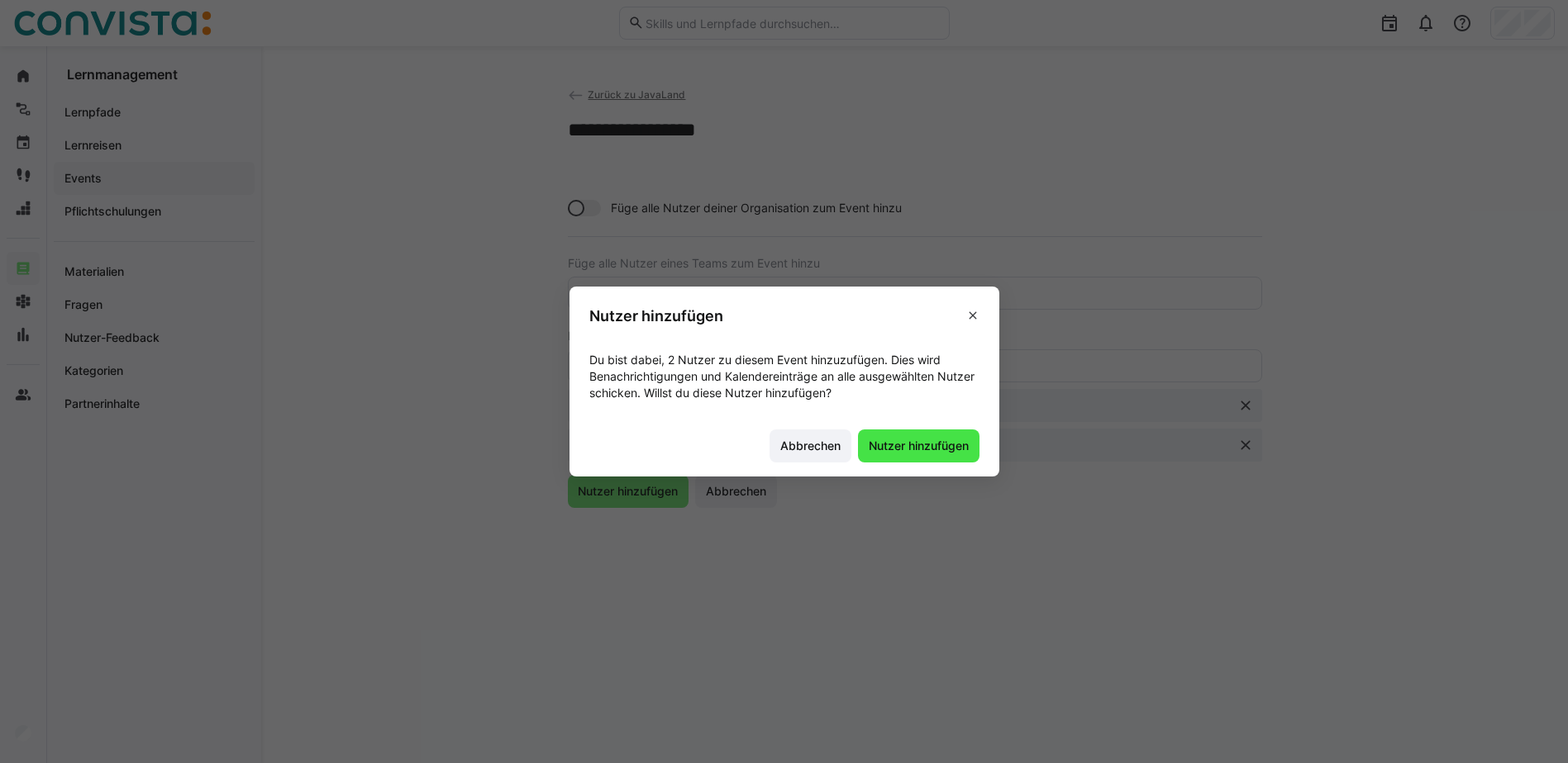
click at [913, 437] on span "Nutzer hinzufügen" at bounding box center [918, 446] width 122 height 33
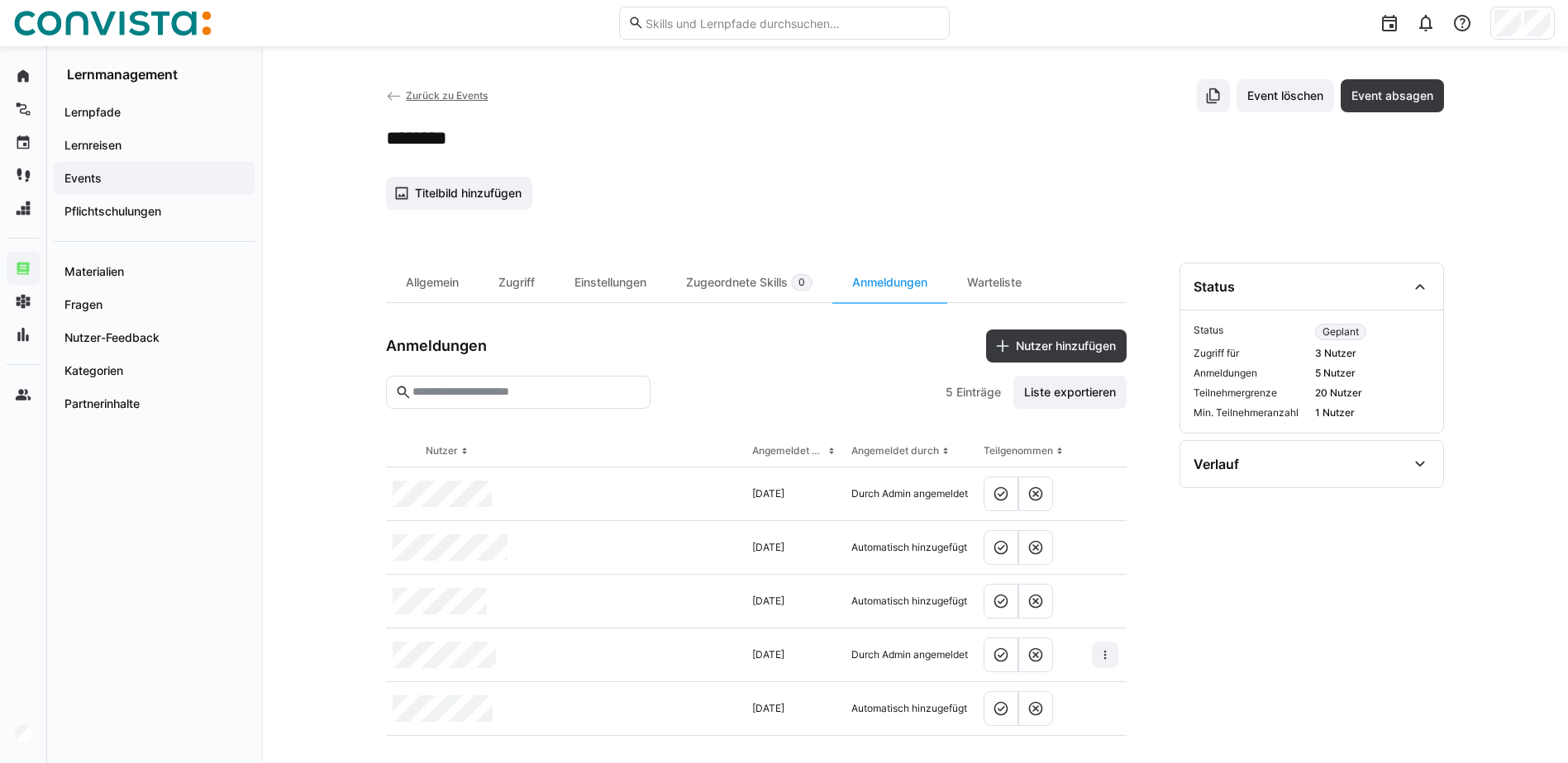
scroll to position [19, 0]
